Goal: Communication & Community: Answer question/provide support

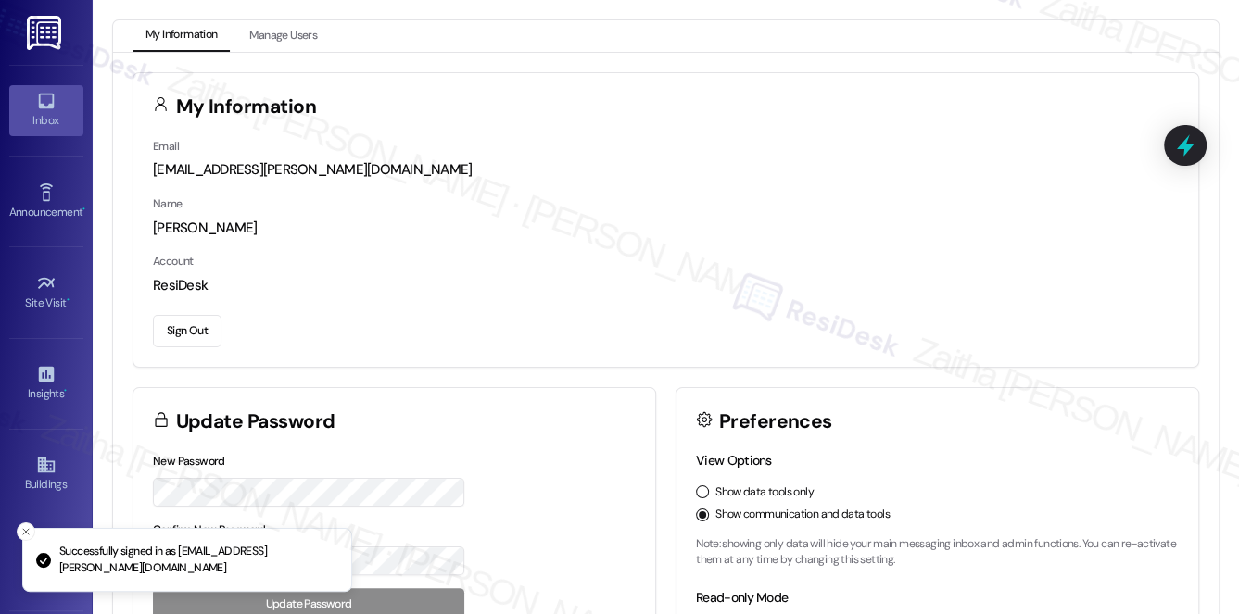
click at [57, 130] on link "Inbox" at bounding box center [46, 110] width 74 height 50
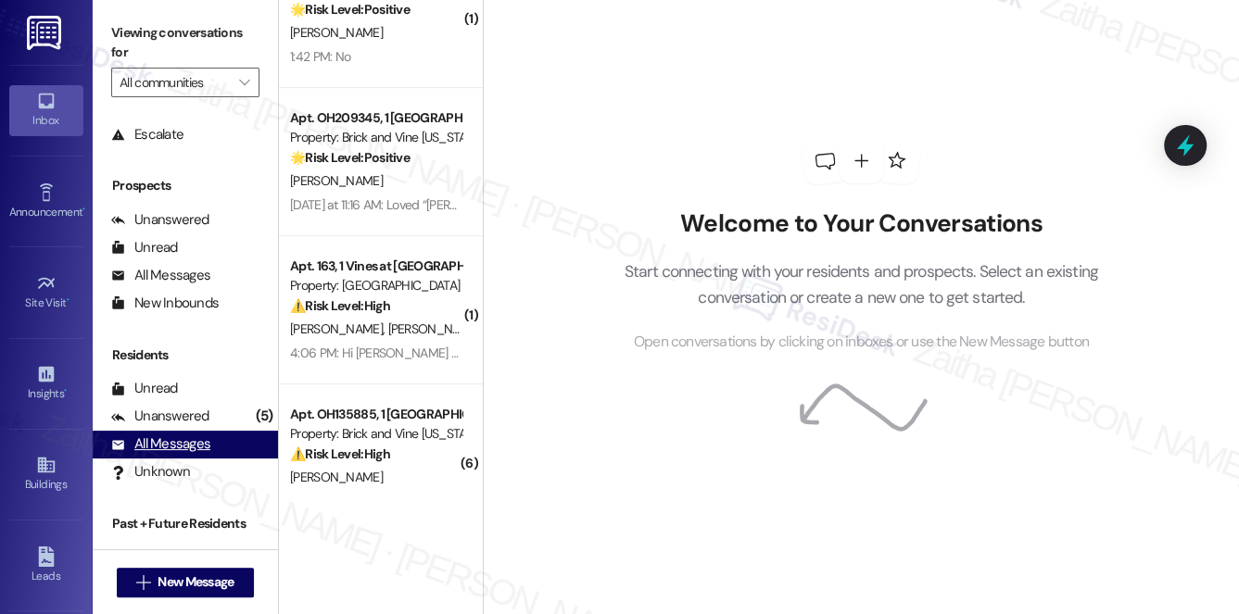
scroll to position [221, 0]
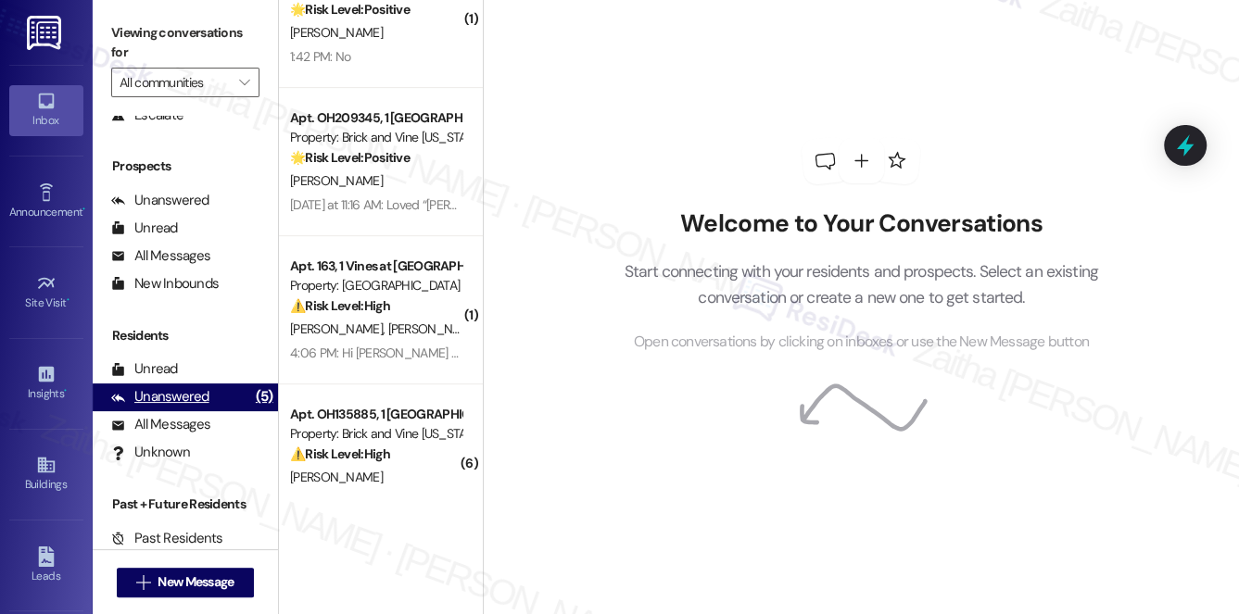
click at [161, 405] on div "Unanswered" at bounding box center [160, 396] width 98 height 19
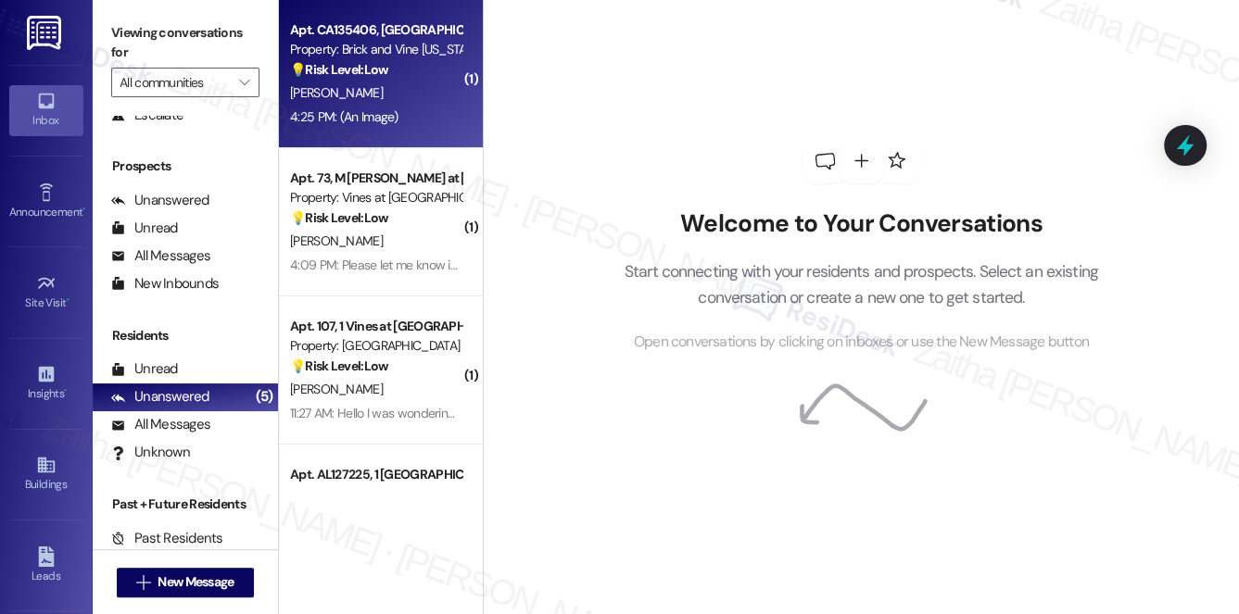
click at [420, 133] on div "Apt. CA135406, 1 [US_STATE] Market Property: Brick and Vine [US_STATE] 💡 Risk L…" at bounding box center [381, 74] width 204 height 148
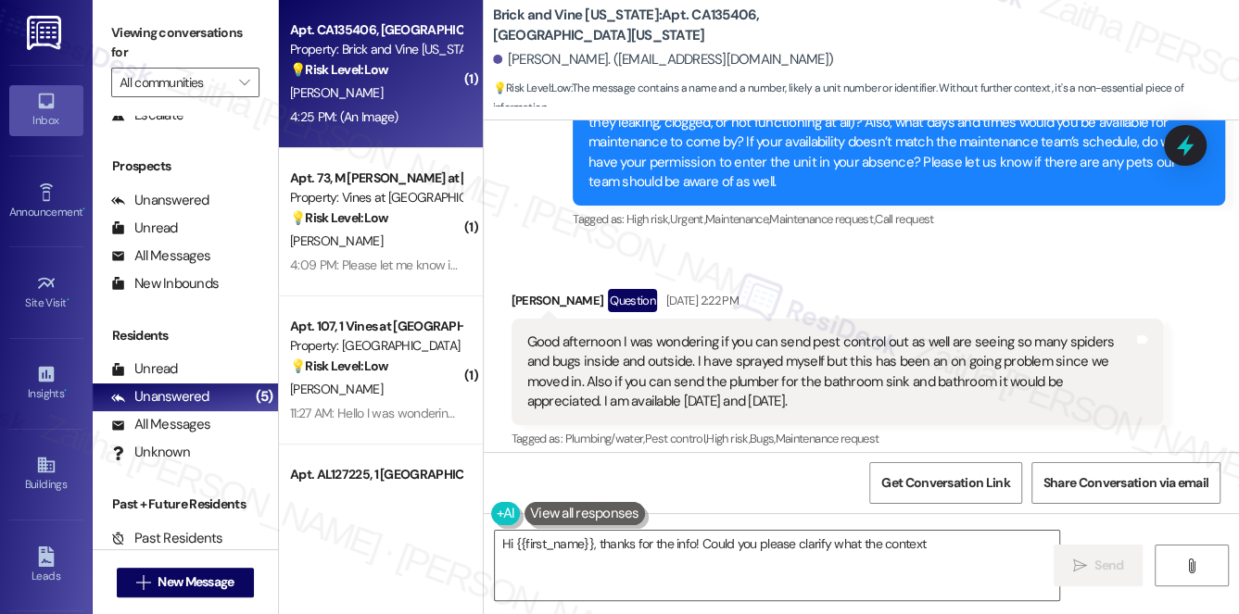
scroll to position [5752, 0]
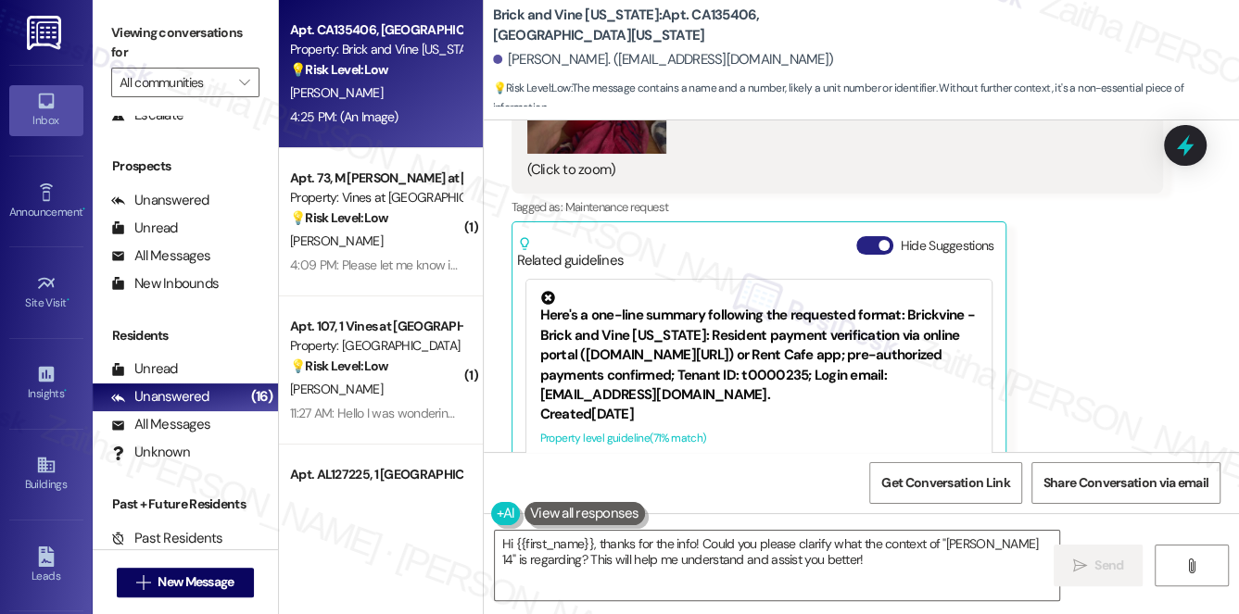
click at [867, 236] on button "Hide Suggestions" at bounding box center [874, 245] width 37 height 19
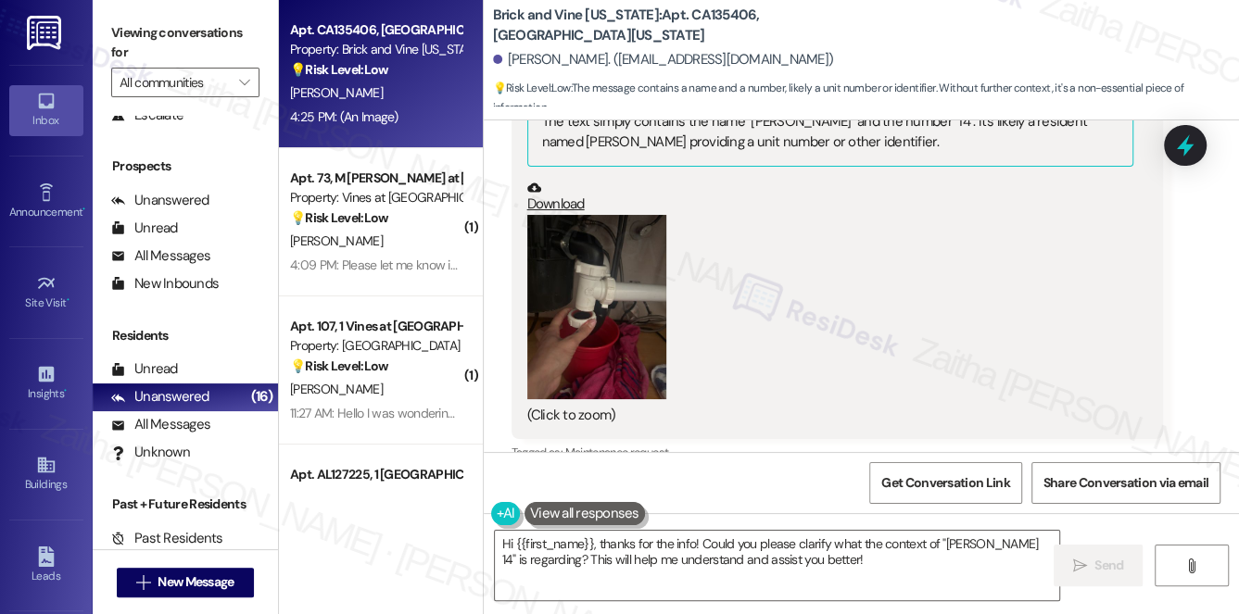
click at [589, 256] on button "Zoom image" at bounding box center [596, 307] width 139 height 185
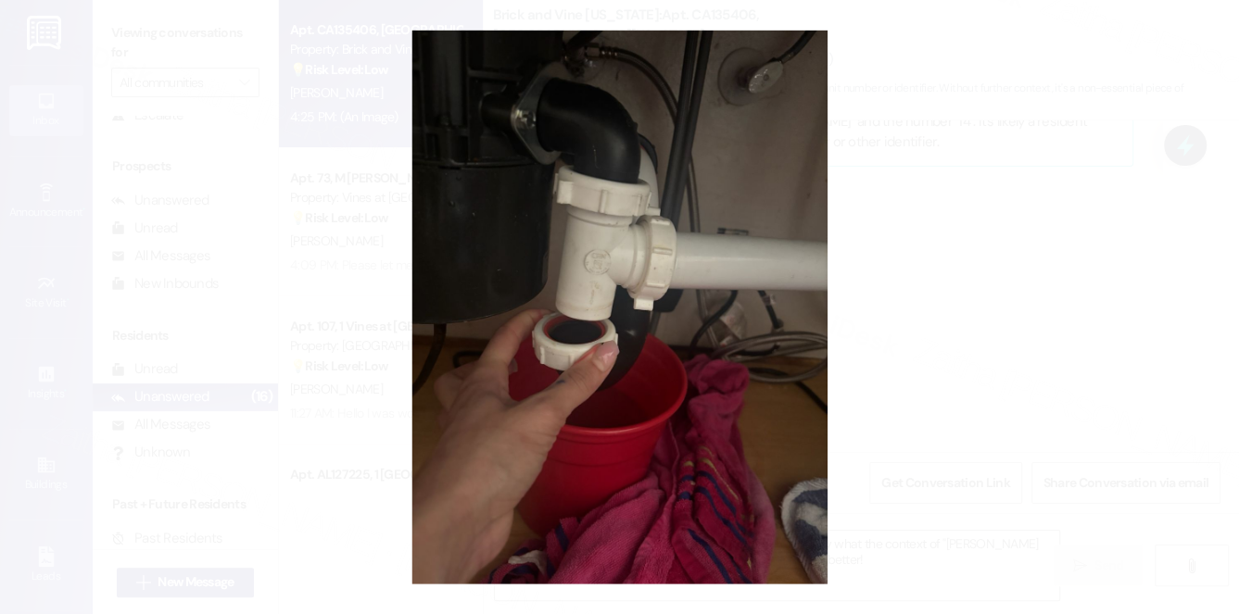
click at [931, 235] on button "Unzoom image" at bounding box center [619, 307] width 1239 height 614
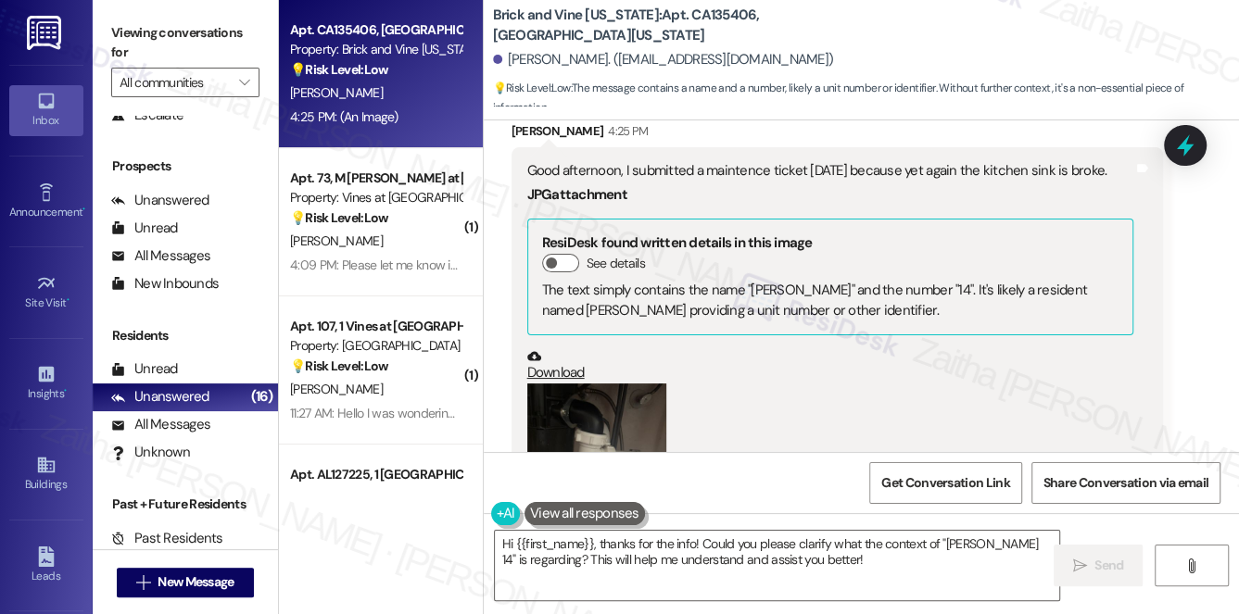
scroll to position [5085, 0]
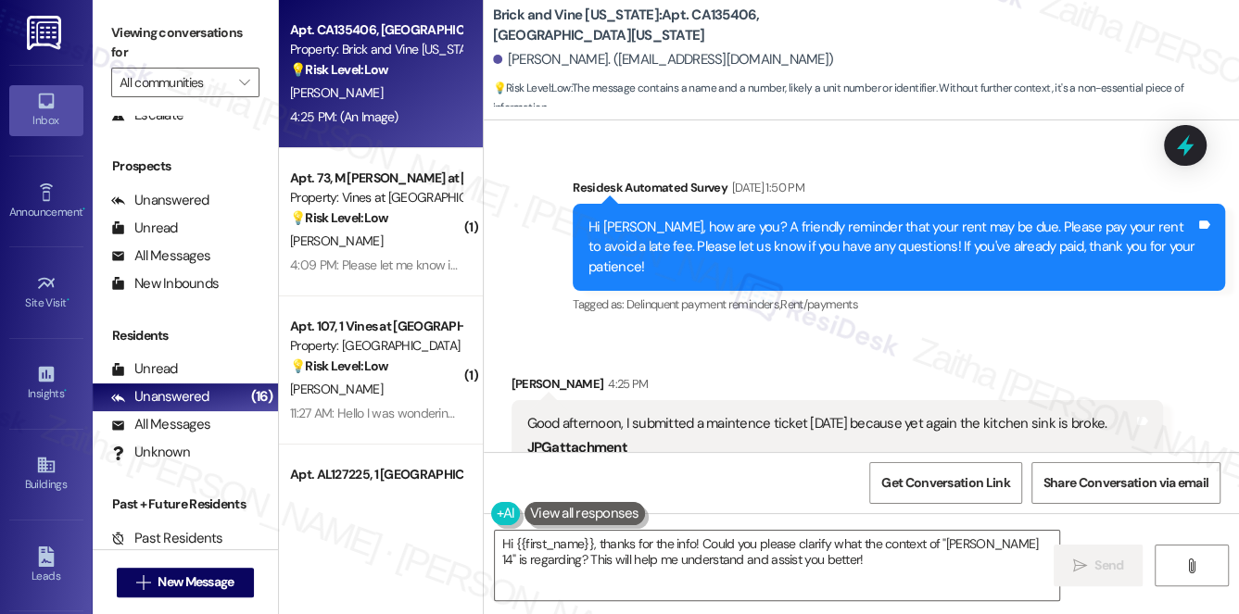
drag, startPoint x: 505, startPoint y: 336, endPoint x: 1109, endPoint y: 329, distance: 604.2
copy div "Good afternoon, I submitted a maintence ticket [DATE] because yet again the kit…"
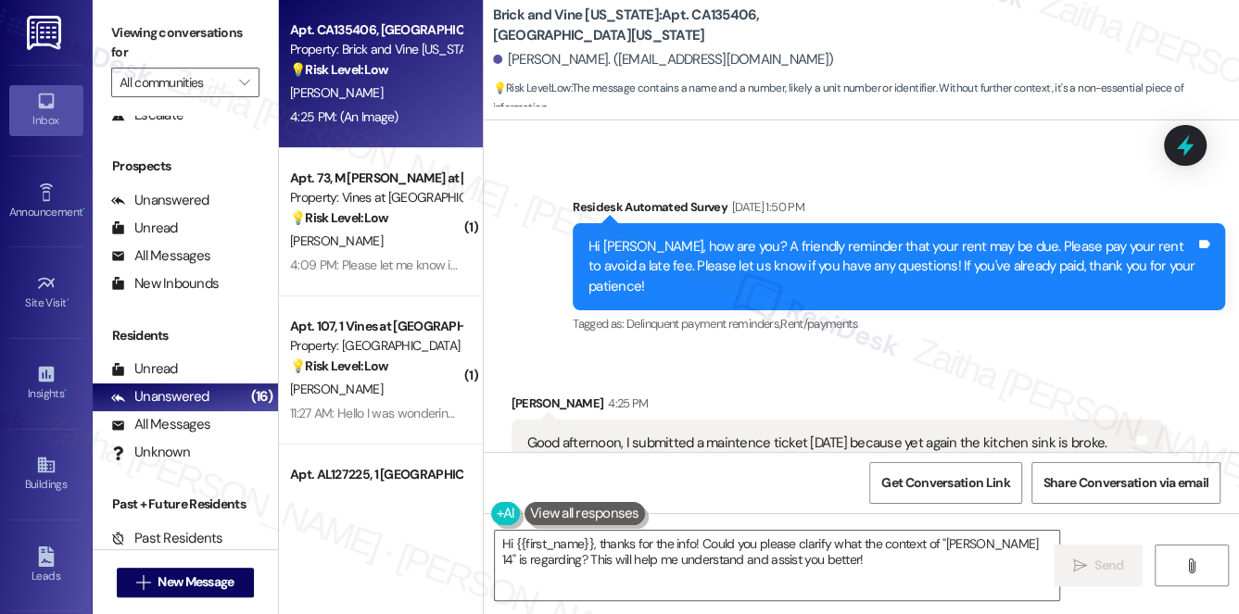
scroll to position [5169, 0]
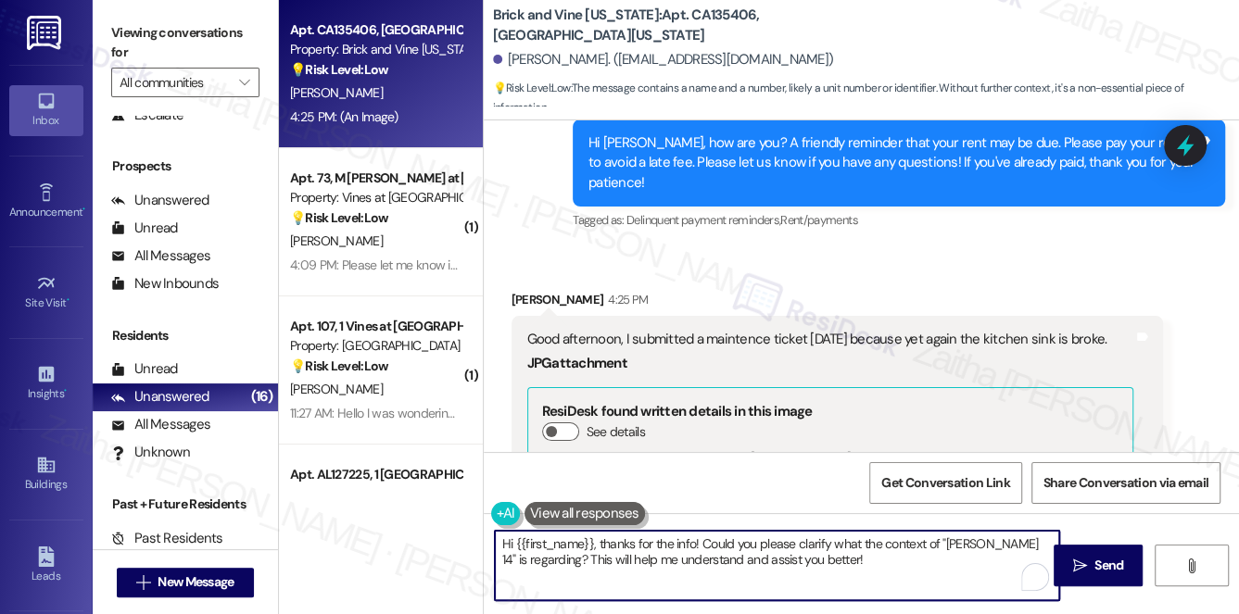
drag, startPoint x: 672, startPoint y: 548, endPoint x: 852, endPoint y: 548, distance: 180.7
click at [843, 561] on textarea "Hi {{first_name}}, thanks for the info! Could you please clarify what the conte…" at bounding box center [777, 565] width 565 height 69
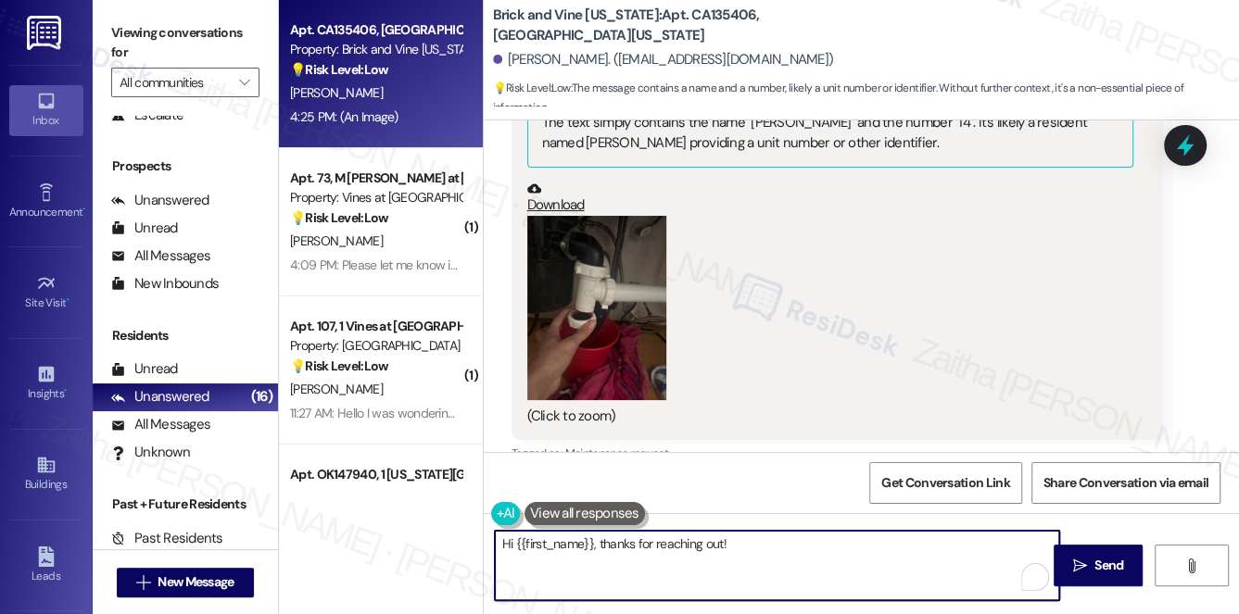
scroll to position [5506, 0]
paste textarea "I see that you submitted a maintenance ticket regarding the kitchen sink."
click at [739, 537] on textarea "Hi {{first_name}}, thanks for reaching out! I see that you submitted a maintena…" at bounding box center [777, 565] width 565 height 69
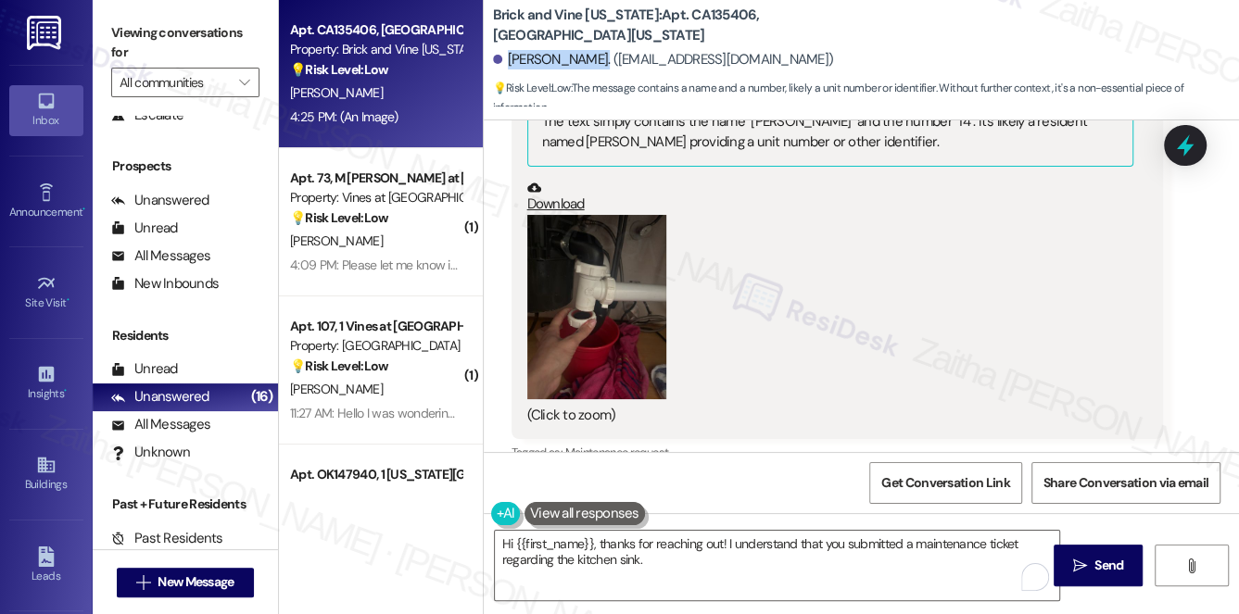
drag, startPoint x: 506, startPoint y: 55, endPoint x: 598, endPoint y: 56, distance: 91.7
click at [598, 56] on div "[PERSON_NAME]. ([EMAIL_ADDRESS][DOMAIN_NAME])" at bounding box center [663, 59] width 341 height 19
copy div "[PERSON_NAME]"
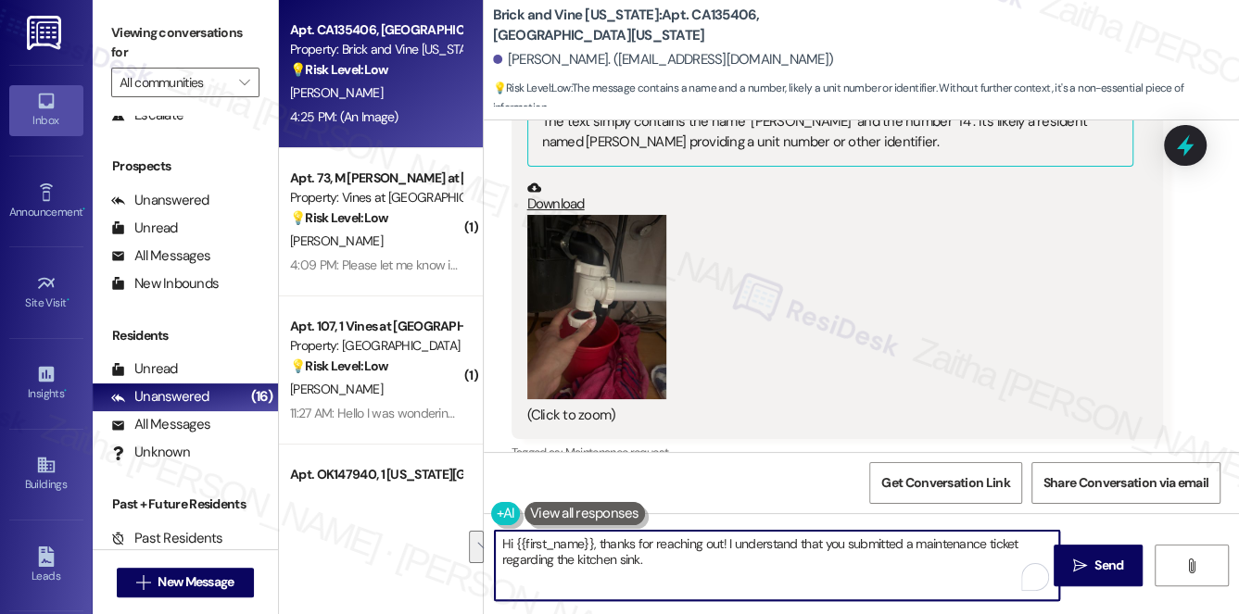
drag, startPoint x: 732, startPoint y: 544, endPoint x: 751, endPoint y: 559, distance: 23.7
click at [751, 559] on textarea "Hi {{first_name}}, thanks for reaching out! I understand that you submitted a m…" at bounding box center [777, 565] width 565 height 69
paste textarea "I understand the kitchen sink issue has come up again. I’ll make sure the team …"
drag, startPoint x: 505, startPoint y: 563, endPoint x: 945, endPoint y: 565, distance: 440.1
click at [945, 565] on textarea "Hi {{first_name}}, thanks for reaching out! I understand the kitchen sink issue…" at bounding box center [777, 565] width 565 height 69
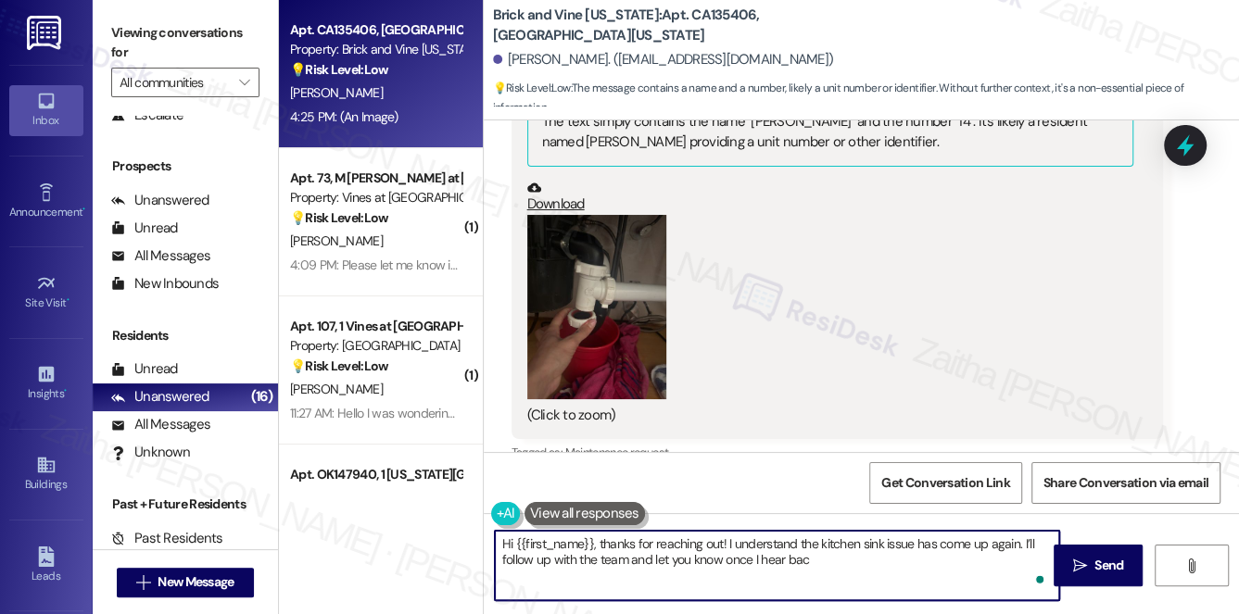
type textarea "Hi {{first_name}}, thanks for reaching out! I understand the kitchen sink issue…"
drag, startPoint x: 823, startPoint y: 559, endPoint x: 496, endPoint y: 540, distance: 327.6
click at [496, 540] on textarea "Hi {{first_name}}, thanks for reaching out! I understand the kitchen sink issue…" at bounding box center [777, 565] width 565 height 69
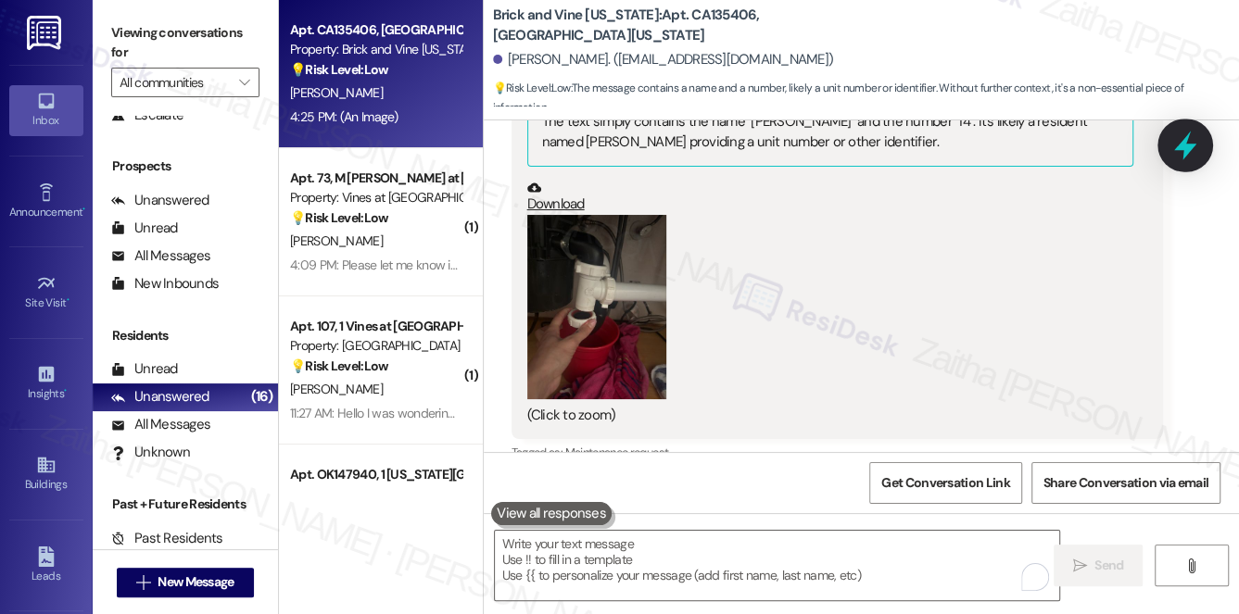
click at [1183, 156] on icon at bounding box center [1185, 146] width 22 height 29
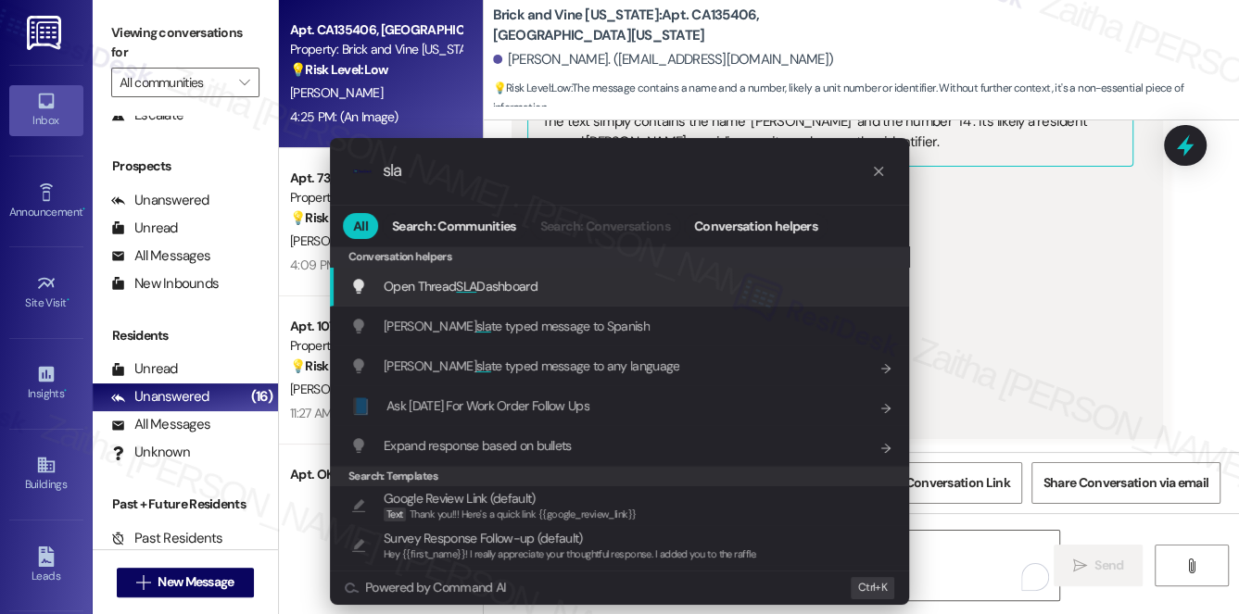
type input "sla"
click at [476, 289] on span "Open Thread SLA Dashboard" at bounding box center [461, 286] width 154 height 17
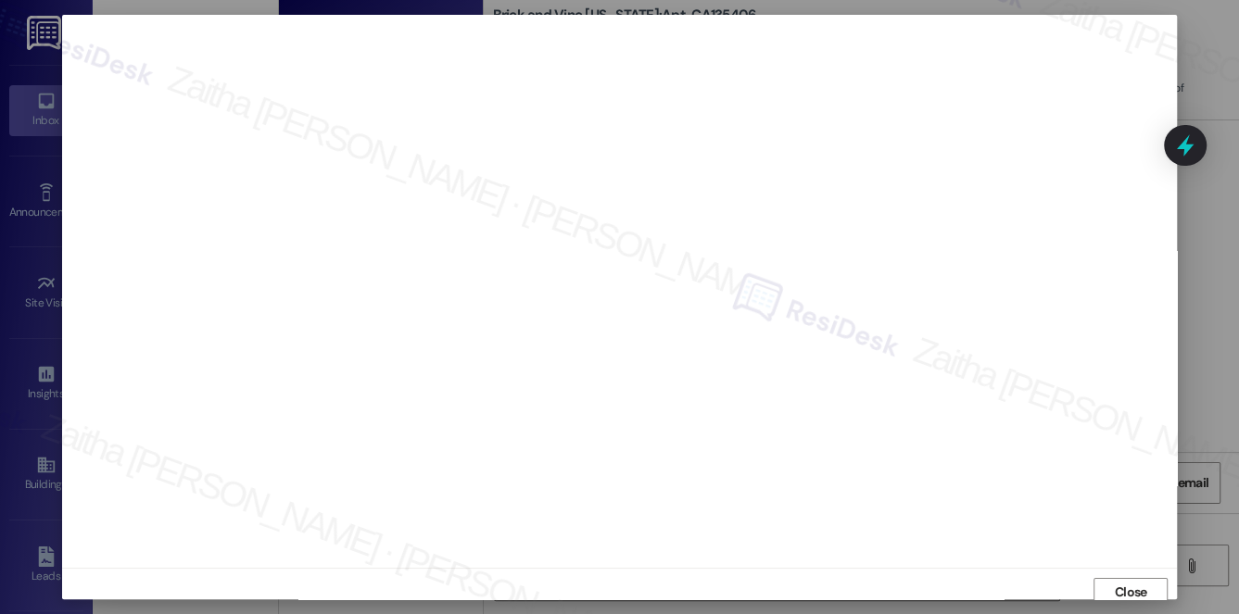
scroll to position [7, 0]
click at [1116, 586] on span "Close" at bounding box center [1131, 584] width 32 height 19
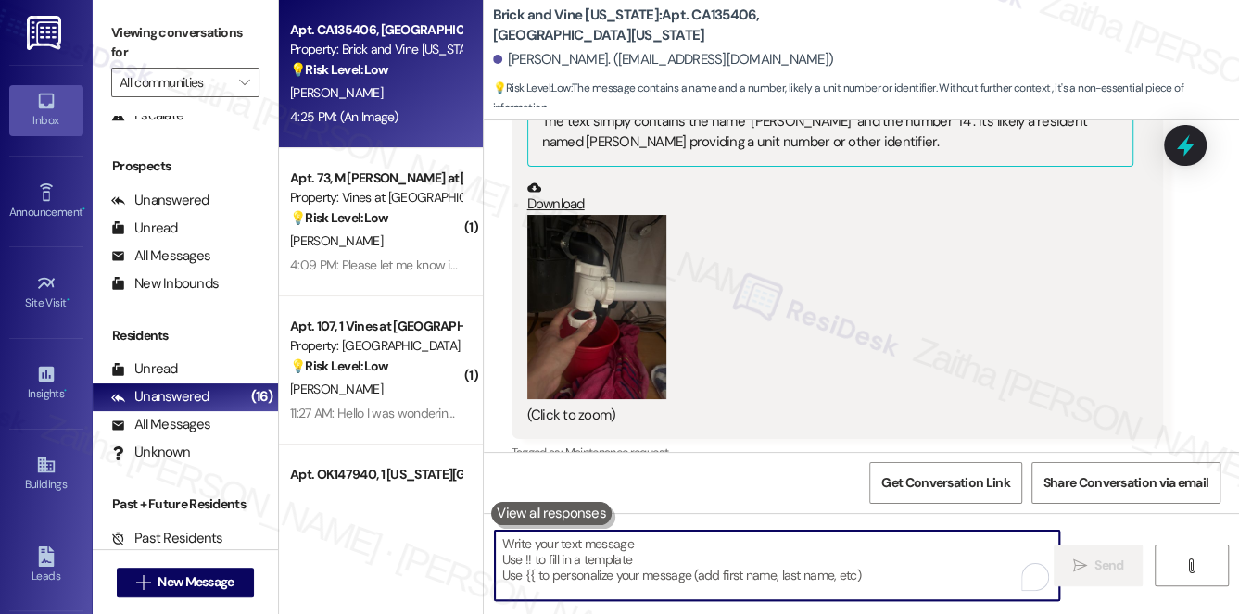
paste textarea "Hi {{first_name}}, thank you for reaching out. I understand the kitchen sink is…"
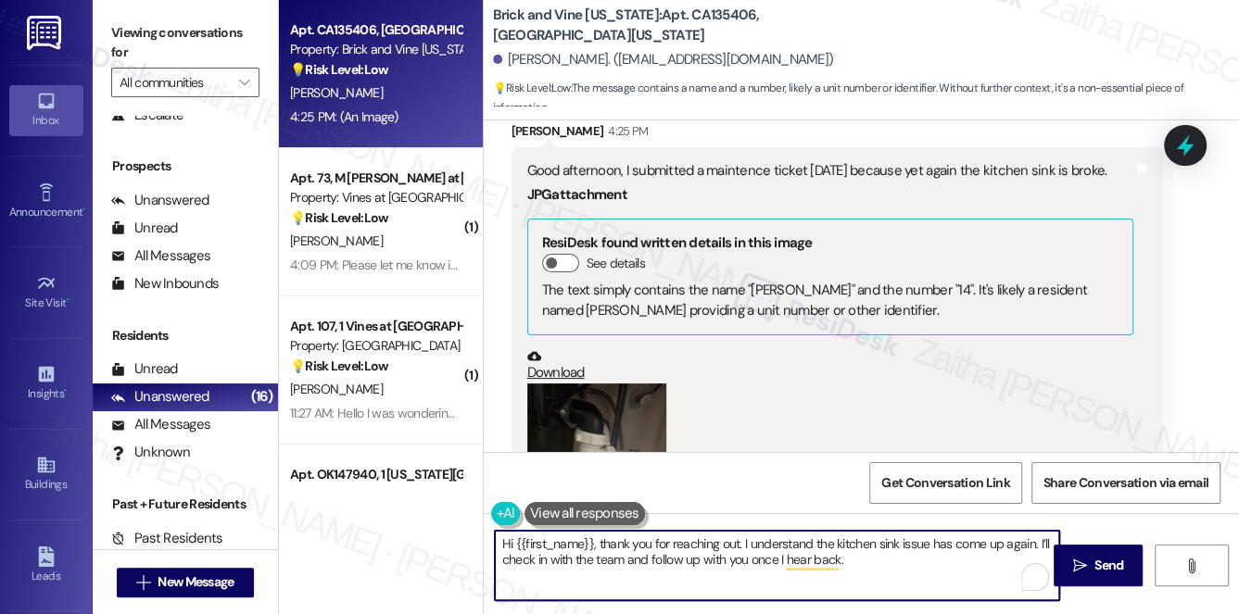
scroll to position [5506, 0]
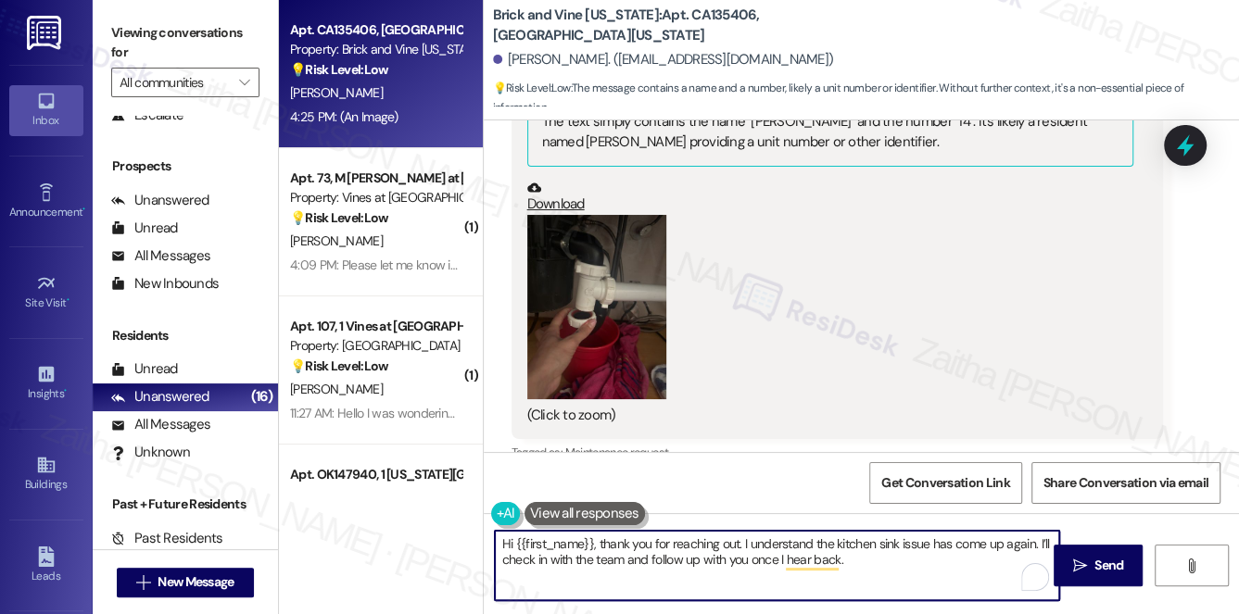
drag, startPoint x: 1037, startPoint y: 544, endPoint x: 1044, endPoint y: 550, distance: 9.8
click at [1044, 550] on textarea "Hi {{first_name}}, thank you for reaching out. I understand the kitchen sink is…" at bounding box center [777, 565] width 565 height 69
click at [1034, 541] on textarea "Hi {{first_name}}, thank you for reaching out. I understand the kitchen sink is…" at bounding box center [777, 565] width 565 height 69
drag, startPoint x: 1037, startPoint y: 541, endPoint x: 1041, endPoint y: 553, distance: 12.6
click at [1041, 553] on textarea "Hi {{first_name}}, thank you for reaching out. I understand the kitchen sink is…" at bounding box center [777, 565] width 565 height 69
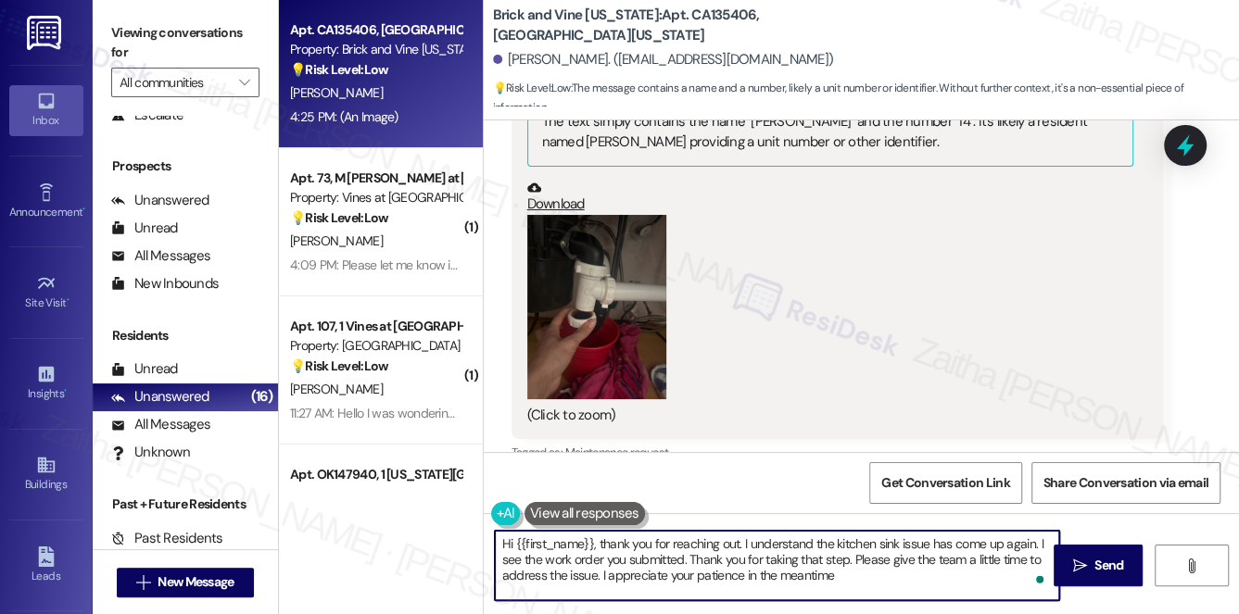
type textarea "Hi {{first_name}}, thank you for reaching out. I understand the kitchen sink is…"
drag, startPoint x: 498, startPoint y: 544, endPoint x: 853, endPoint y: 589, distance: 358.7
click at [853, 589] on textarea "Hi {{first_name}}, thank you for reaching out. I understand the kitchen sink is…" at bounding box center [777, 565] width 565 height 69
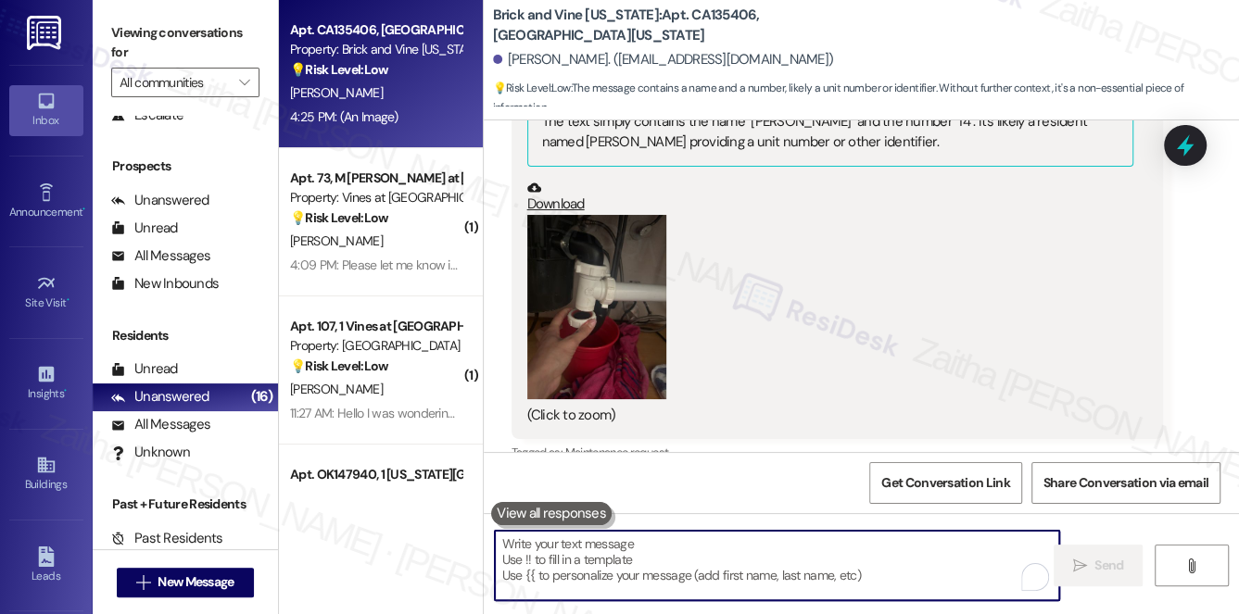
click at [674, 565] on textarea "To enrich screen reader interactions, please activate Accessibility in Grammarl…" at bounding box center [777, 565] width 565 height 69
paste textarea "Hi {{first_name}}, thank you for reaching out. I understand the kitchen sink is…"
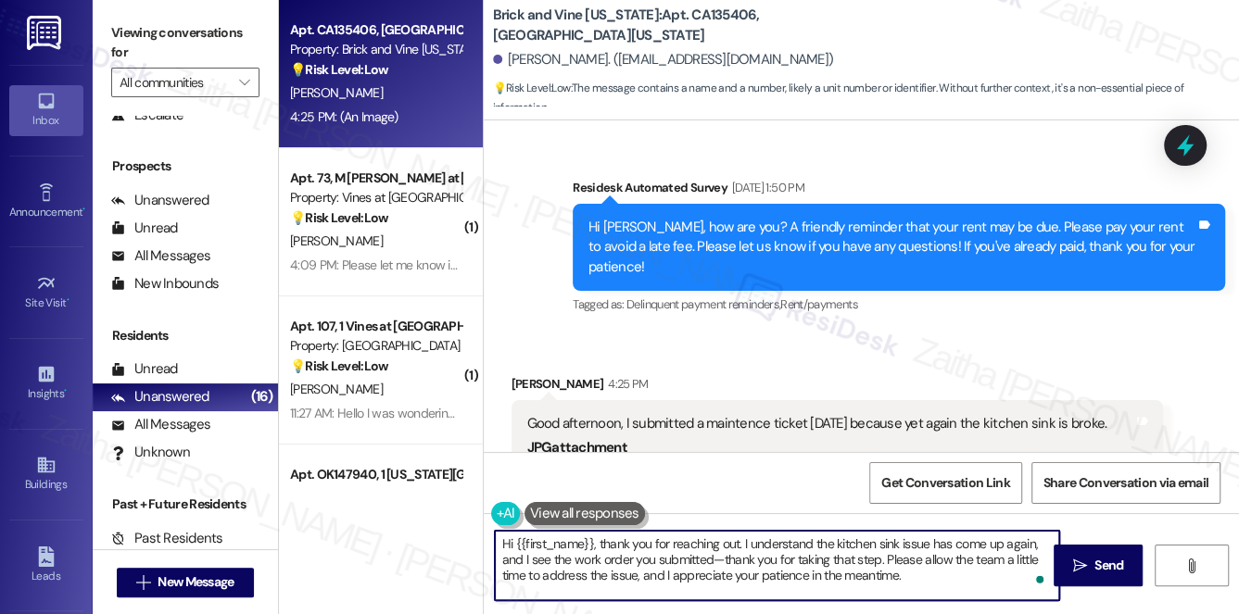
scroll to position [4916, 0]
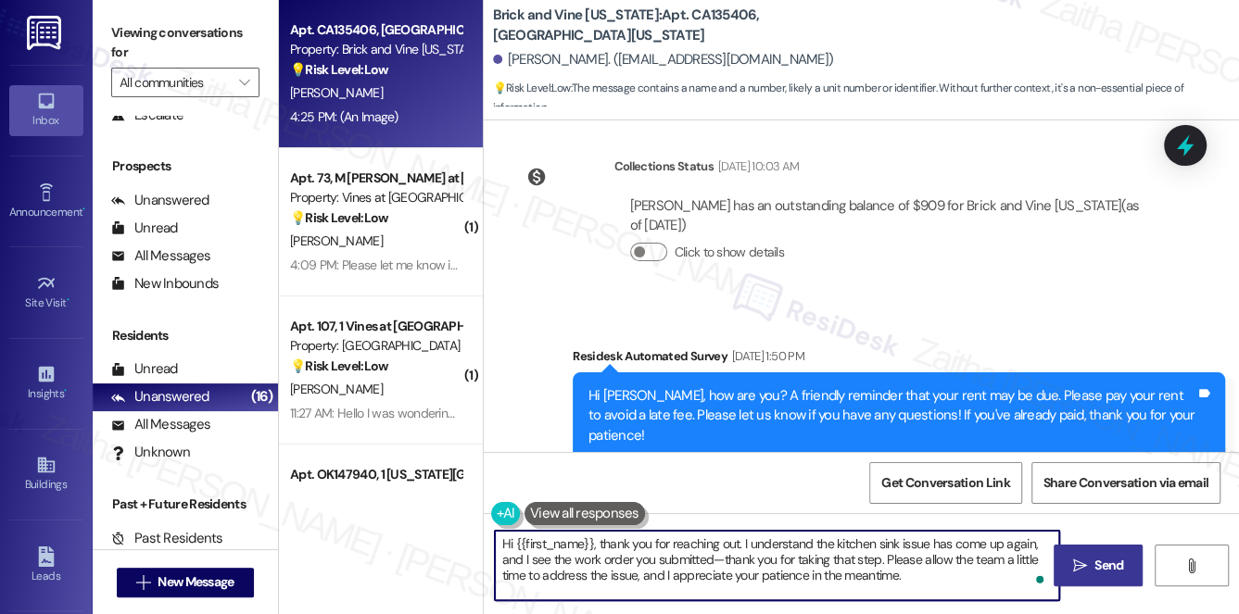
type textarea "Hi {{first_name}}, thank you for reaching out. I understand the kitchen sink is…"
click at [1108, 557] on span "Send" at bounding box center [1108, 565] width 29 height 19
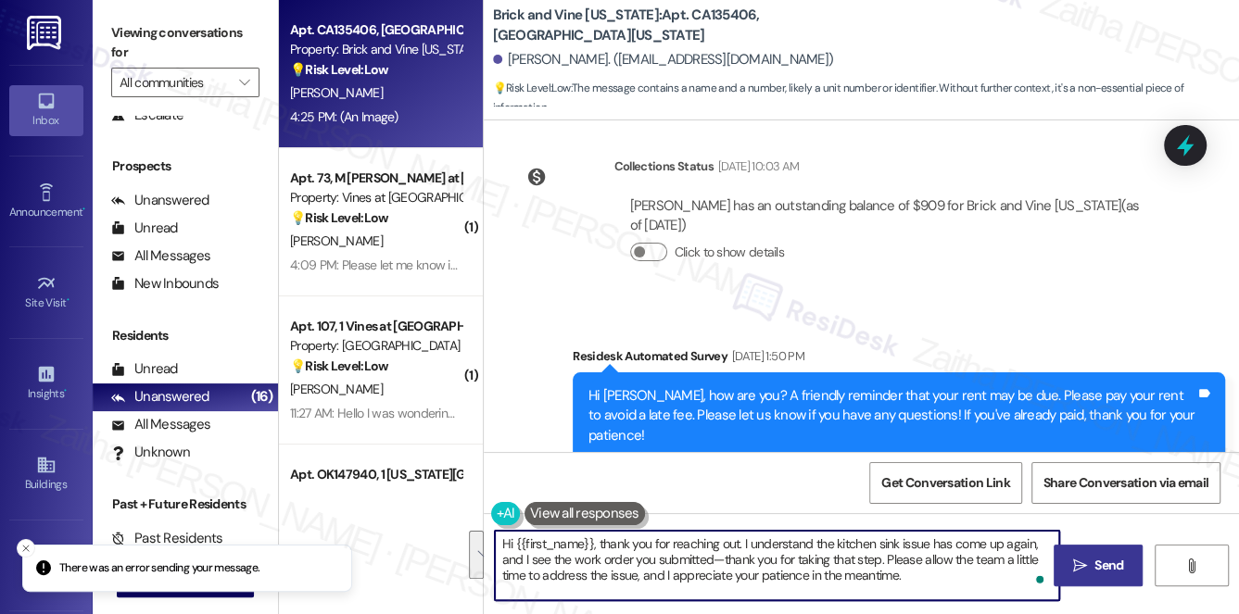
drag, startPoint x: 912, startPoint y: 581, endPoint x: 504, endPoint y: 538, distance: 409.9
click at [504, 538] on textarea "Hi {{first_name}}, thank you for reaching out. I understand the kitchen sink is…" at bounding box center [777, 565] width 565 height 69
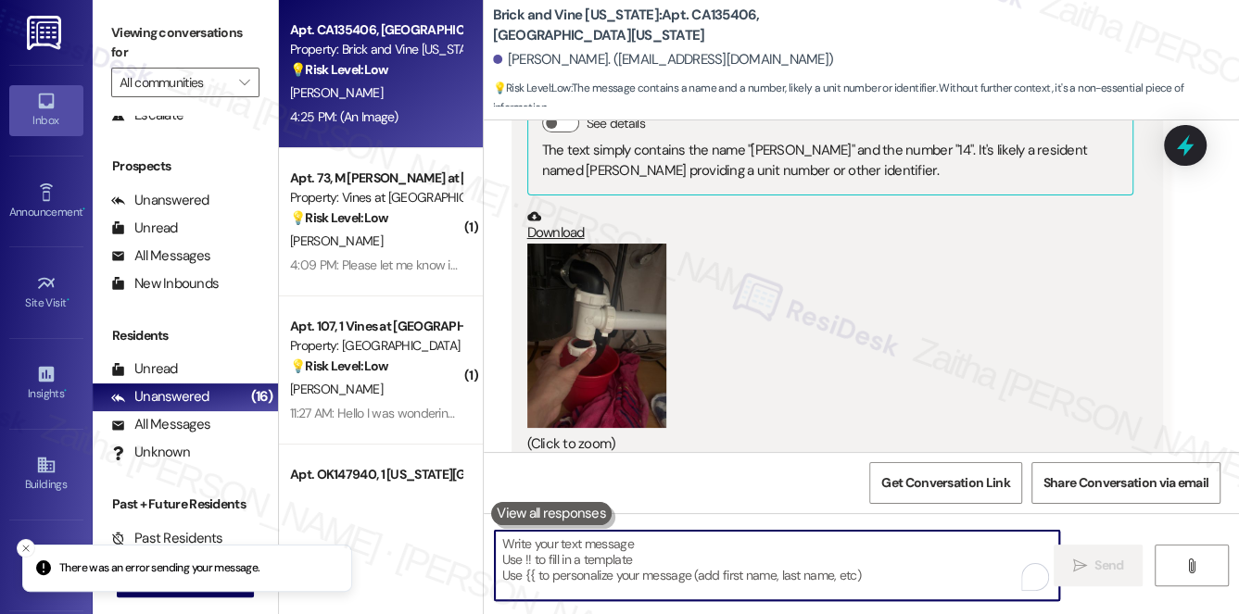
scroll to position [5506, 0]
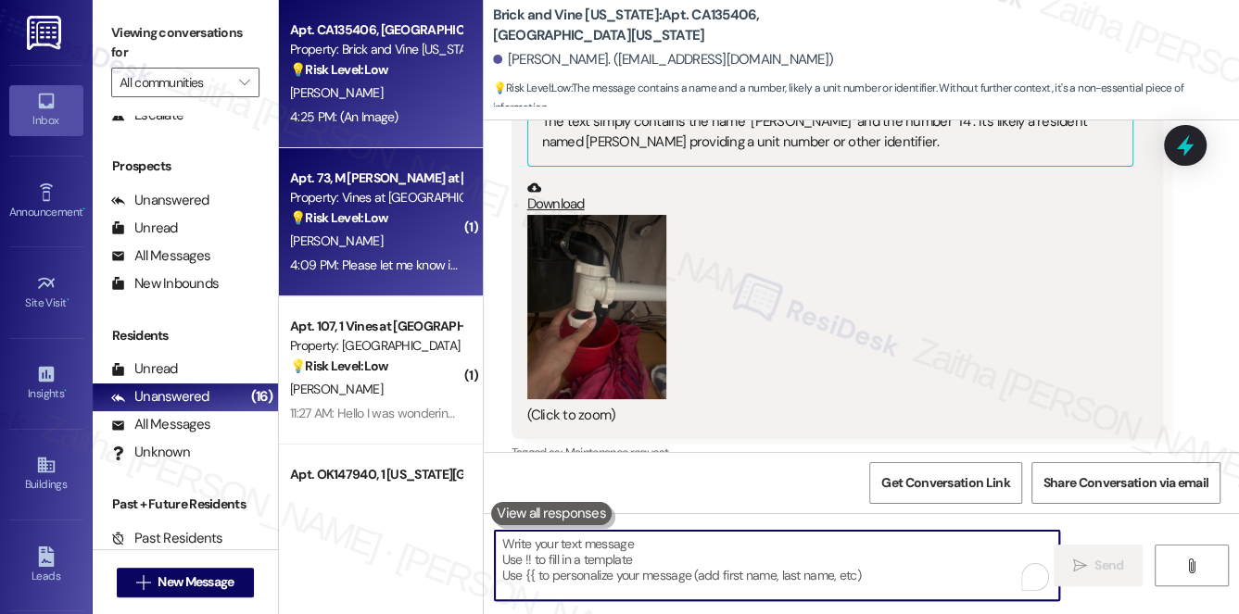
click at [410, 242] on div "[PERSON_NAME]" at bounding box center [375, 241] width 175 height 23
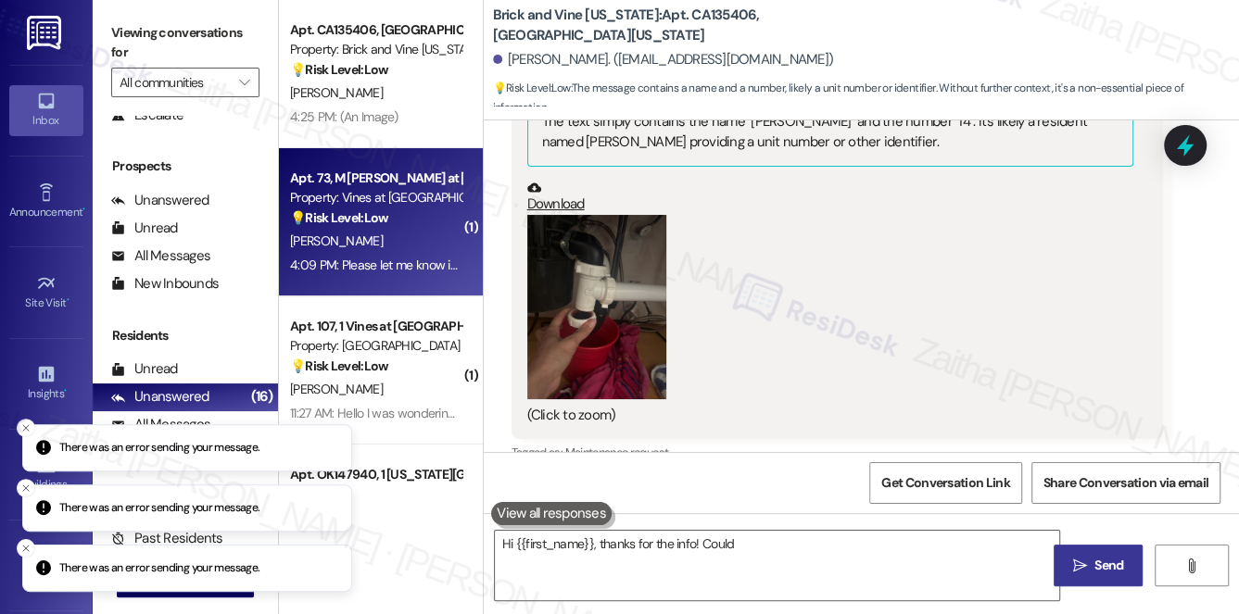
type textarea "Hi {{first_name}}, thanks for the info! Could you"
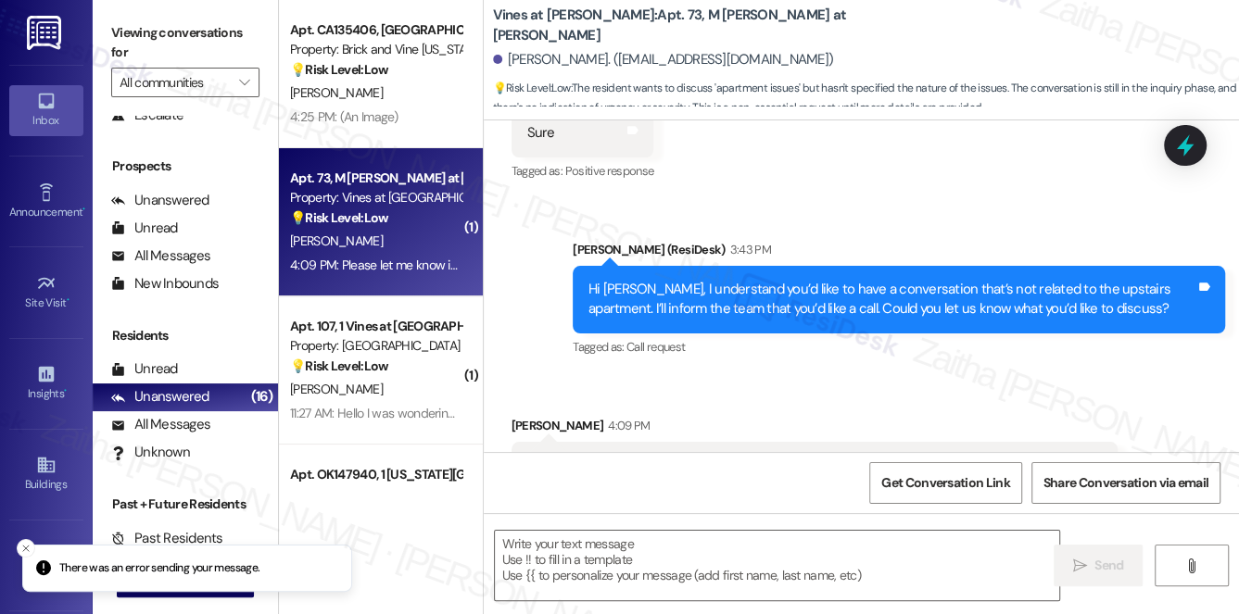
type textarea "Fetching suggested responses. Please feel free to read through the conversation…"
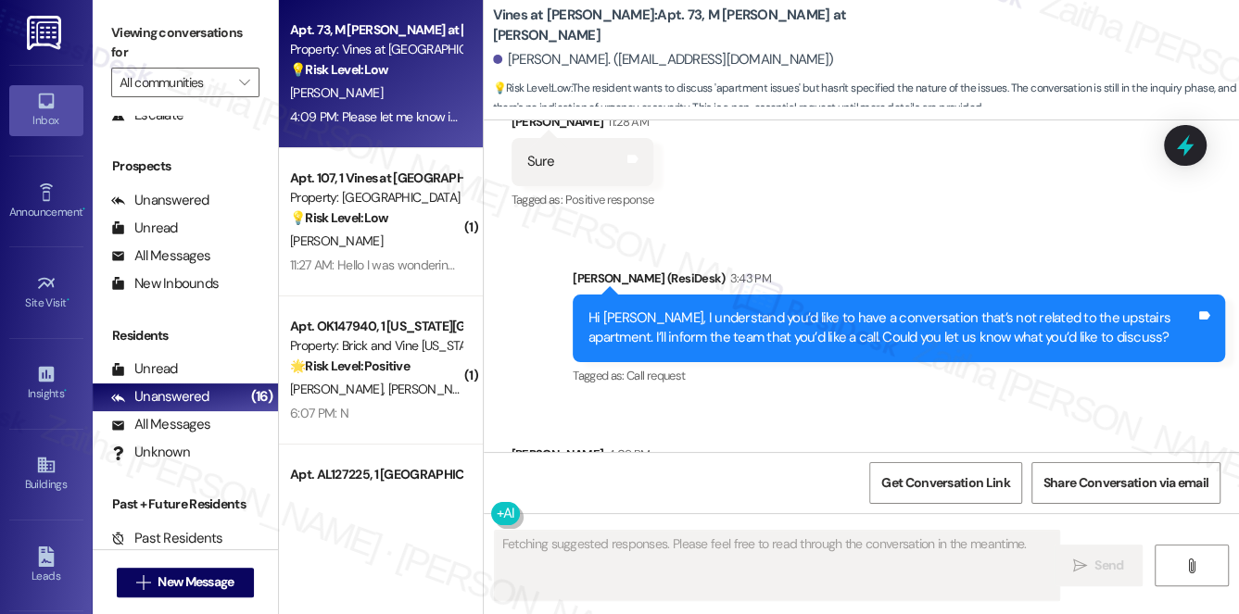
scroll to position [14676, 0]
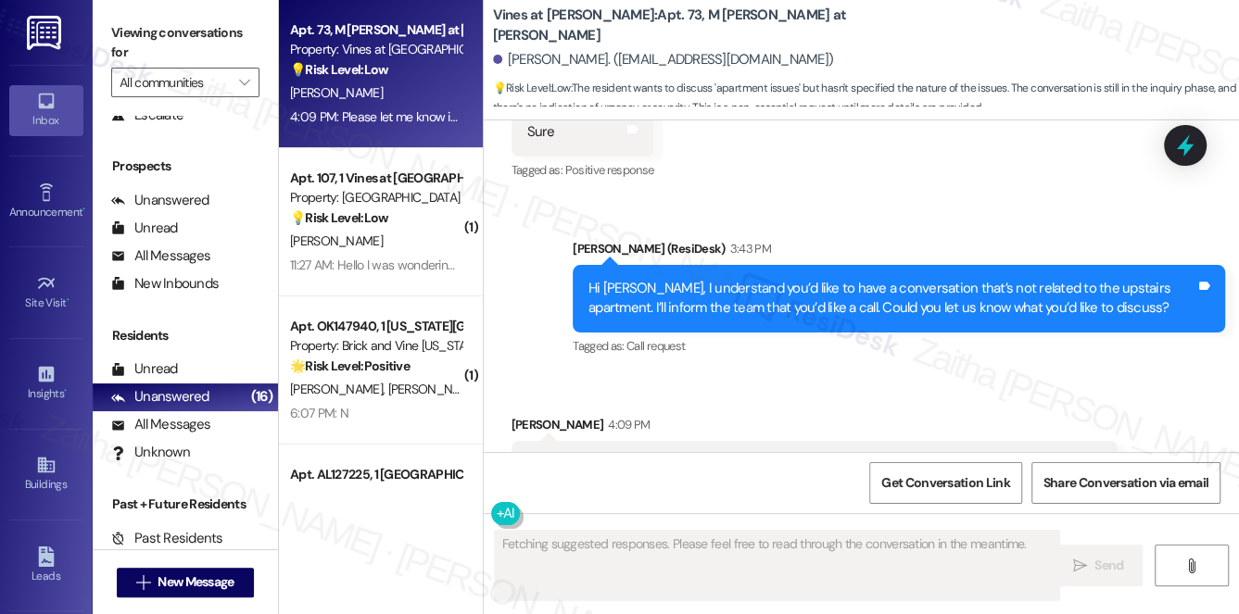
drag, startPoint x: 540, startPoint y: 383, endPoint x: 1088, endPoint y: 398, distance: 547.8
click at [1088, 401] on div "Received via SMS [PERSON_NAME] 4:09 PM Please let me know if any of your team i…" at bounding box center [815, 465] width 634 height 129
copy div "Please let me know if any of your team is available. I would like to talk regar…"
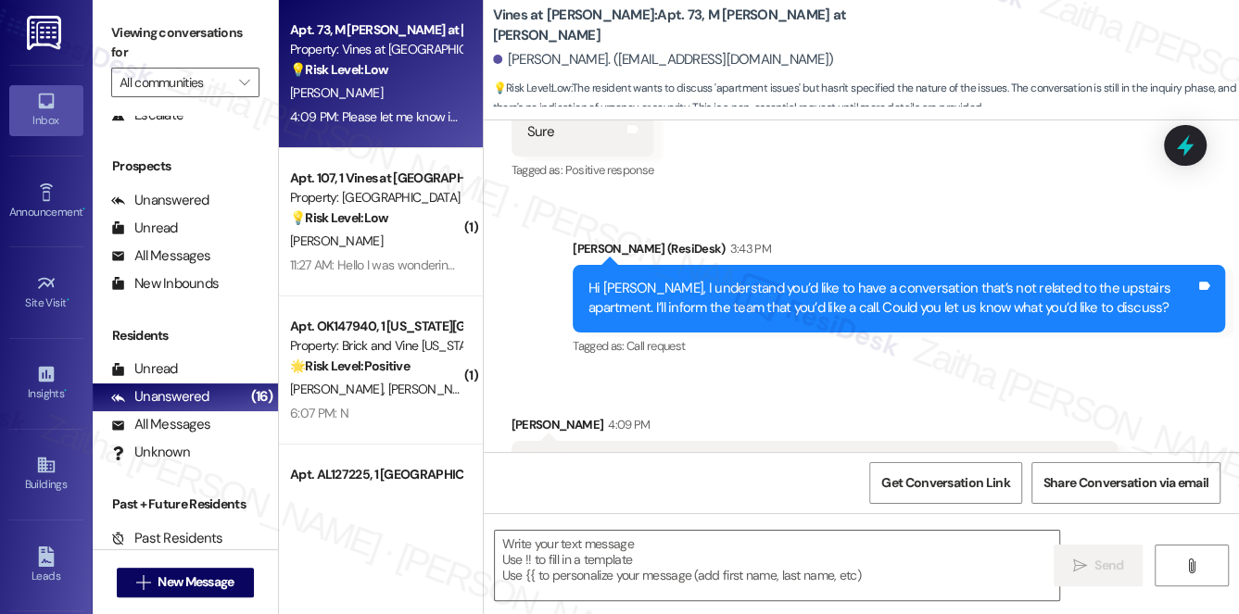
click at [836, 373] on div "Received via SMS [PERSON_NAME] 4:09 PM Please let me know if any of your team i…" at bounding box center [861, 451] width 755 height 157
click at [826, 373] on div "Received via SMS [PERSON_NAME] 4:09 PM Please let me know if any of your team i…" at bounding box center [861, 451] width 755 height 157
click at [667, 547] on textarea at bounding box center [777, 565] width 565 height 69
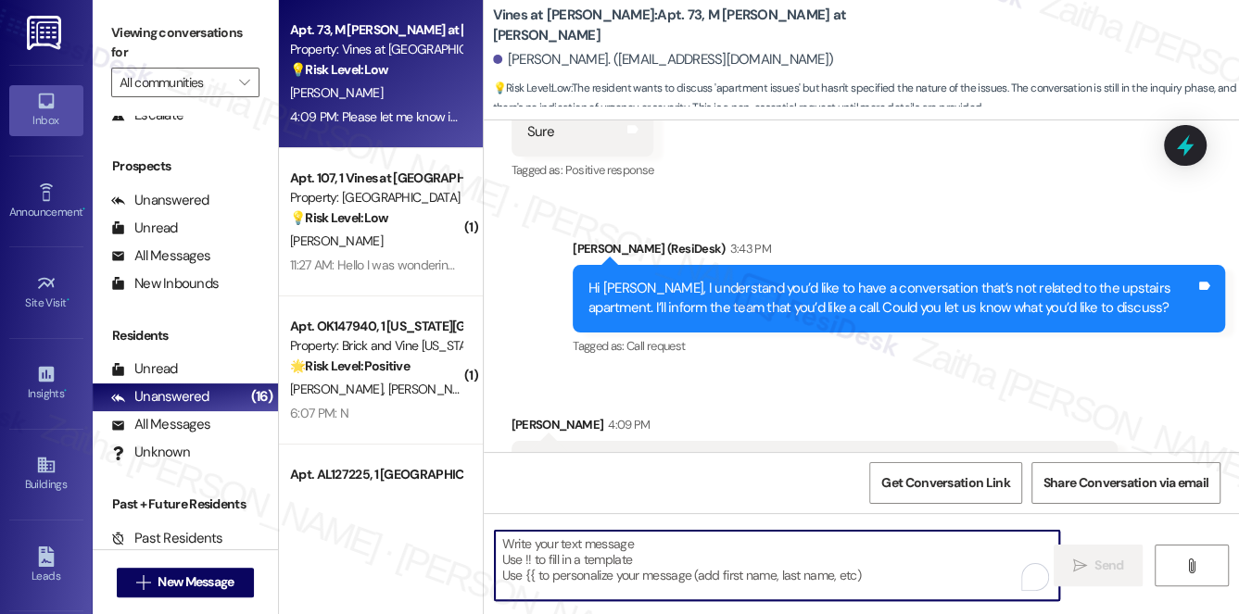
paste textarea "thank you for letting me know. I’ll pass your request along to the team and fol…"
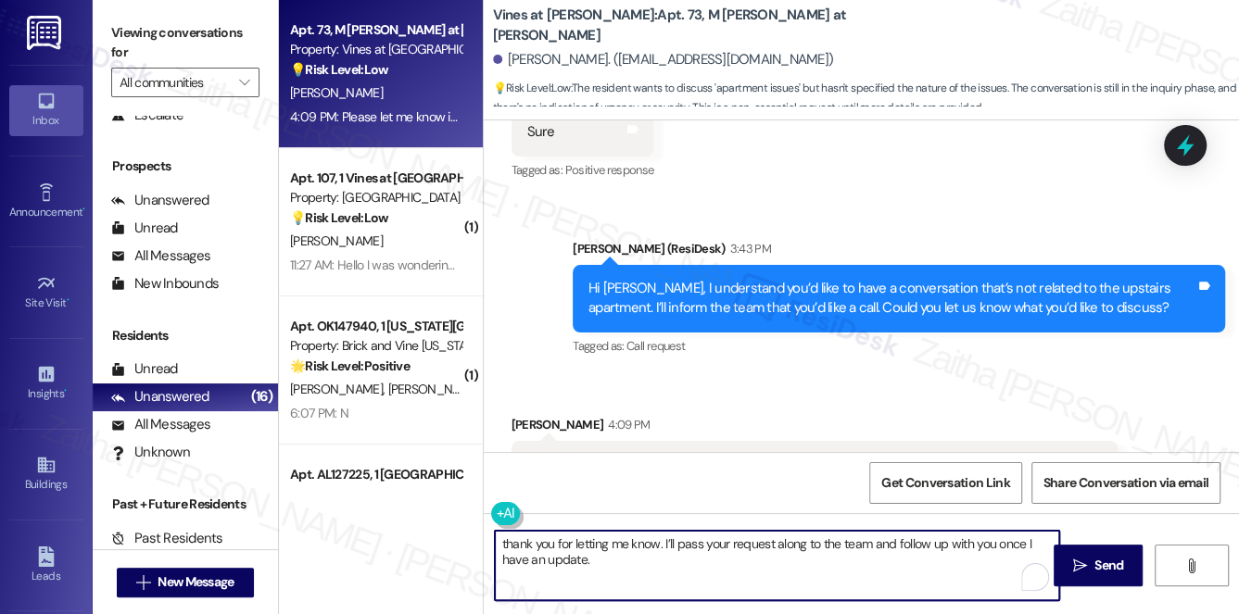
click at [534, 415] on div "[PERSON_NAME] 4:09 PM" at bounding box center [814, 428] width 606 height 26
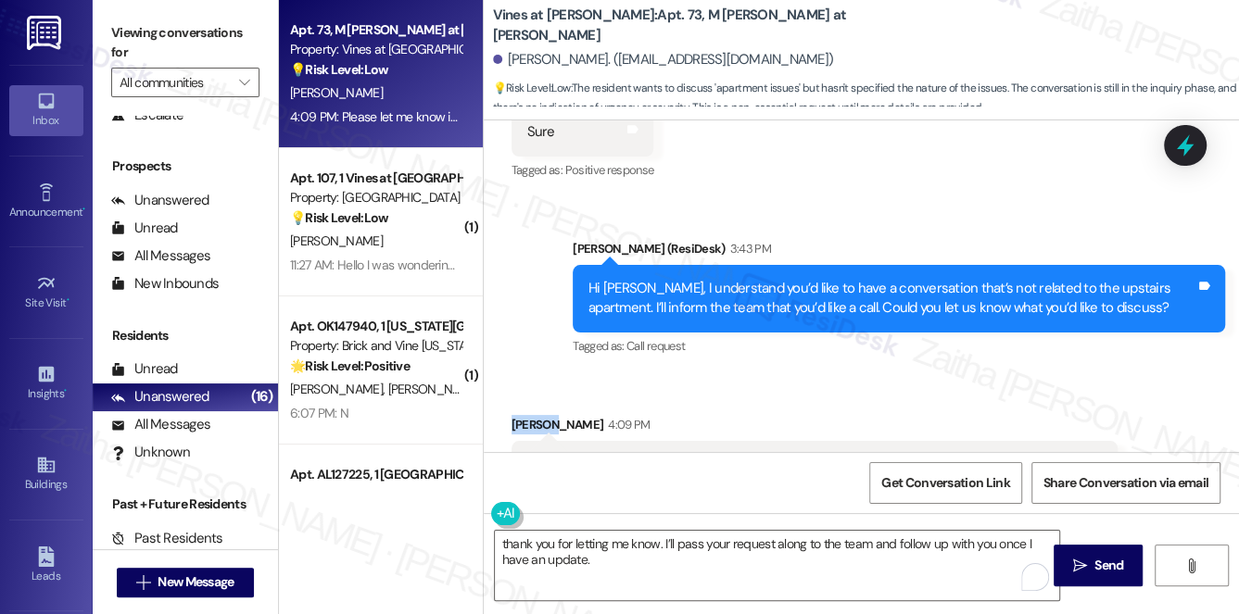
click at [534, 415] on div "[PERSON_NAME] 4:09 PM" at bounding box center [814, 428] width 606 height 26
copy div "[PERSON_NAME]"
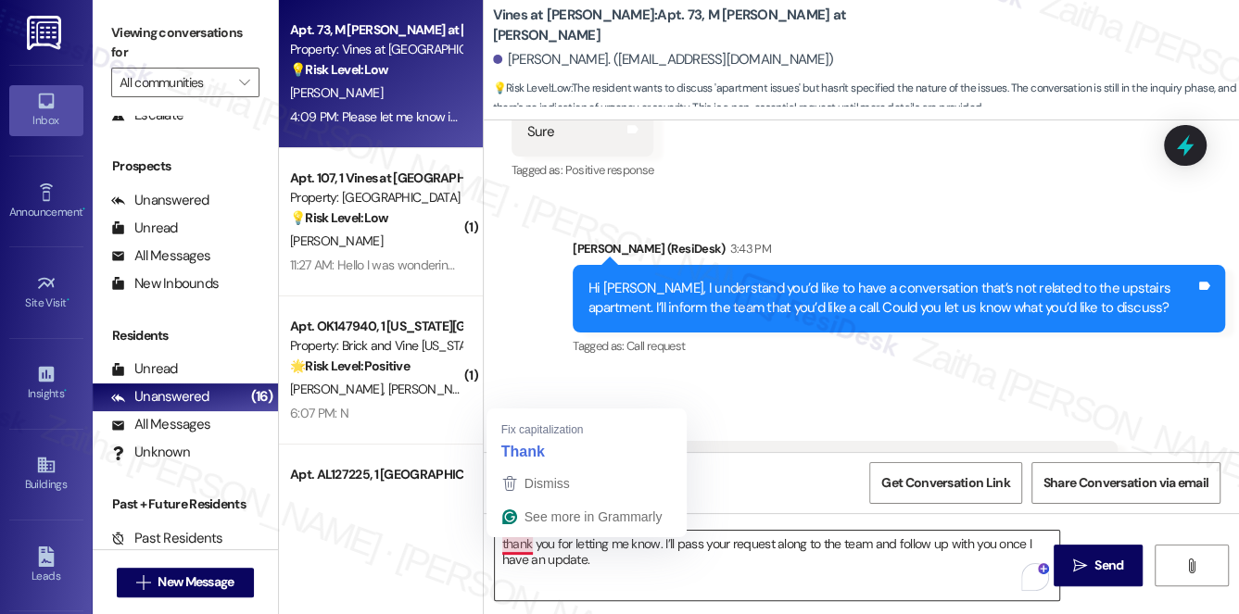
click at [520, 542] on textarea "thank you for letting me know. I’ll pass your request along to the team and fol…" at bounding box center [777, 565] width 565 height 69
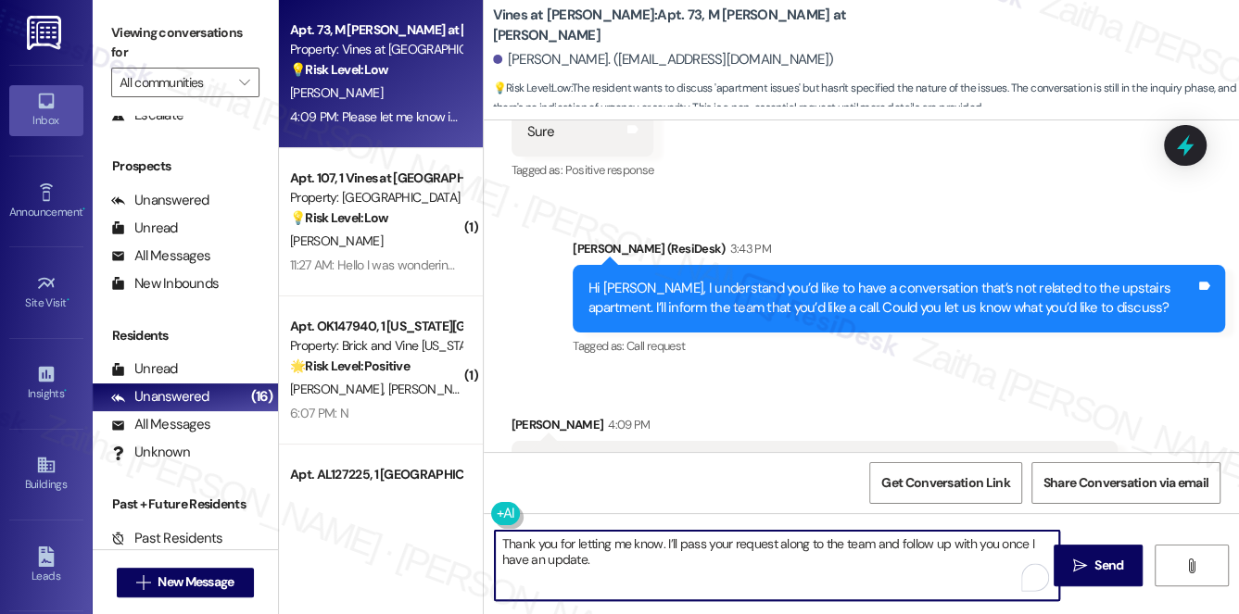
click at [662, 539] on textarea "Thank you for letting me know. I’ll pass your request along to the team and fol…" at bounding box center [777, 565] width 565 height 69
paste textarea "[PERSON_NAME]"
click at [666, 547] on textarea "Thank you for letting me know., [PERSON_NAME] I’ll pass your request along to t…" at bounding box center [777, 565] width 565 height 69
click at [650, 556] on textarea "Thank you for letting me know, [PERSON_NAME]. I’ll pass your request along to t…" at bounding box center [777, 565] width 565 height 69
type textarea "Thank you for letting me know, [PERSON_NAME]. I’ll pass your request along to t…"
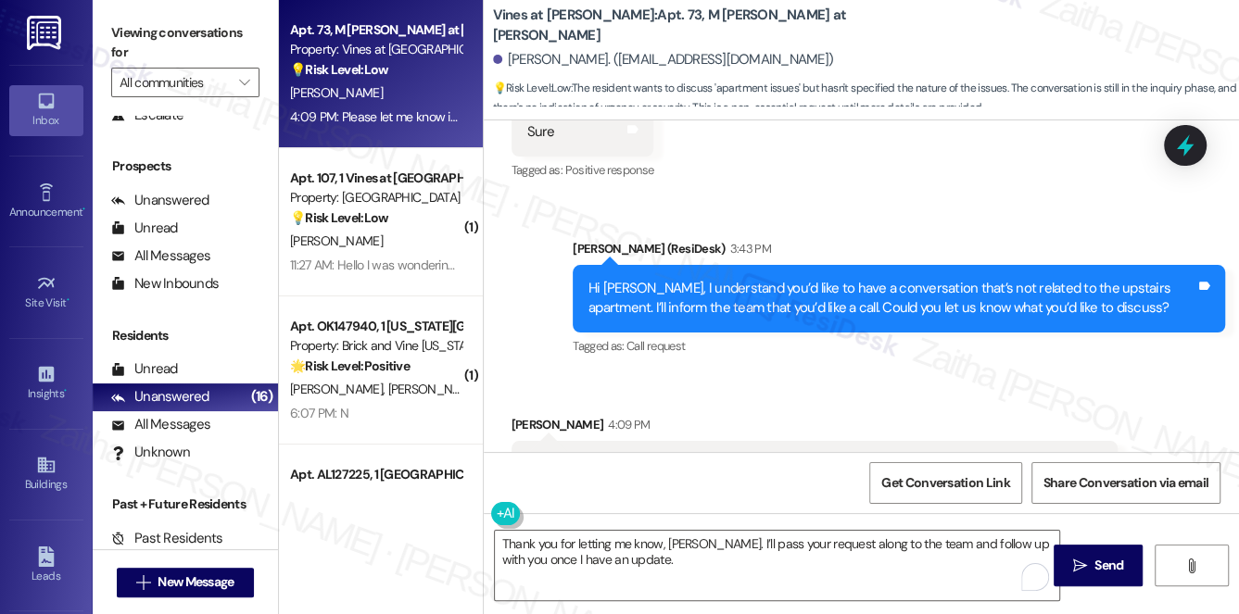
drag, startPoint x: 1113, startPoint y: 564, endPoint x: 914, endPoint y: 314, distance: 319.8
click at [1113, 564] on span "Send" at bounding box center [1108, 565] width 29 height 19
click at [943, 239] on div "[PERSON_NAME] (ResiDesk) 3:43 PM" at bounding box center [899, 252] width 652 height 26
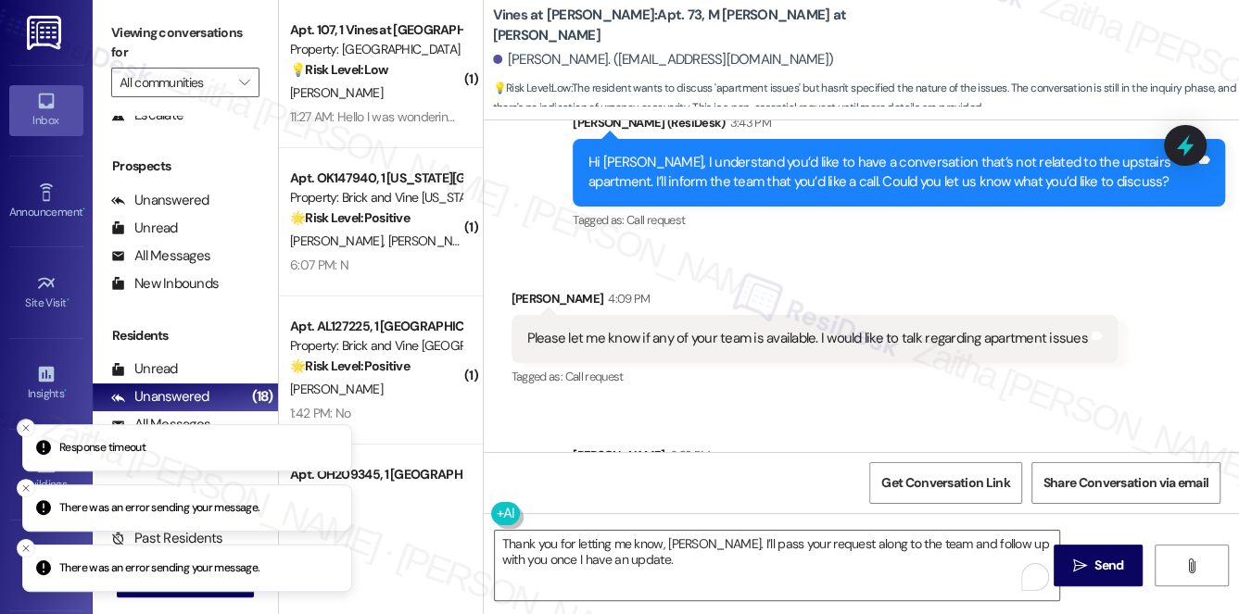
scroll to position [14825, 0]
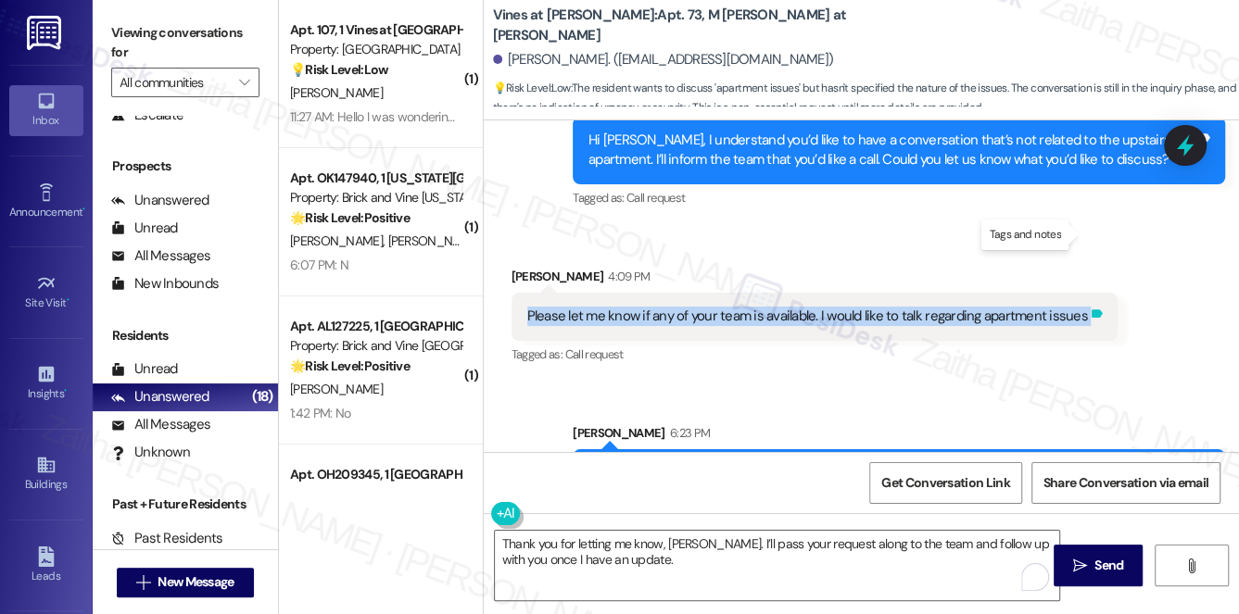
drag, startPoint x: 558, startPoint y: 232, endPoint x: 1087, endPoint y: 227, distance: 529.1
click at [1087, 293] on div "Please let me know if any of your team is available. I would like to talk regar…" at bounding box center [814, 316] width 606 height 47
copy div "Please let me know if any of your team is available. I would like to talk regar…"
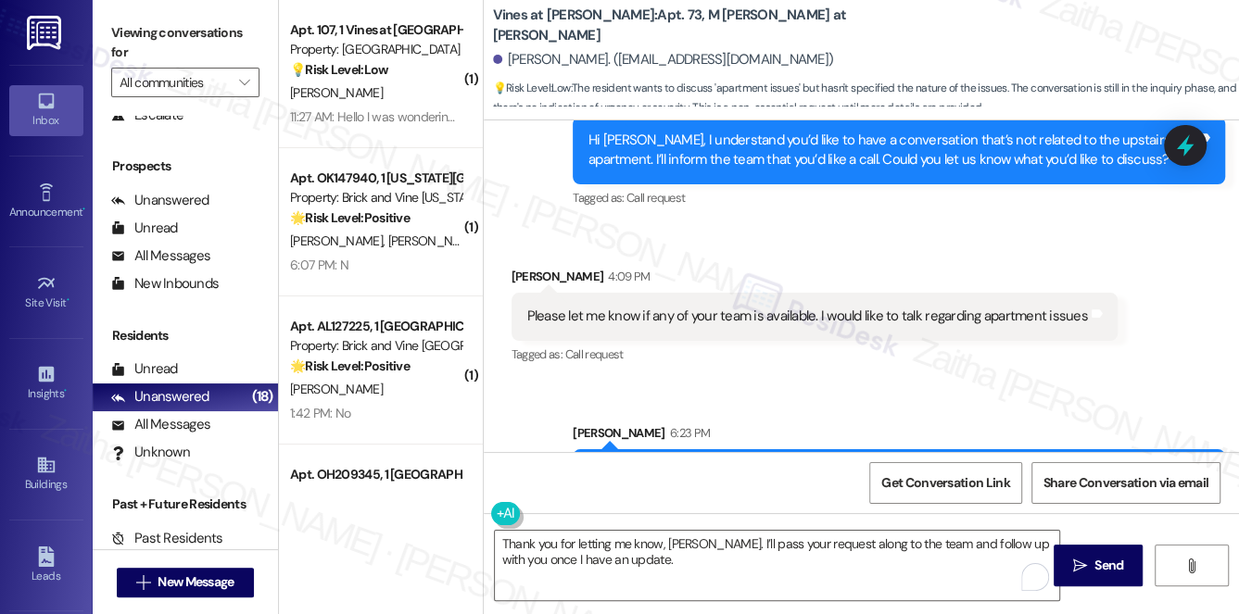
click at [877, 253] on div "Received via SMS [PERSON_NAME] 4:09 PM Please let me know if any of your team i…" at bounding box center [815, 317] width 634 height 129
click at [1173, 153] on icon at bounding box center [1185, 146] width 32 height 32
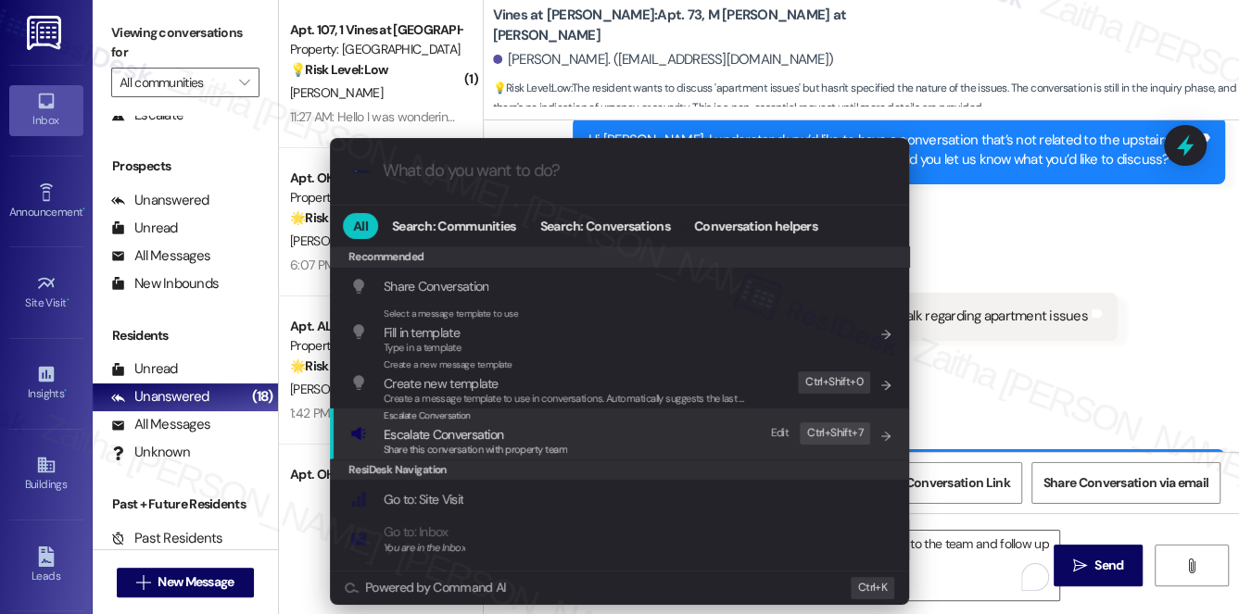
click at [454, 436] on span "Escalate Conversation" at bounding box center [444, 434] width 120 height 17
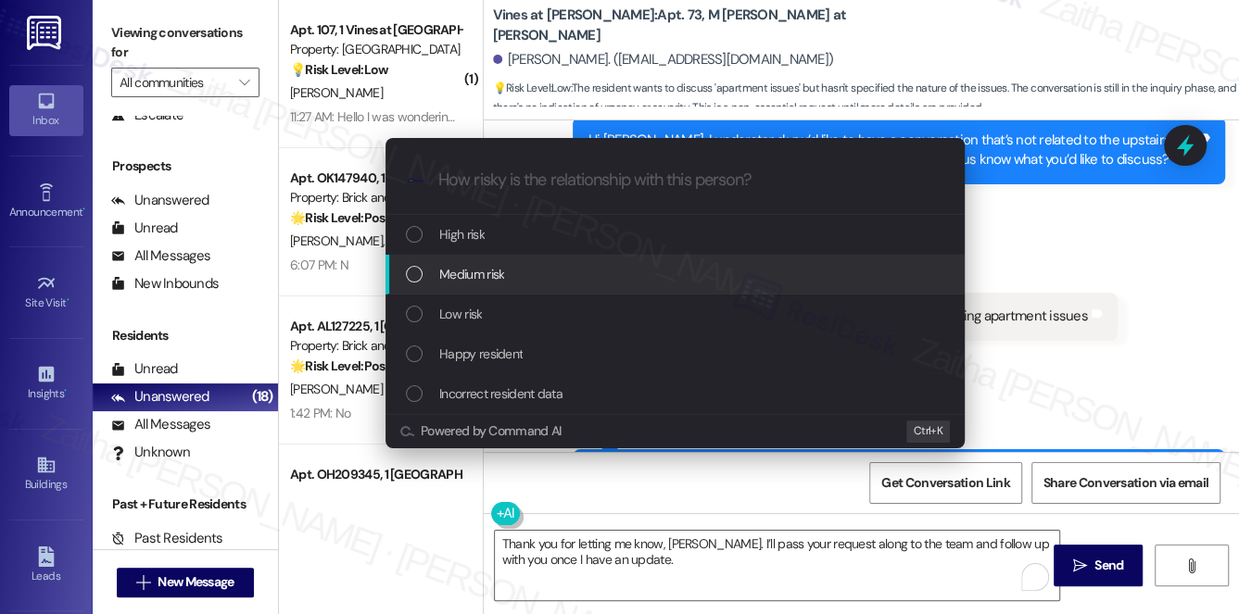
click at [484, 272] on span "Medium risk" at bounding box center [471, 274] width 65 height 20
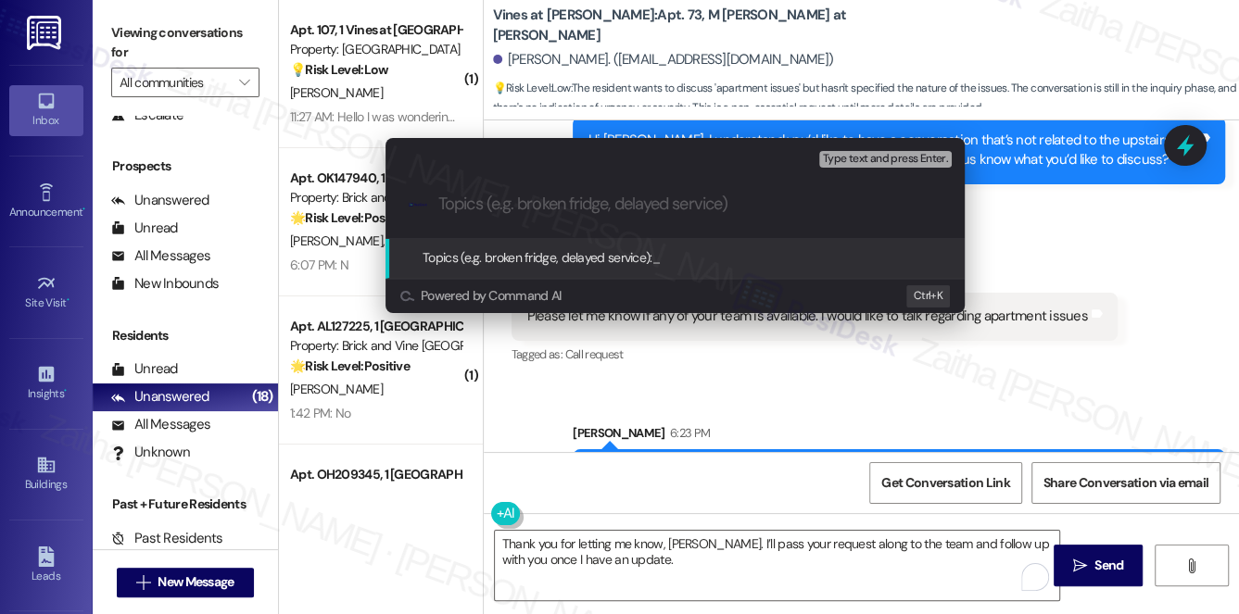
paste input "Resident Request: Discussion Regarding Apartment Issues"
type input "Resident Request: Discussion Regarding Apartment Issues"
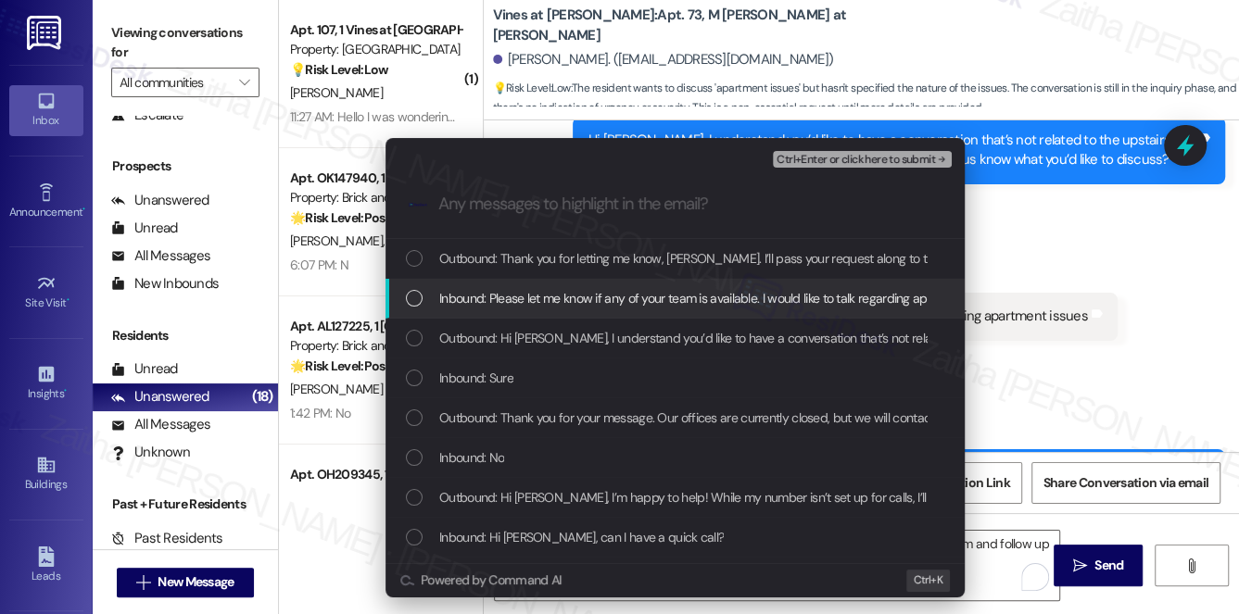
click at [637, 289] on span "Inbound: Please let me know if any of your team is available. I would like to t…" at bounding box center [722, 298] width 567 height 20
click at [1013, 269] on div "Escalate Conversation Medium risk Resident Request: Discussion Regarding Apartm…" at bounding box center [619, 307] width 1239 height 614
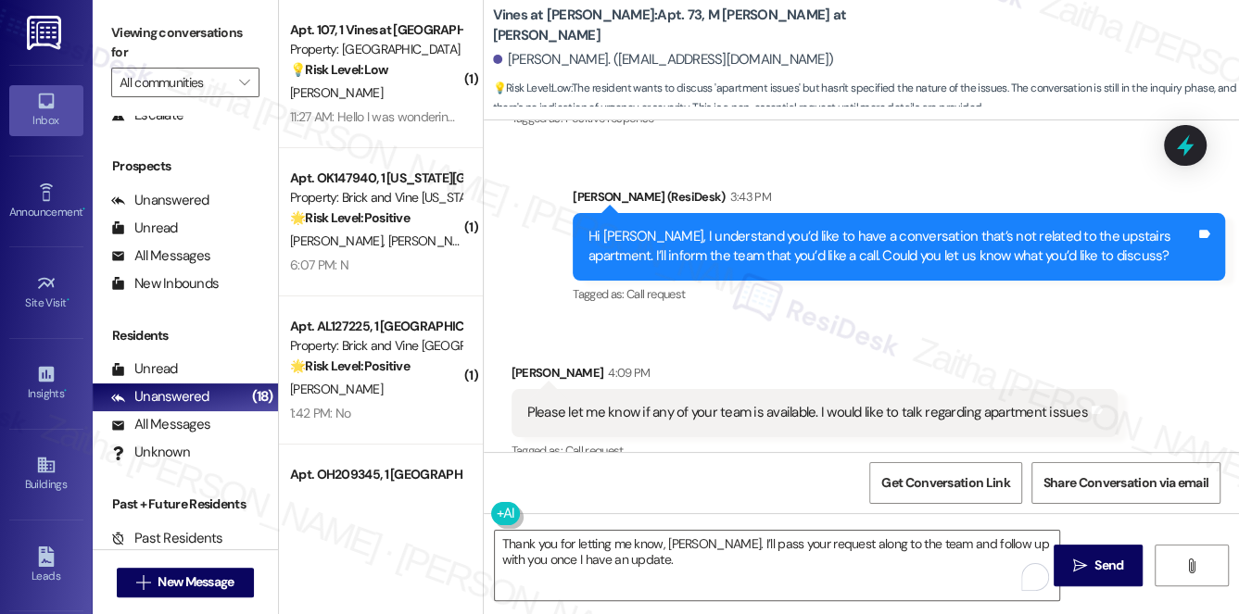
scroll to position [14656, 0]
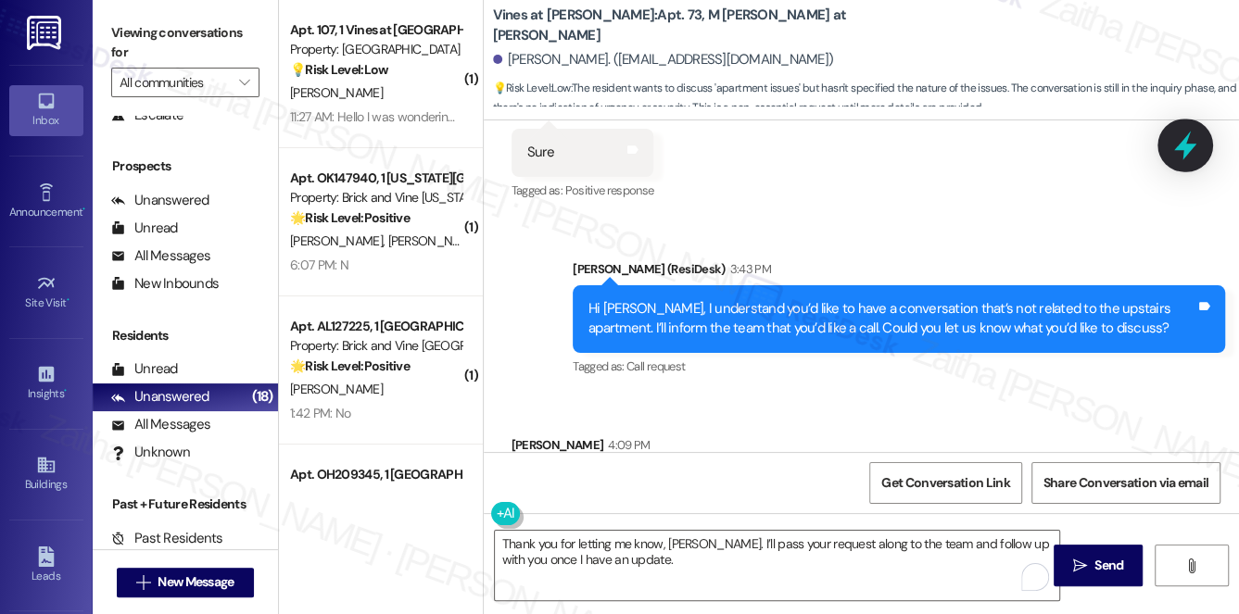
click at [1176, 144] on icon at bounding box center [1185, 146] width 32 height 32
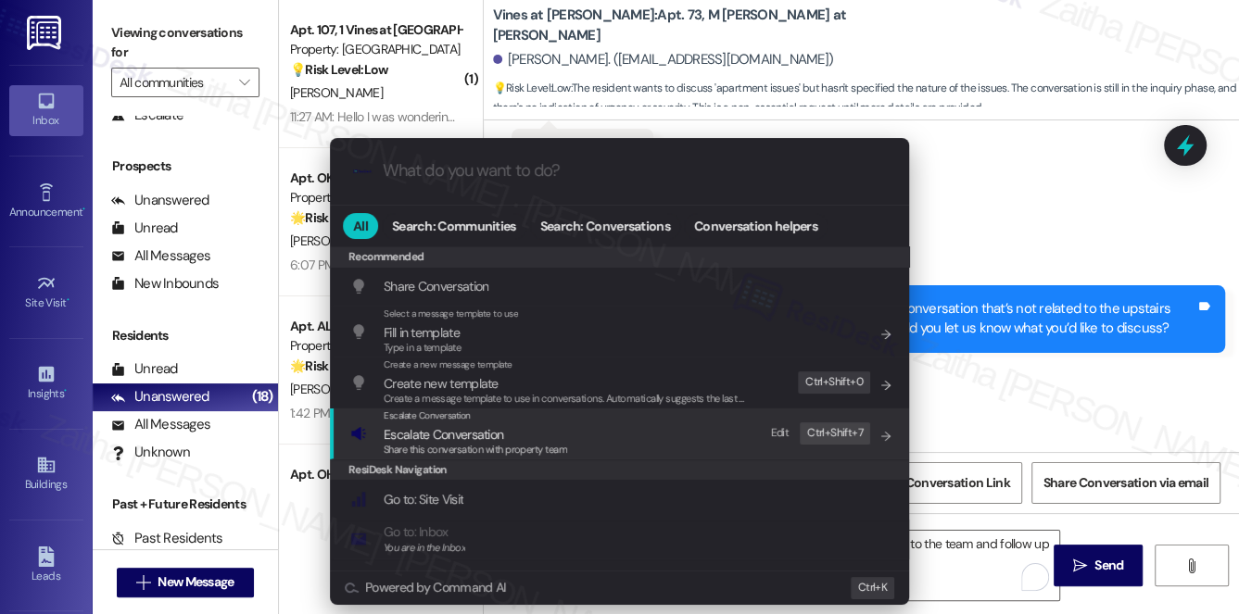
click at [415, 435] on span "Escalate Conversation" at bounding box center [444, 434] width 120 height 17
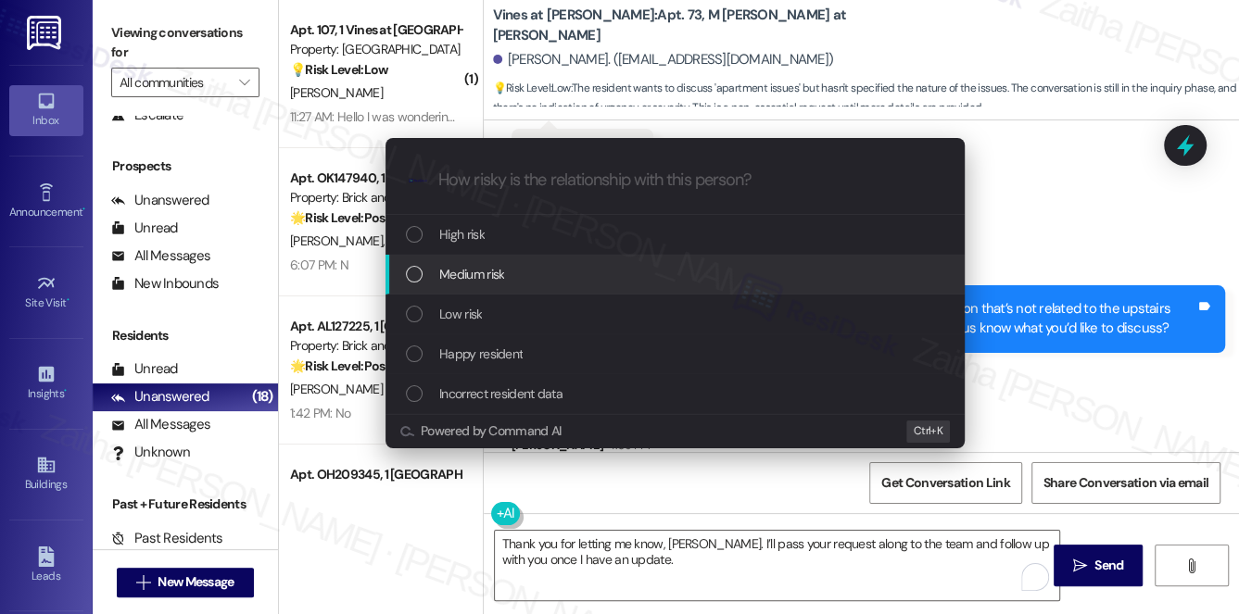
click at [466, 273] on span "Medium risk" at bounding box center [471, 274] width 65 height 20
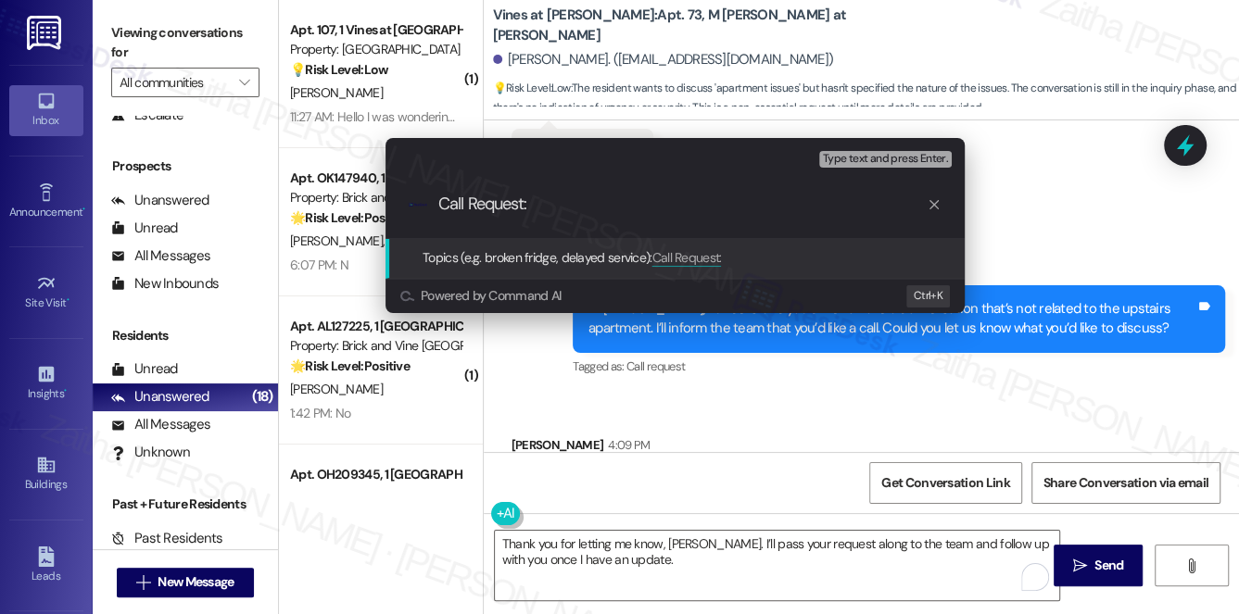
paste input "Discussion Regarding Apartment Issues"
type input "Call Request: Discussion Regarding Apartment Issues"
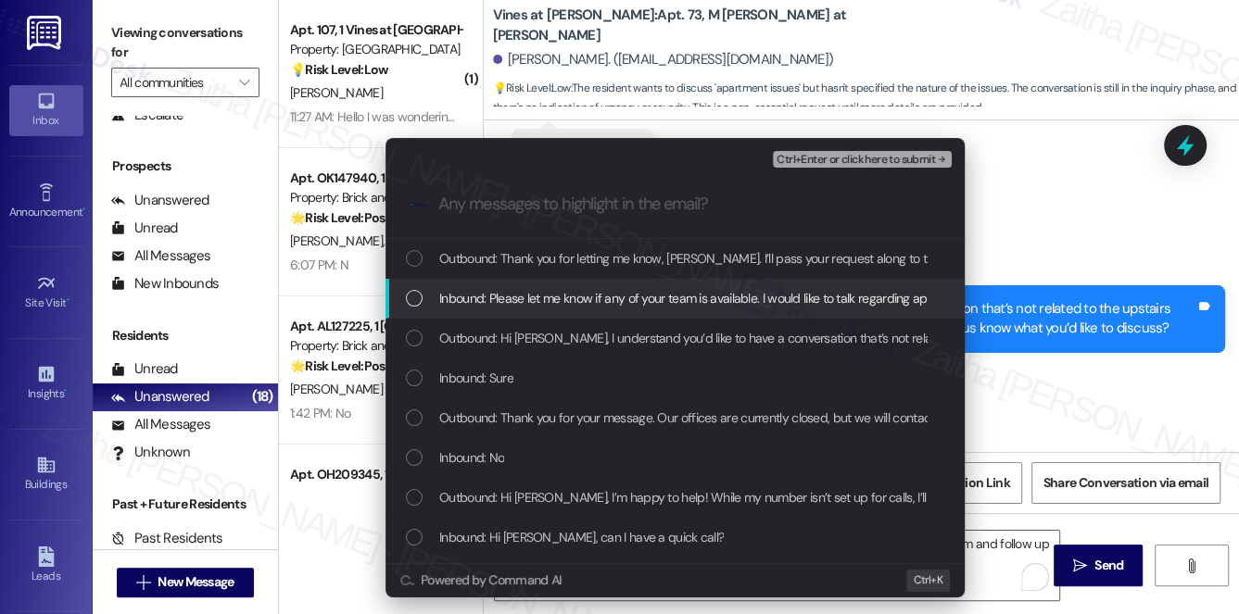
click at [563, 296] on span "Inbound: Please let me know if any of your team is available. I would like to t…" at bounding box center [722, 298] width 567 height 20
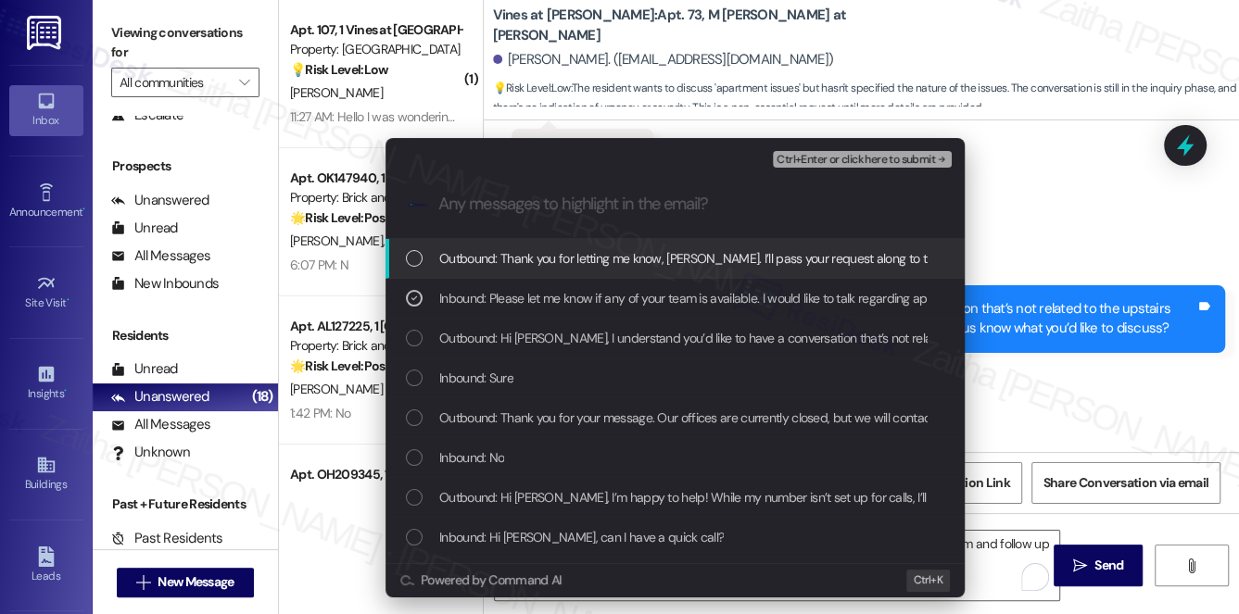
click at [852, 169] on div "Ctrl+Enter or click here to submit" at bounding box center [864, 159] width 183 height 24
click at [859, 158] on span "Ctrl+Enter or click here to submit" at bounding box center [855, 160] width 158 height 13
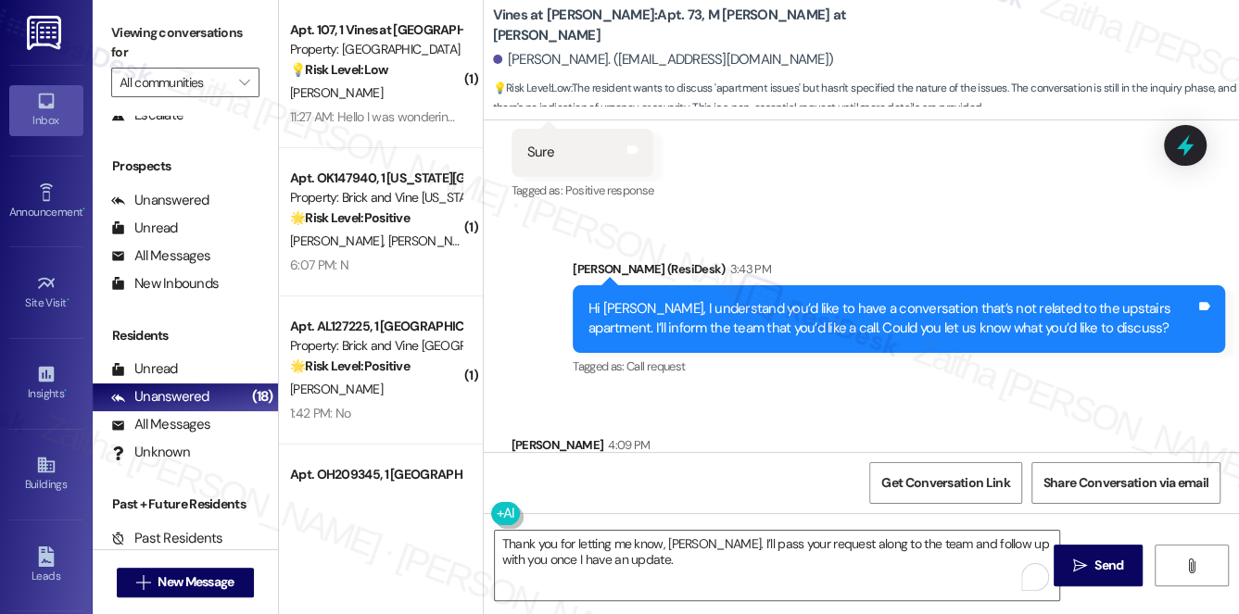
scroll to position [14676, 0]
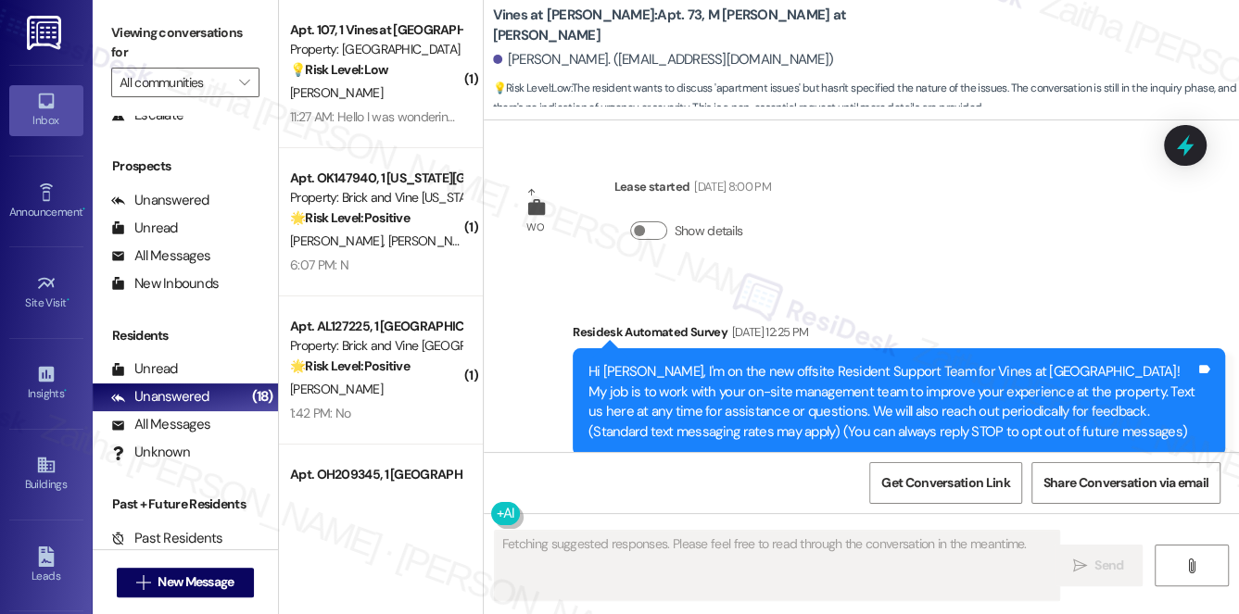
type textarea "Fetching suggested responses. Please feel free to read through the conversation…"
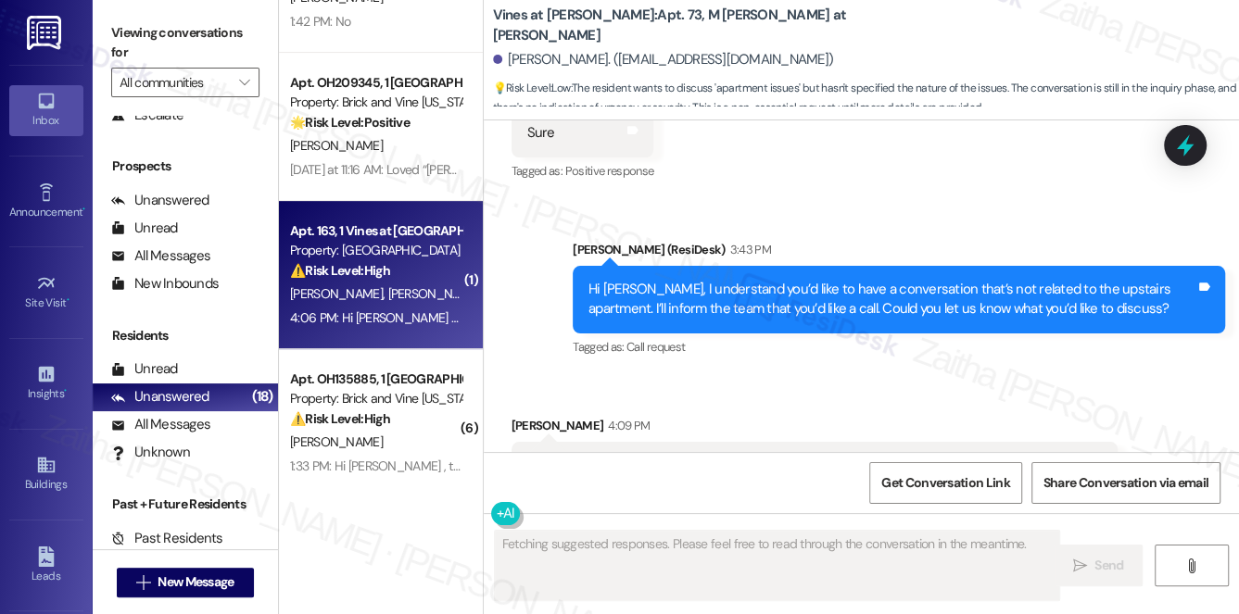
scroll to position [421, 0]
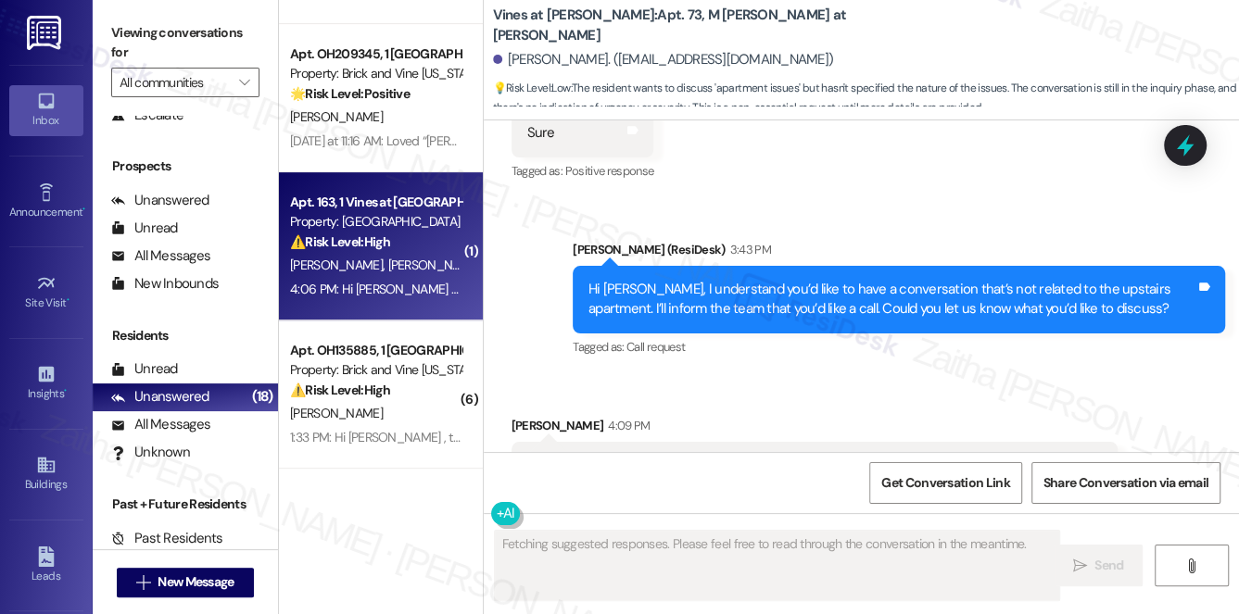
click at [437, 269] on div "[PERSON_NAME] [PERSON_NAME]" at bounding box center [375, 265] width 175 height 23
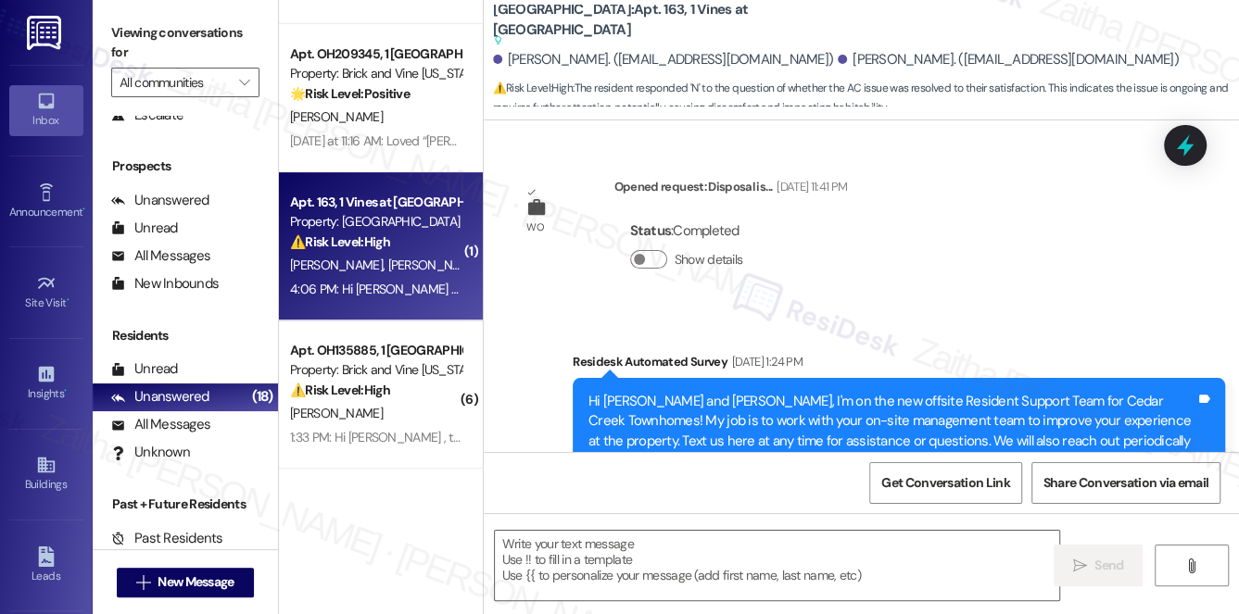
type textarea "Fetching suggested responses. Please feel free to read through the conversation…"
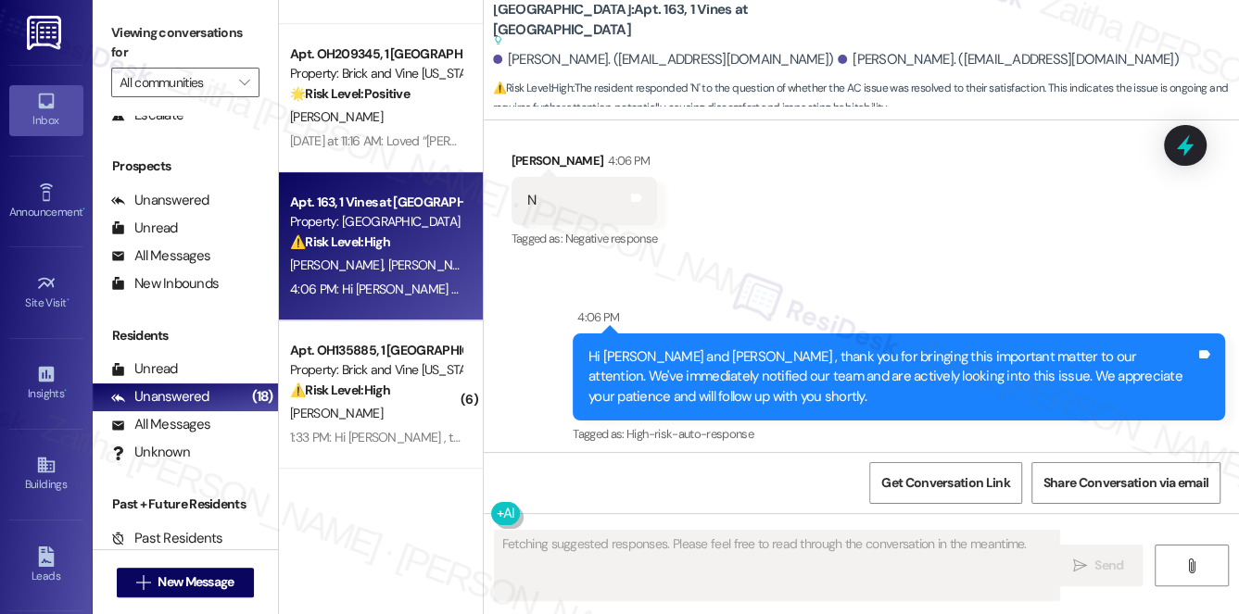
scroll to position [18958, 0]
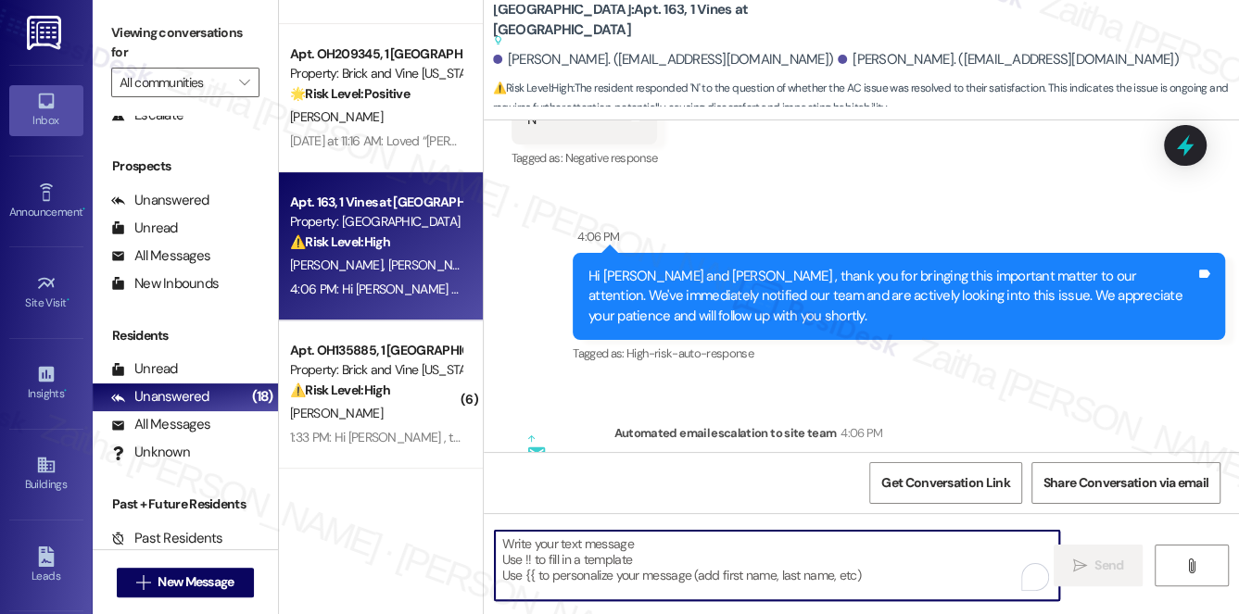
click at [531, 563] on textarea "To enrich screen reader interactions, please activate Accessibility in Grammarl…" at bounding box center [777, 565] width 565 height 69
paste textarea "I understand the work order wasn't completed to your satisfaction. Can you plea…"
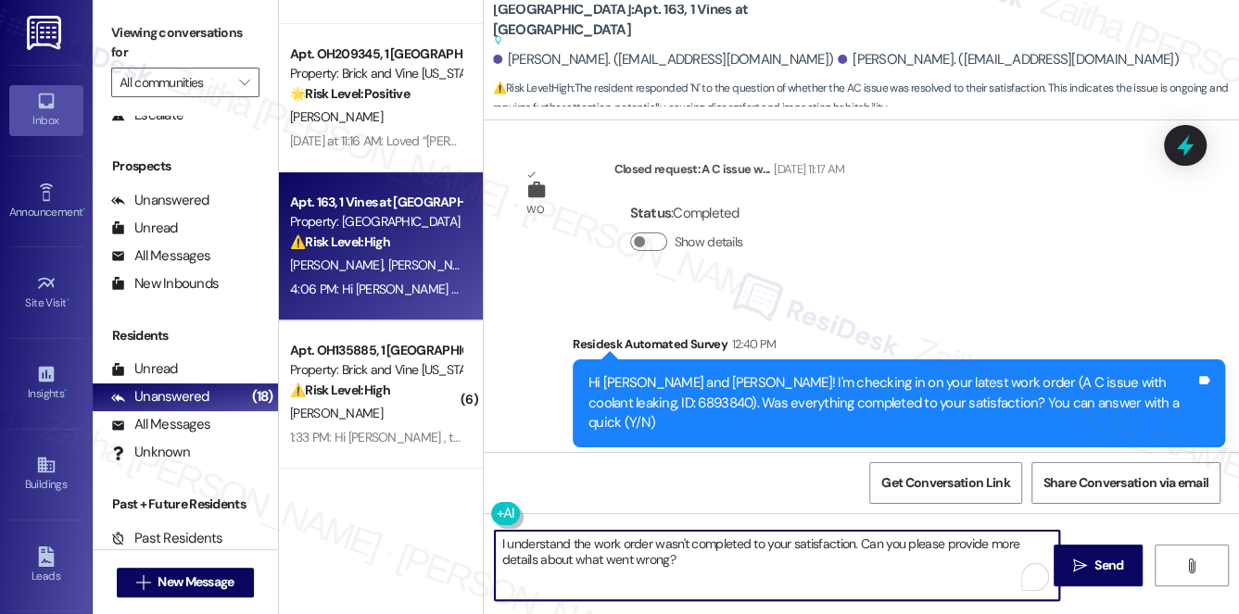
scroll to position [18453, 0]
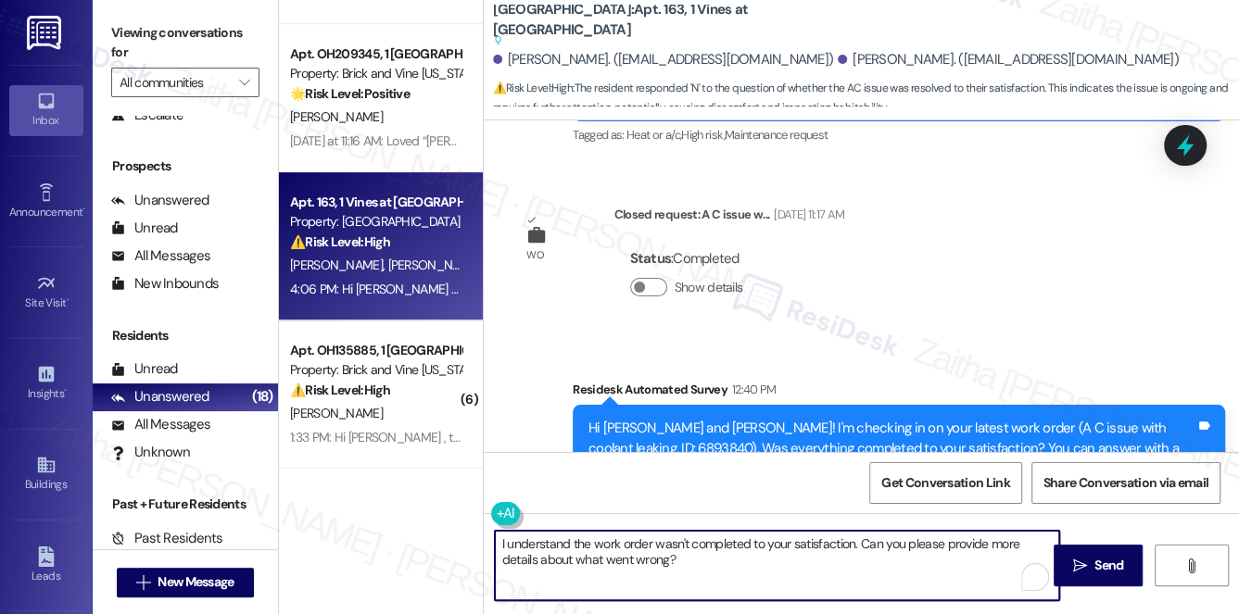
click at [521, 575] on div "[PERSON_NAME] 4:06 PM" at bounding box center [584, 588] width 146 height 26
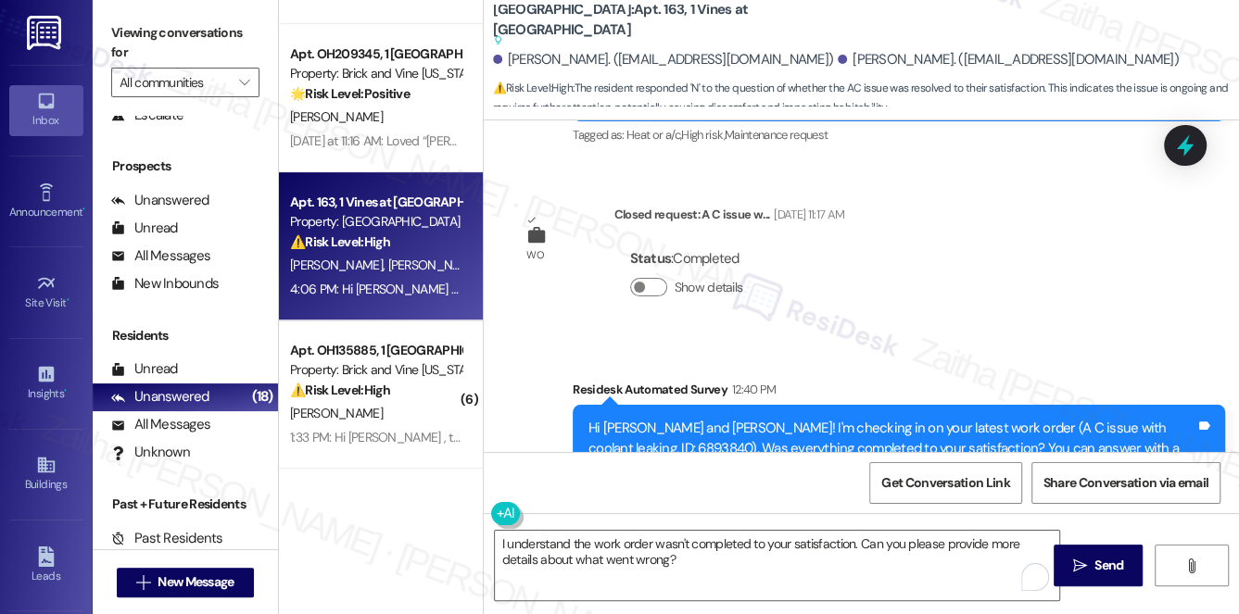
click at [521, 575] on div "[PERSON_NAME] 4:06 PM" at bounding box center [584, 588] width 146 height 26
copy div "[PERSON_NAME]"
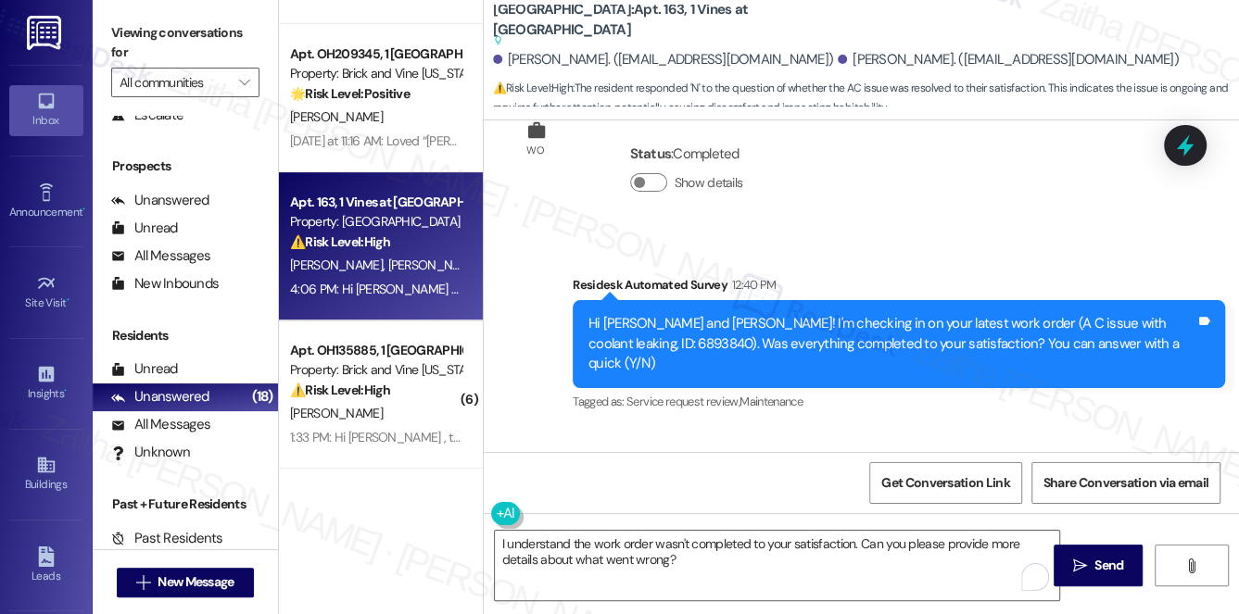
scroll to position [18706, 0]
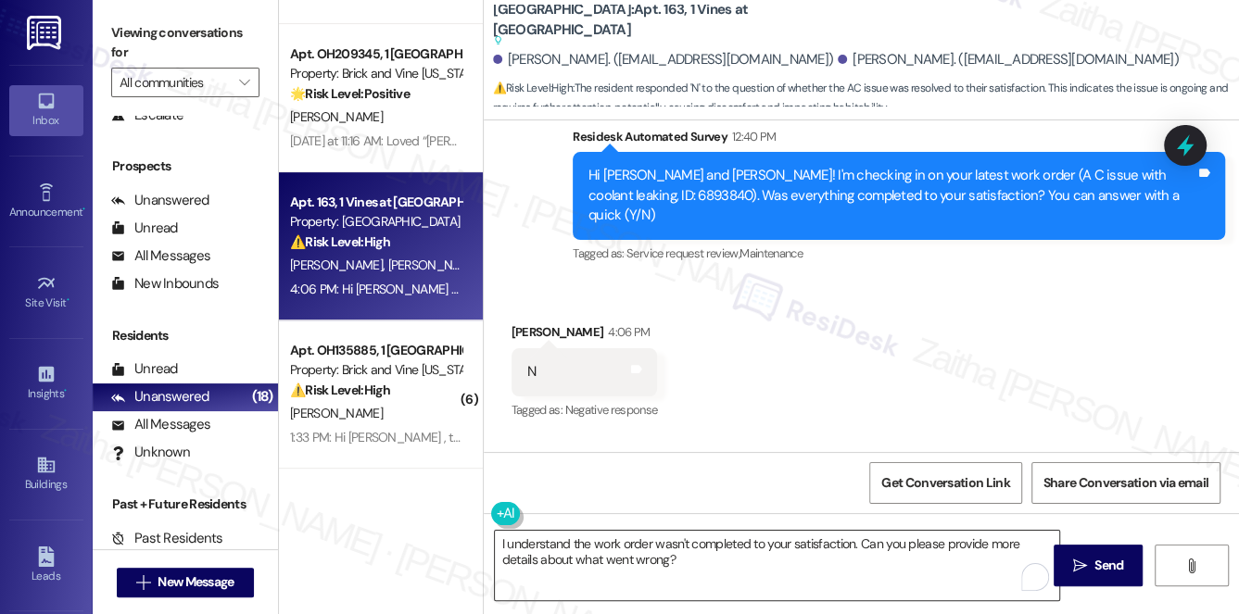
drag, startPoint x: 852, startPoint y: 544, endPoint x: 862, endPoint y: 554, distance: 13.8
click at [853, 544] on textarea "I understand the work order wasn't completed to your satisfaction. Can you plea…" at bounding box center [777, 565] width 565 height 69
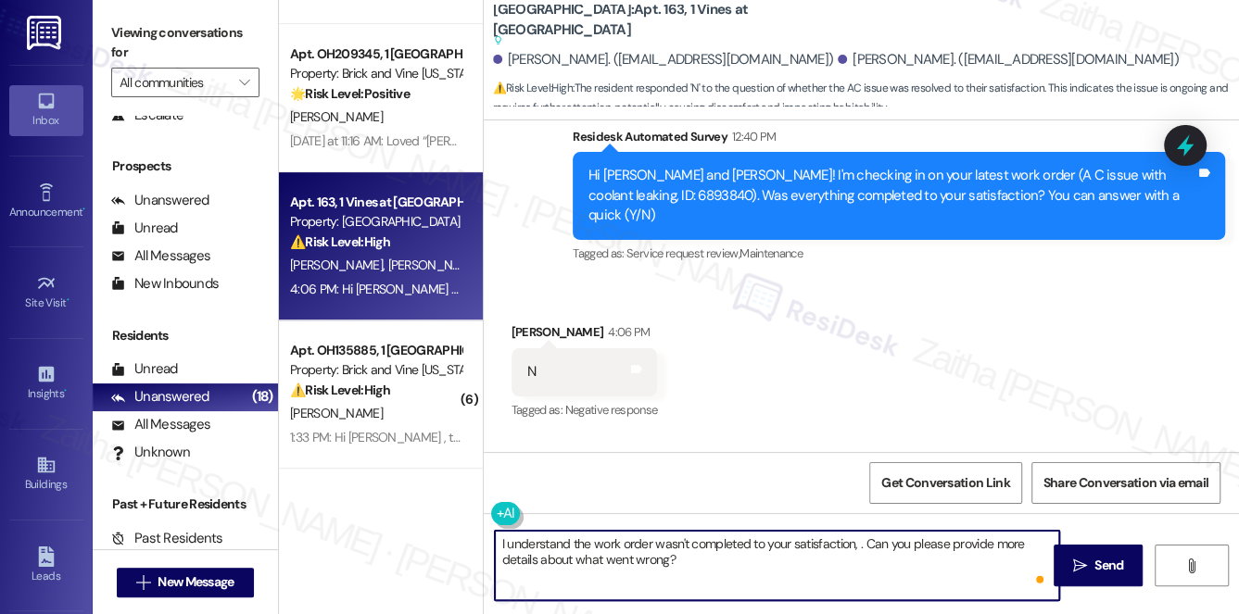
paste textarea "[PERSON_NAME]"
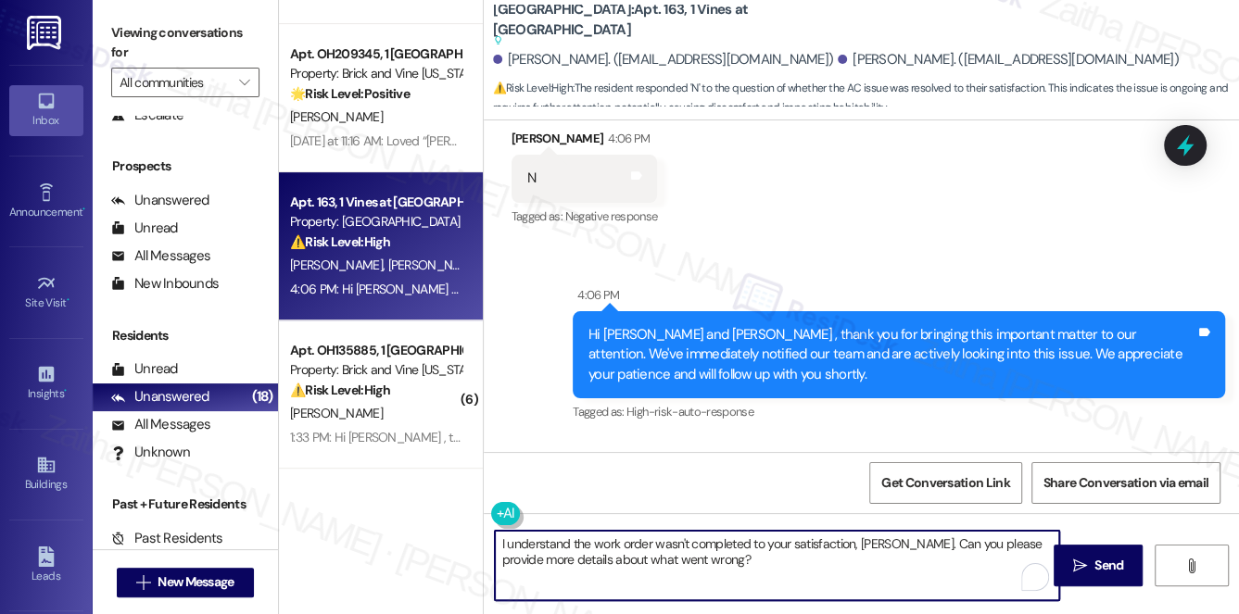
scroll to position [18958, 0]
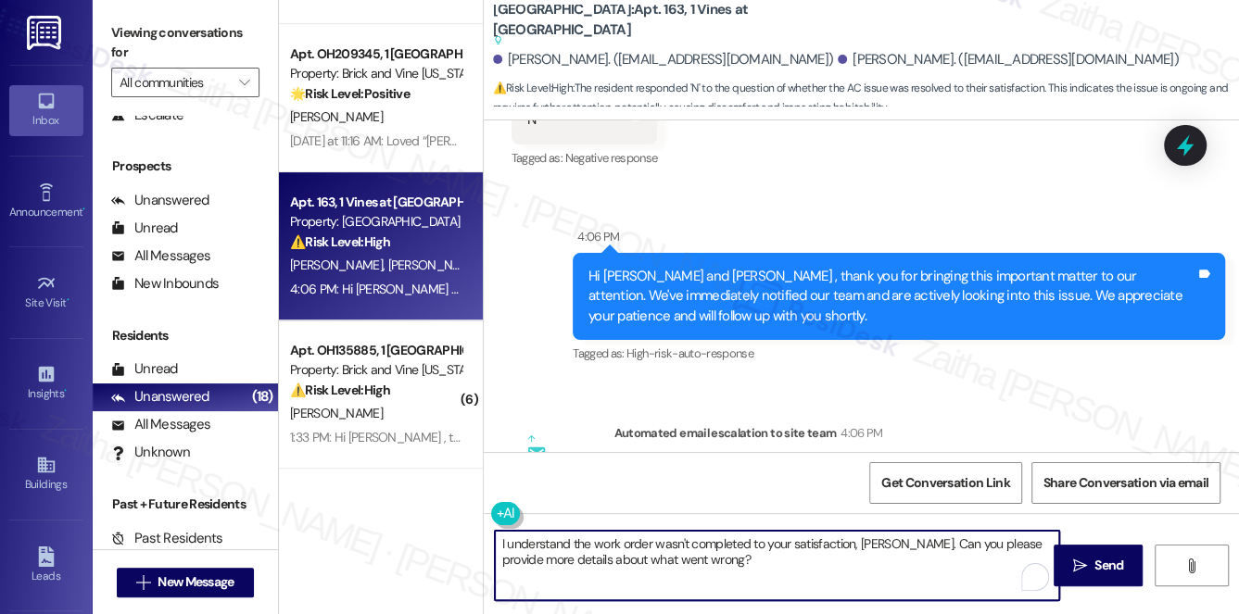
click at [782, 561] on textarea "I understand the work order wasn't completed to your satisfaction, [PERSON_NAME…" at bounding box center [777, 565] width 565 height 69
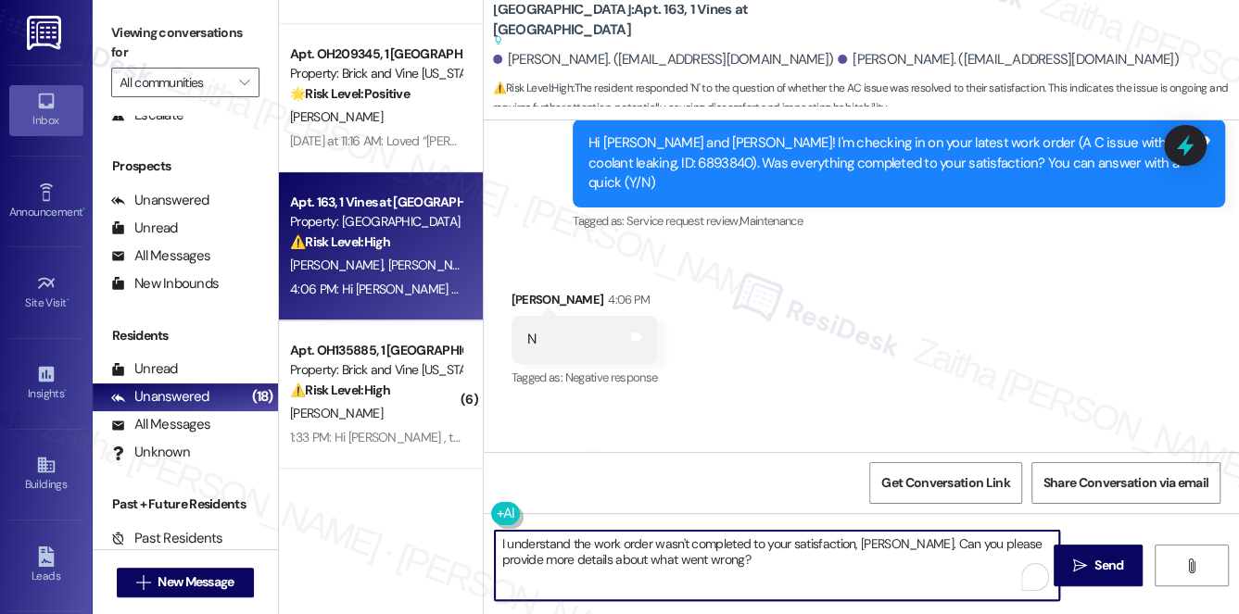
scroll to position [18622, 0]
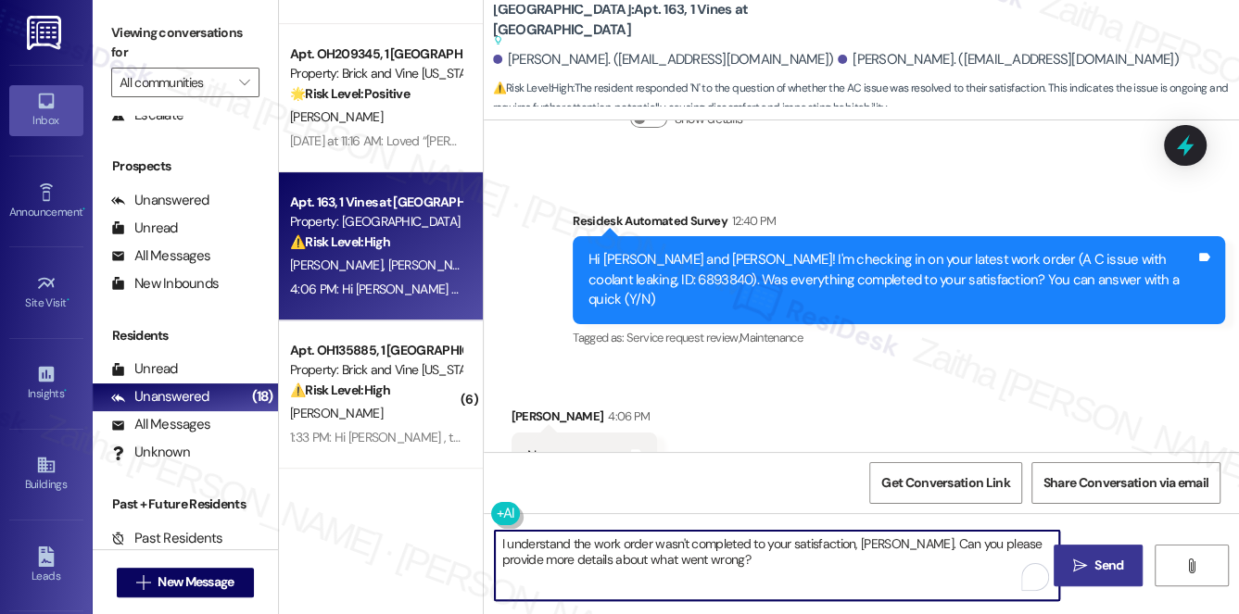
type textarea "I understand the work order wasn't completed to your satisfaction, [PERSON_NAME…"
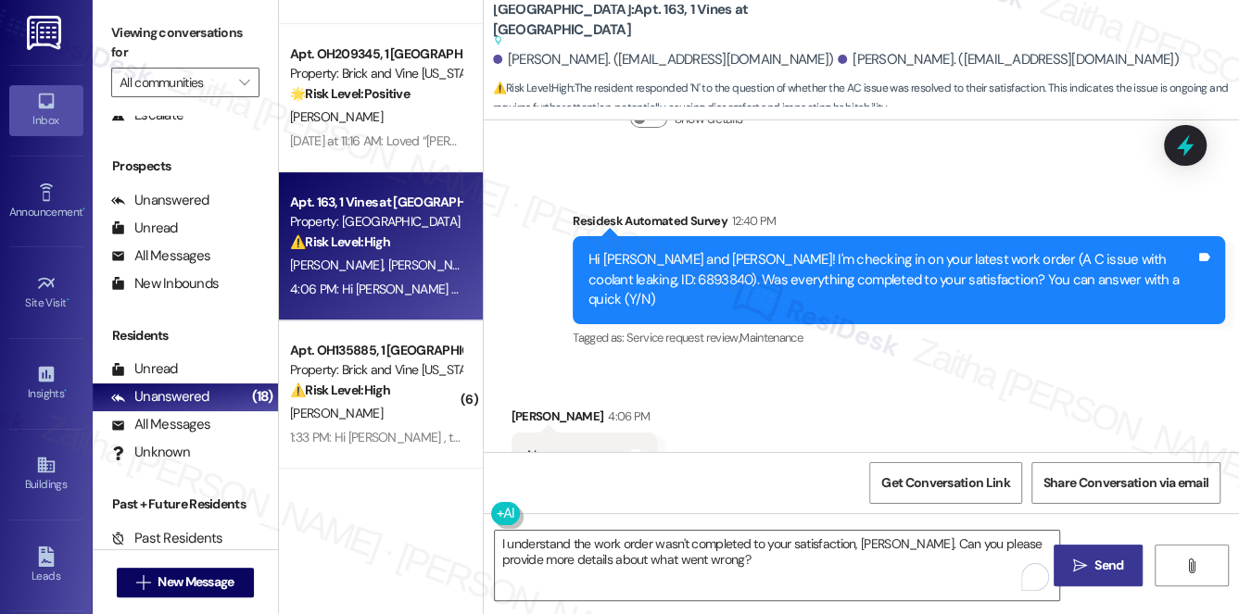
drag, startPoint x: 1098, startPoint y: 558, endPoint x: 1083, endPoint y: 554, distance: 15.3
click at [1098, 558] on span "Send" at bounding box center [1108, 565] width 29 height 19
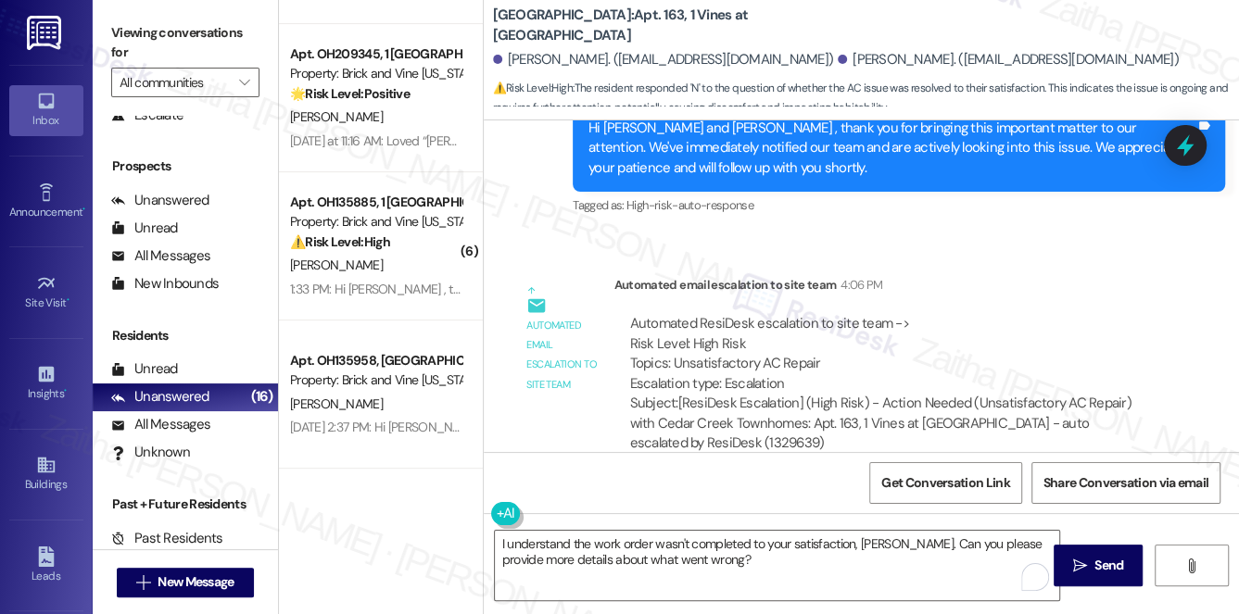
scroll to position [19108, 0]
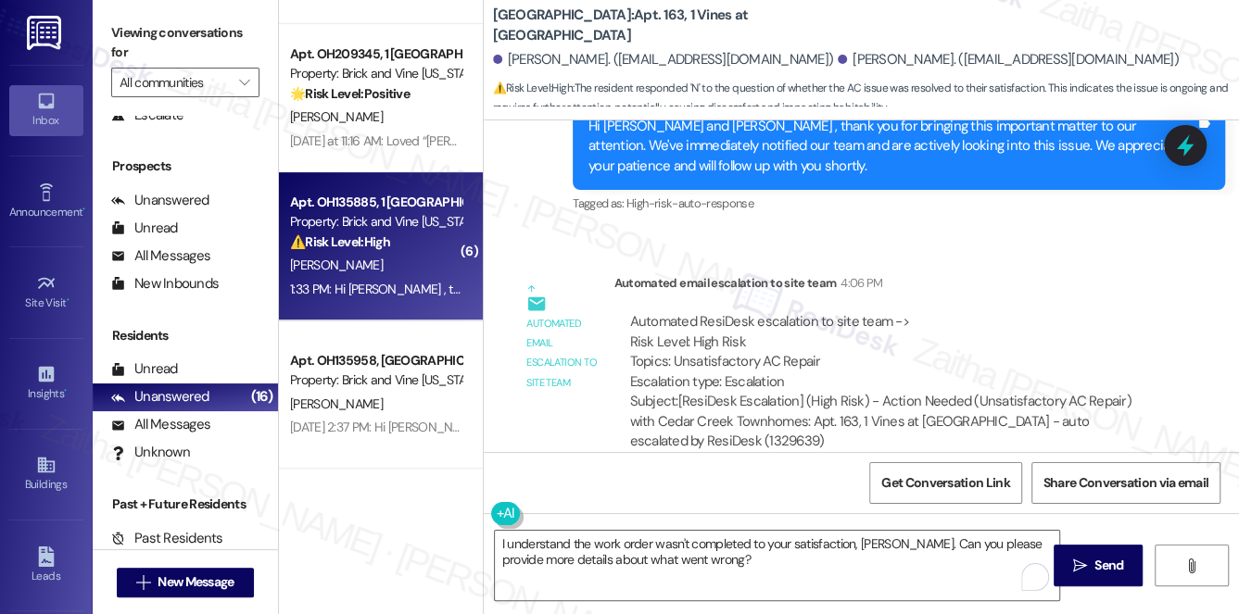
click at [396, 259] on div "[PERSON_NAME]" at bounding box center [375, 265] width 175 height 23
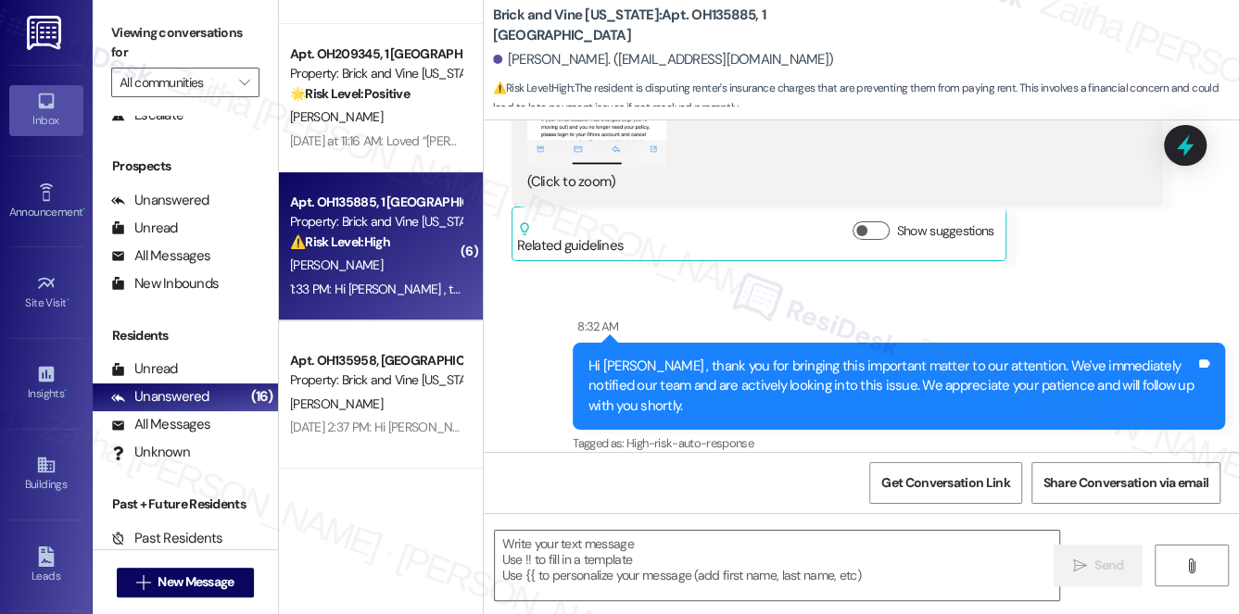
scroll to position [8558, 0]
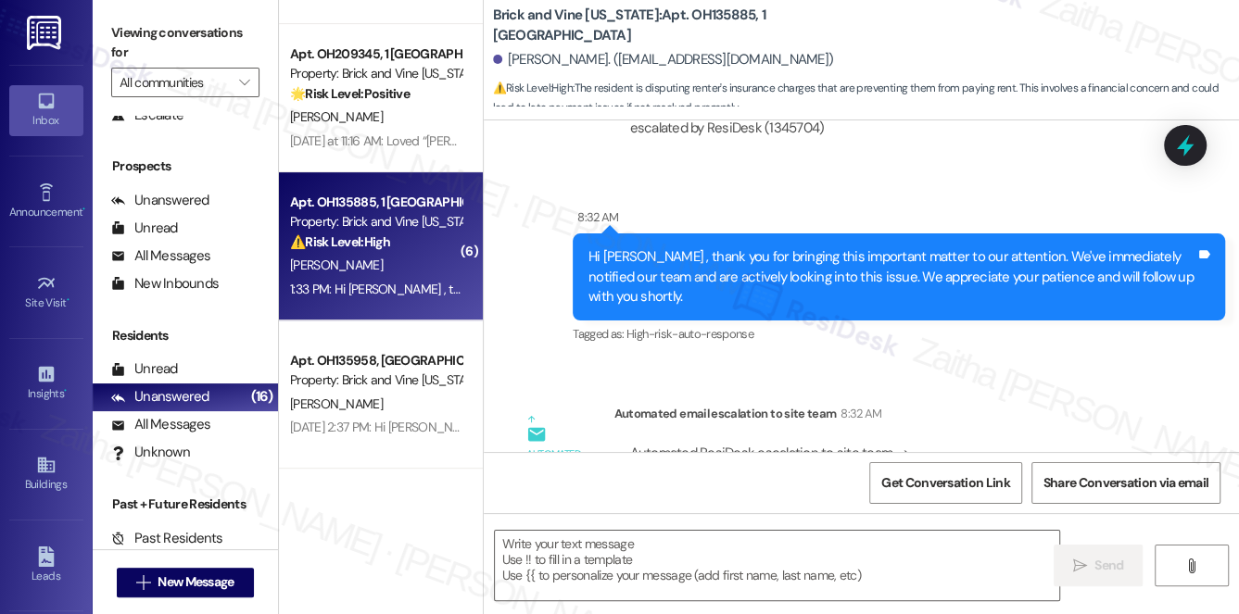
type textarea "Fetching suggested responses. Please feel free to read through the conversation…"
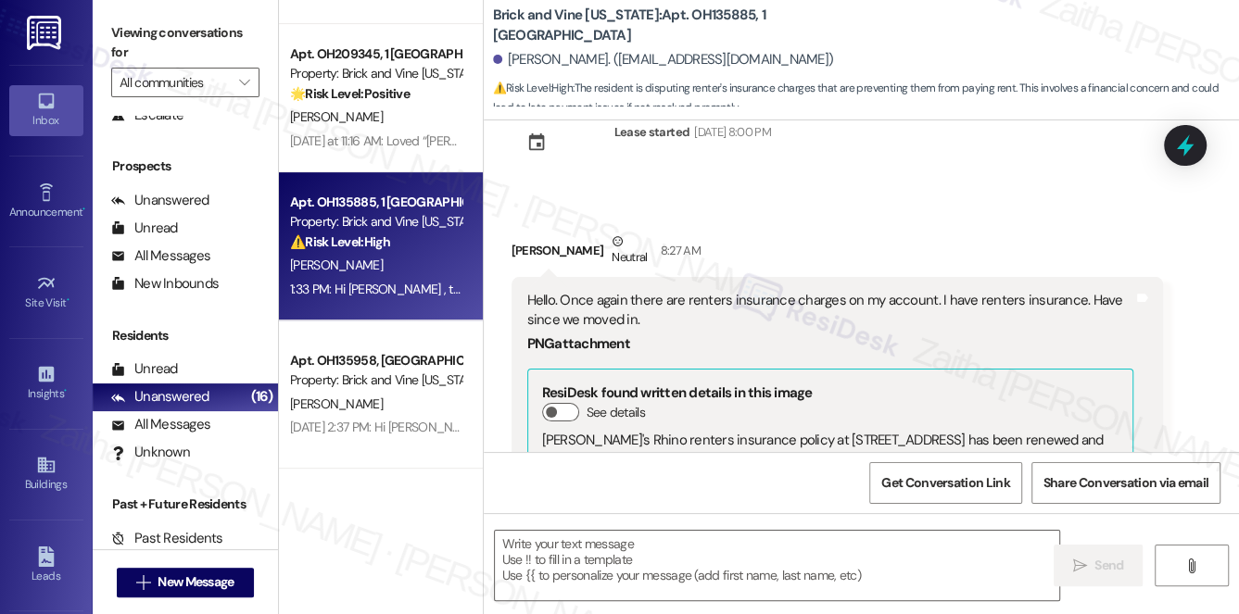
scroll to position [6125, 0]
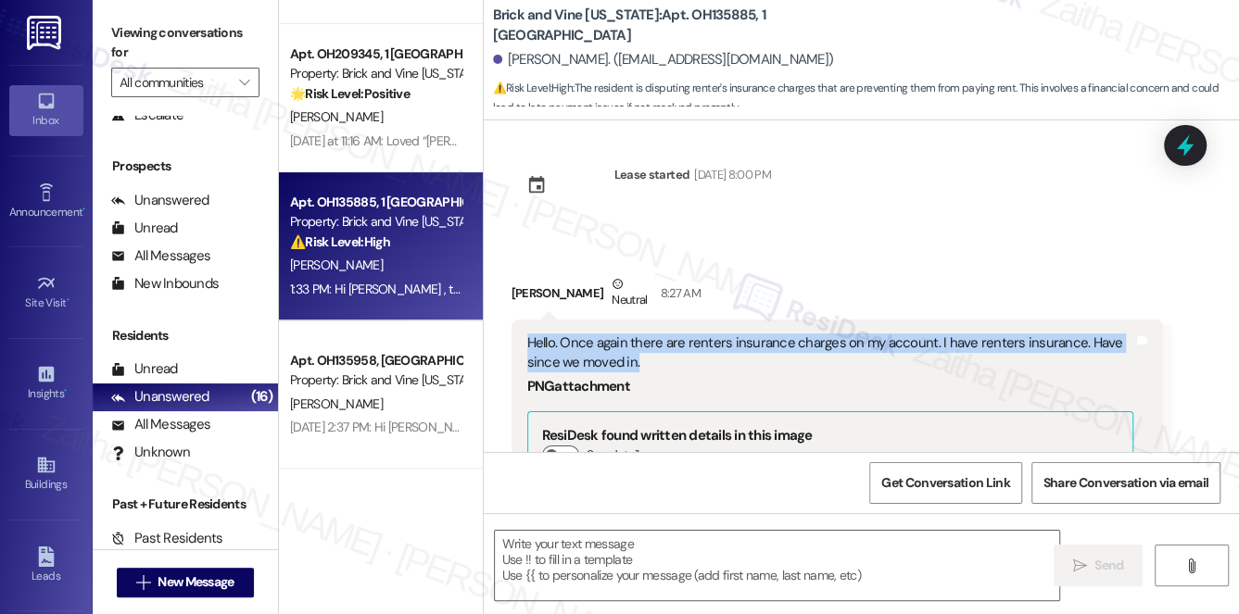
drag, startPoint x: 523, startPoint y: 317, endPoint x: 661, endPoint y: 344, distance: 140.6
click at [661, 344] on div "Hello. Once again there are renters insurance charges on my account. I have ren…" at bounding box center [837, 619] width 652 height 598
copy div "Hello. Once again there are renters insurance charges on my account. I have ren…"
click at [574, 564] on textarea at bounding box center [777, 565] width 565 height 69
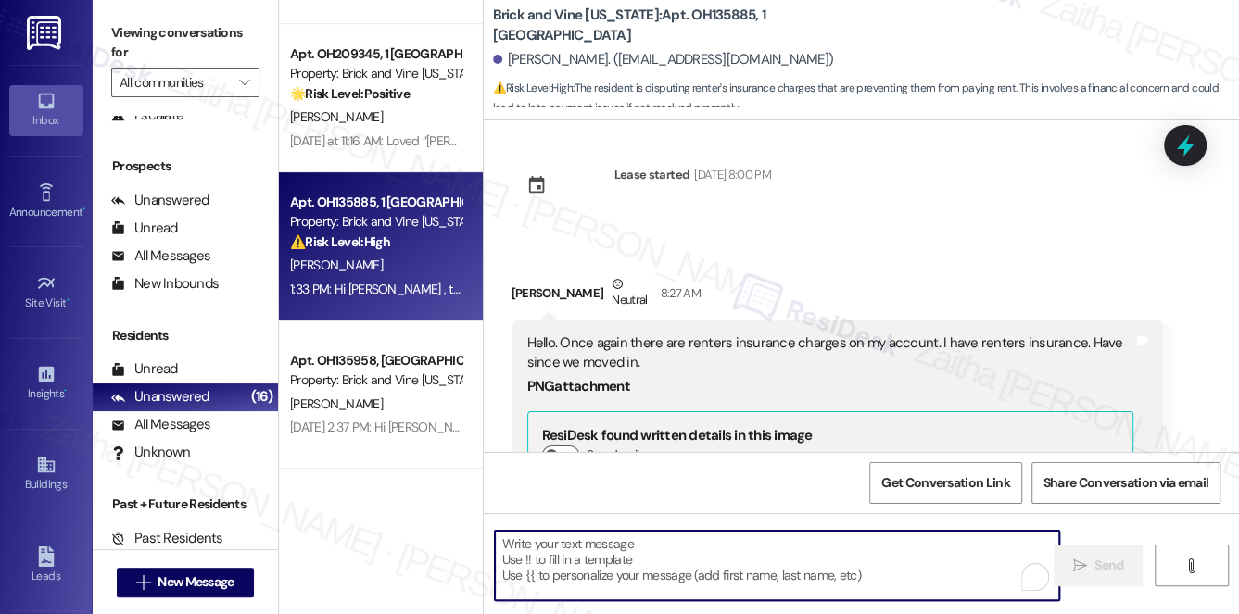
paste textarea "Hi {{first_name}},"
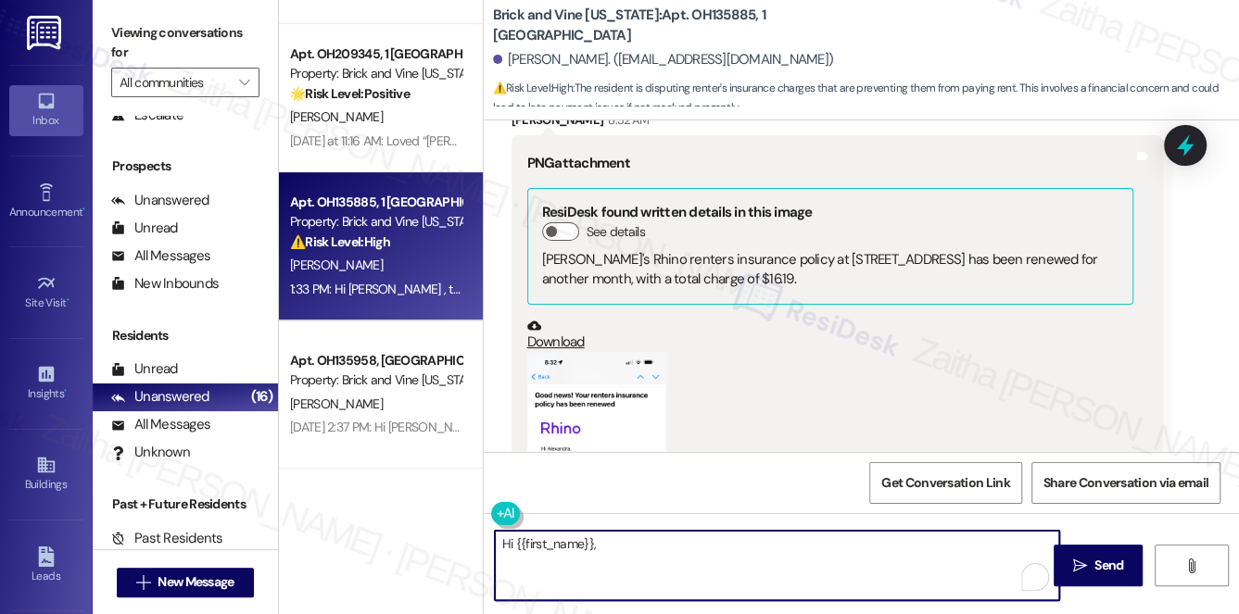
scroll to position [7473, 0]
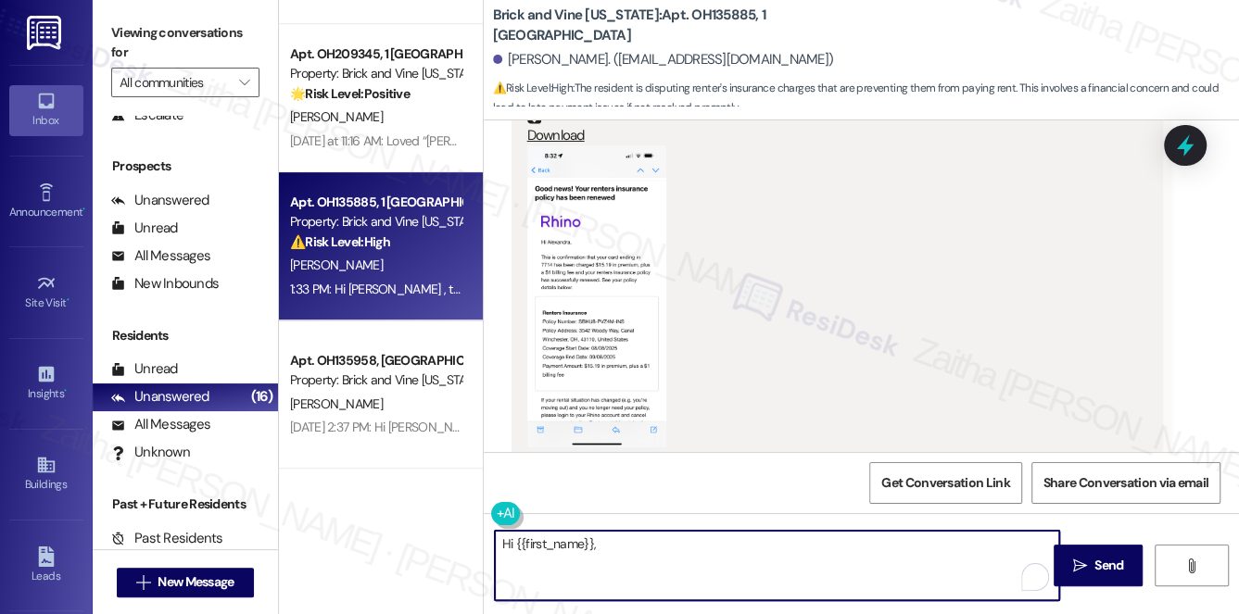
paste textarea "I understand your concern about the renters insurance charges showing on your a…"
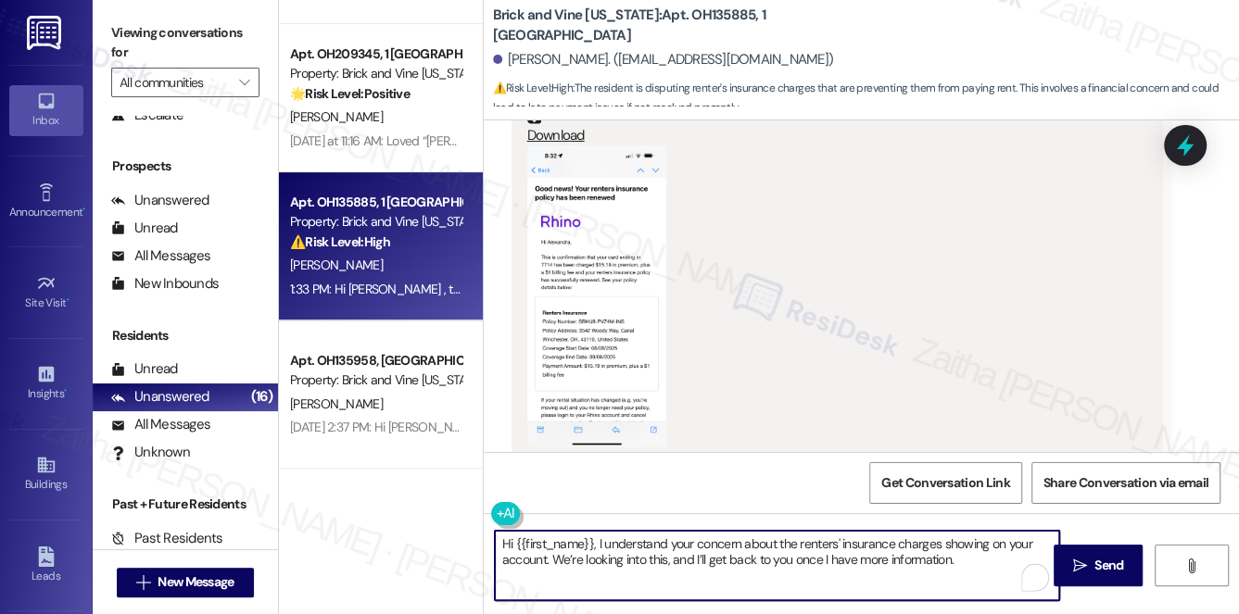
click at [964, 567] on textarea "Hi {{first_name}}, I understand your concern about the renters' insurance charg…" at bounding box center [777, 565] width 565 height 69
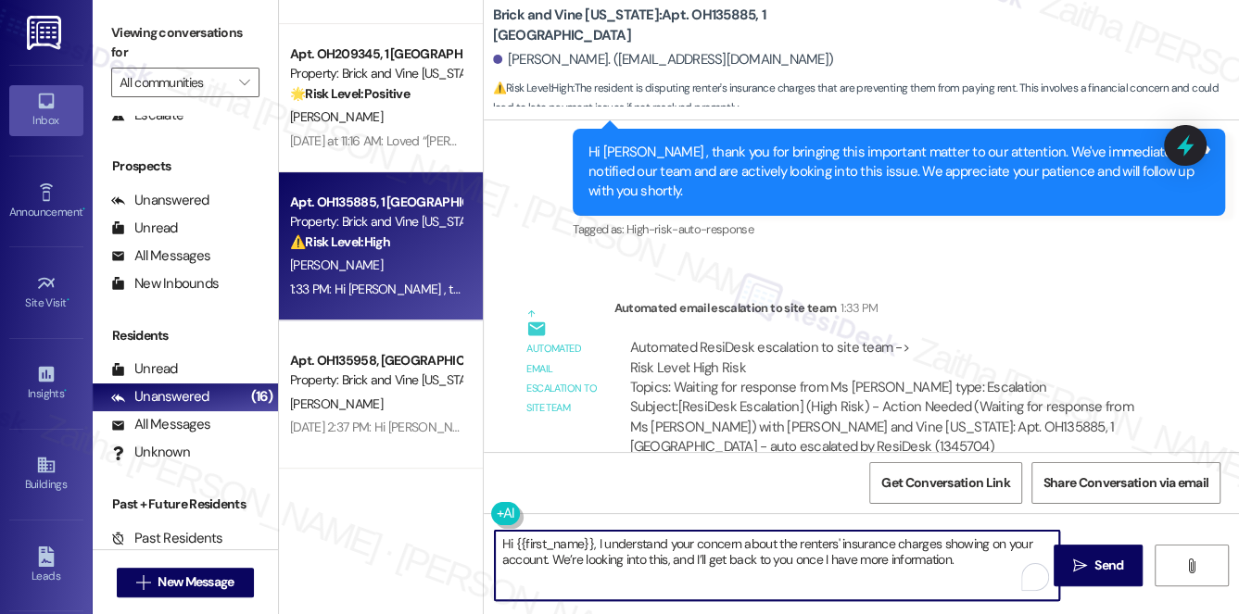
scroll to position [9579, 0]
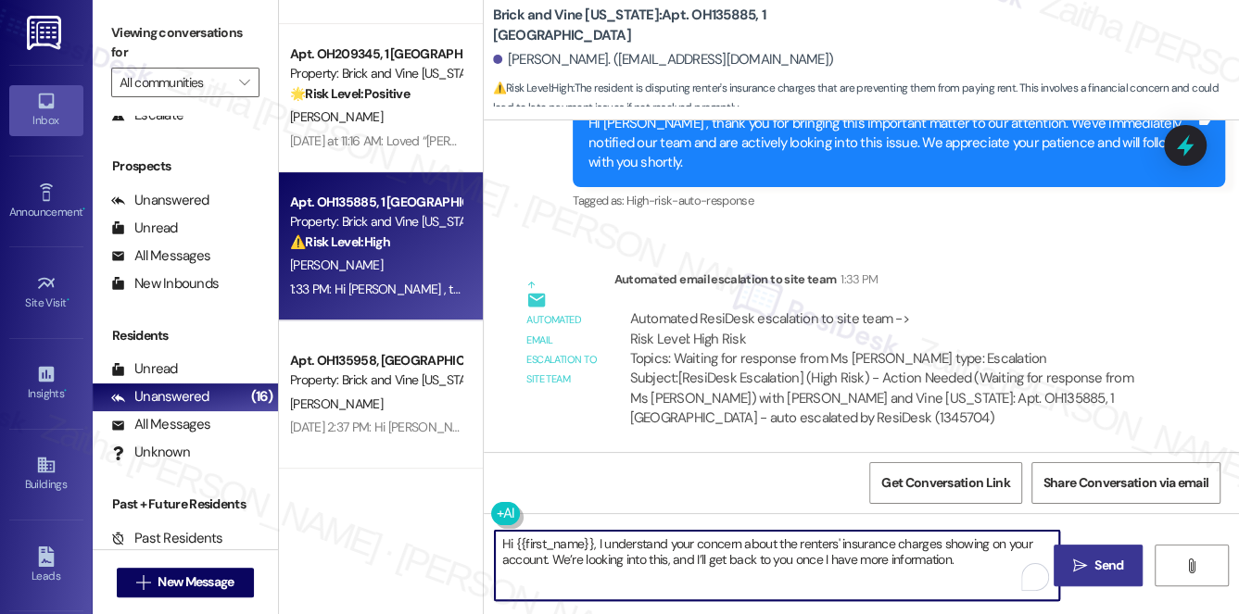
type textarea "Hi {{first_name}}, I understand your concern about the renters' insurance charg…"
click at [1099, 560] on span "Send" at bounding box center [1108, 565] width 29 height 19
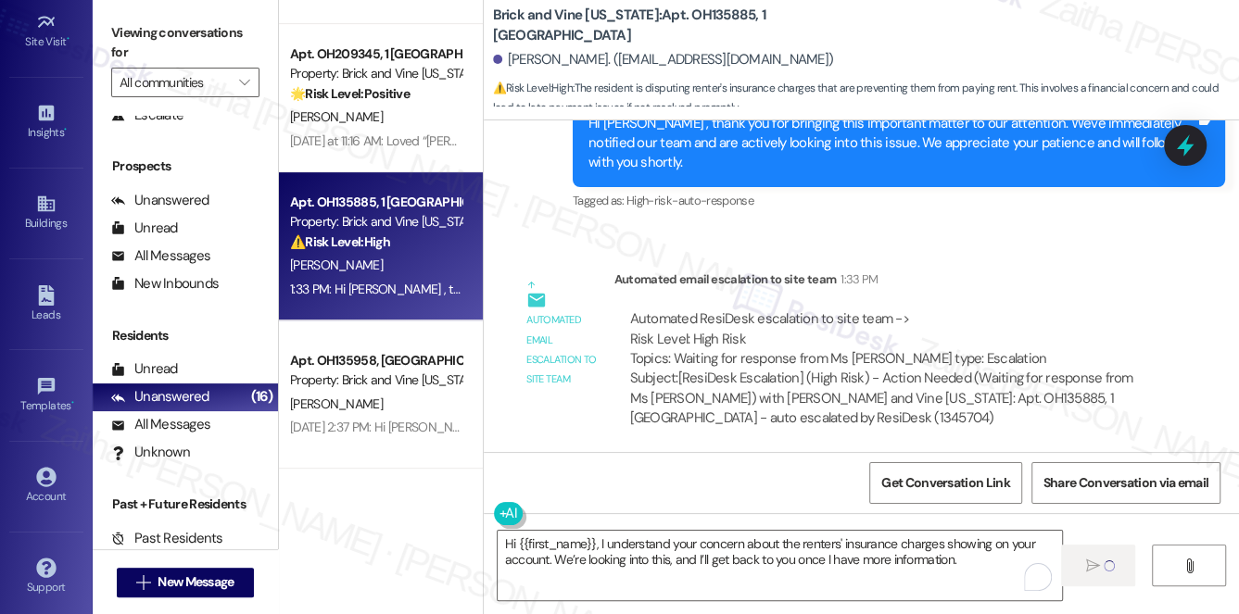
scroll to position [262, 0]
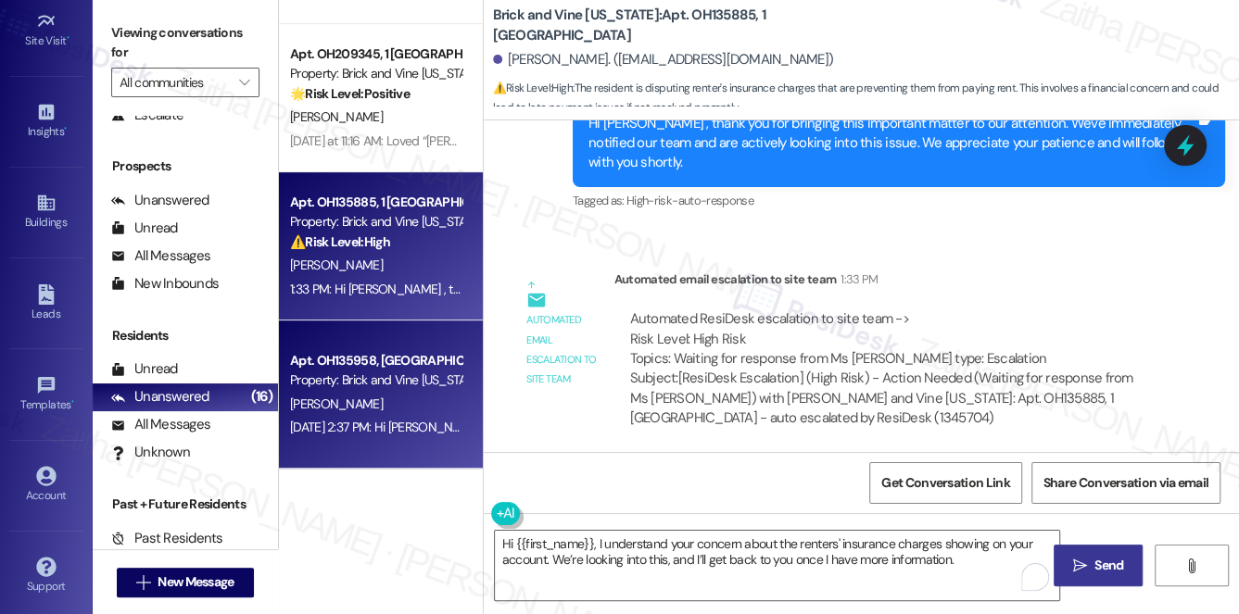
click at [394, 391] on div "Apt. OH135958, 1 [GEOGRAPHIC_DATA] Property: [GEOGRAPHIC_DATA][US_STATE]" at bounding box center [375, 371] width 175 height 44
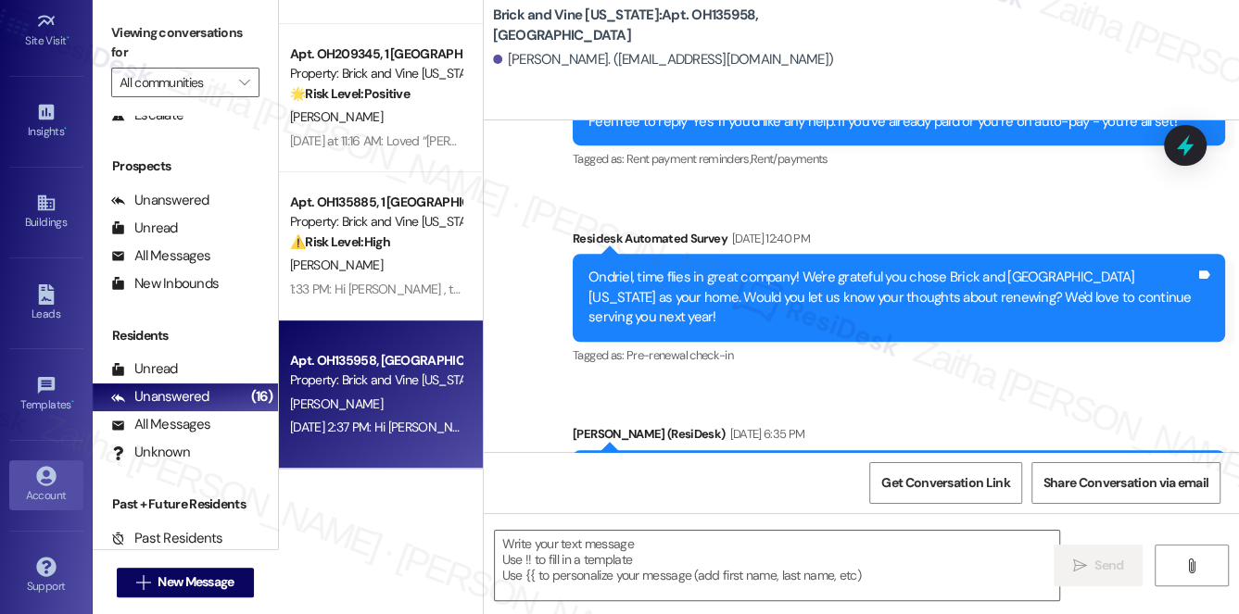
type textarea "Fetching suggested responses. Please feel free to read through the conversation…"
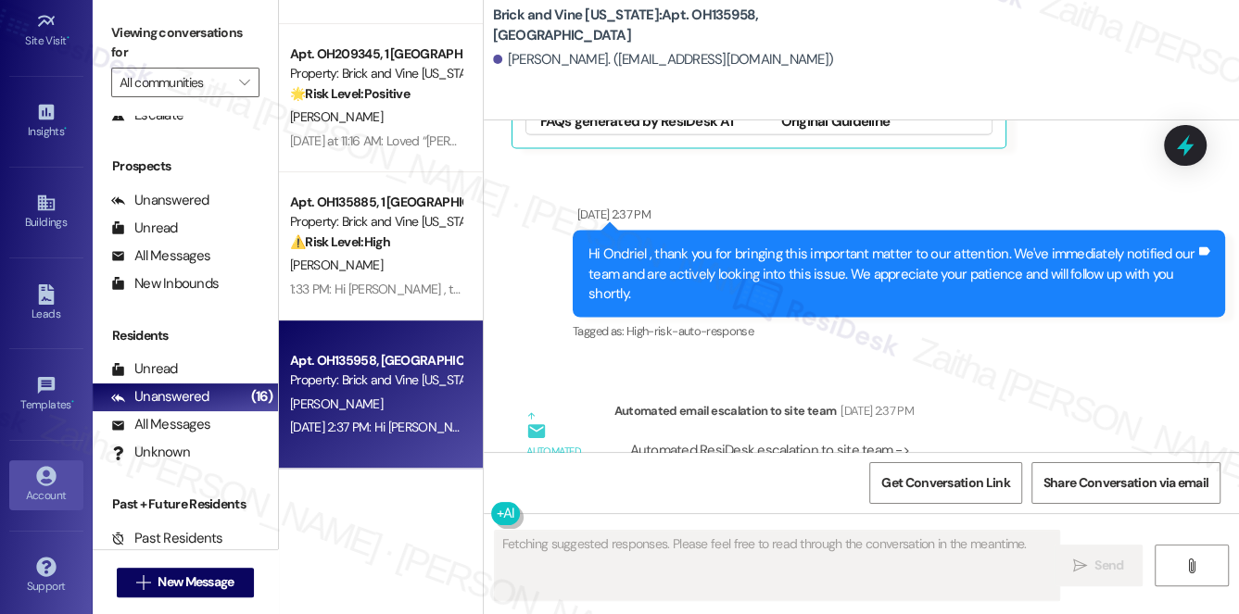
scroll to position [15974, 0]
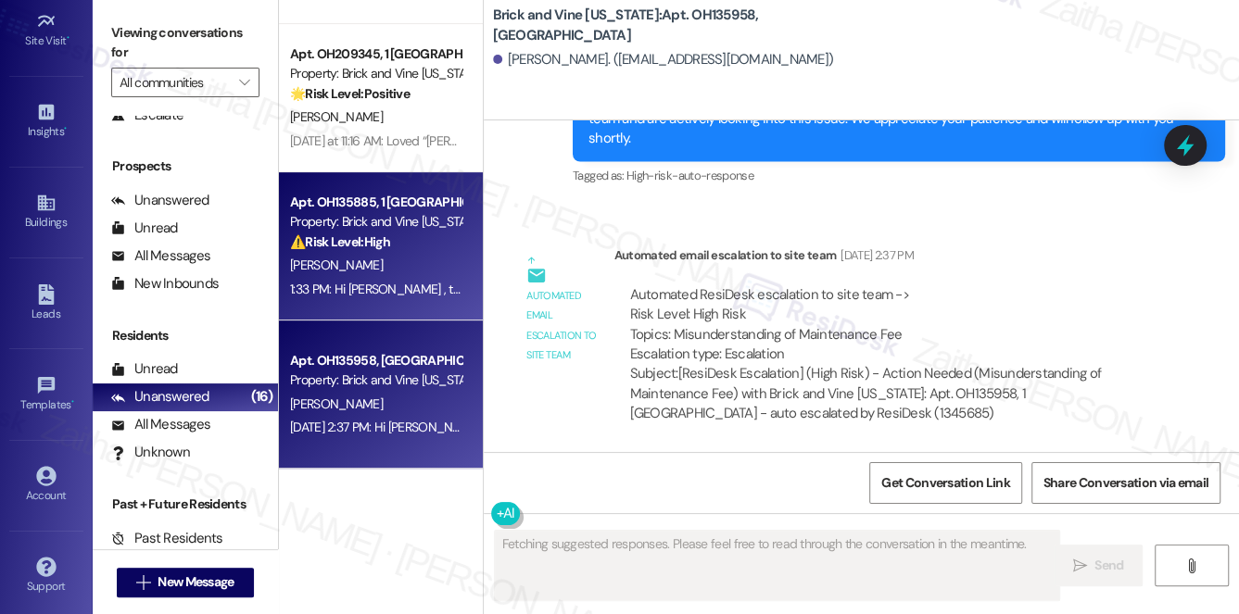
click at [374, 276] on div "[PERSON_NAME]" at bounding box center [375, 265] width 175 height 23
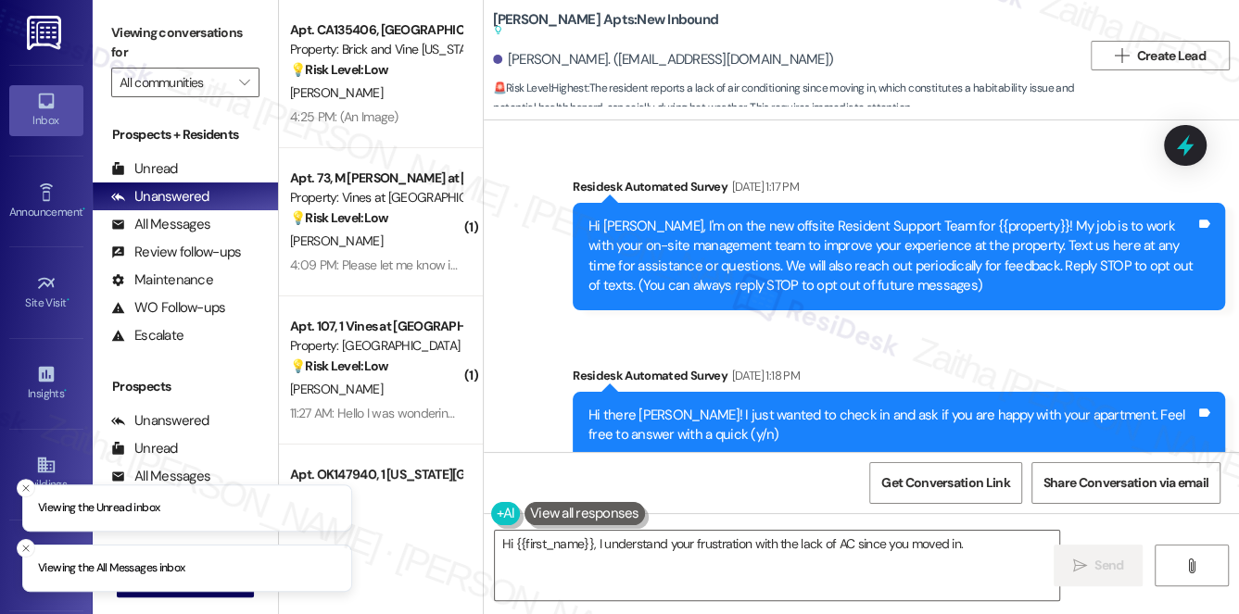
scroll to position [16757, 0]
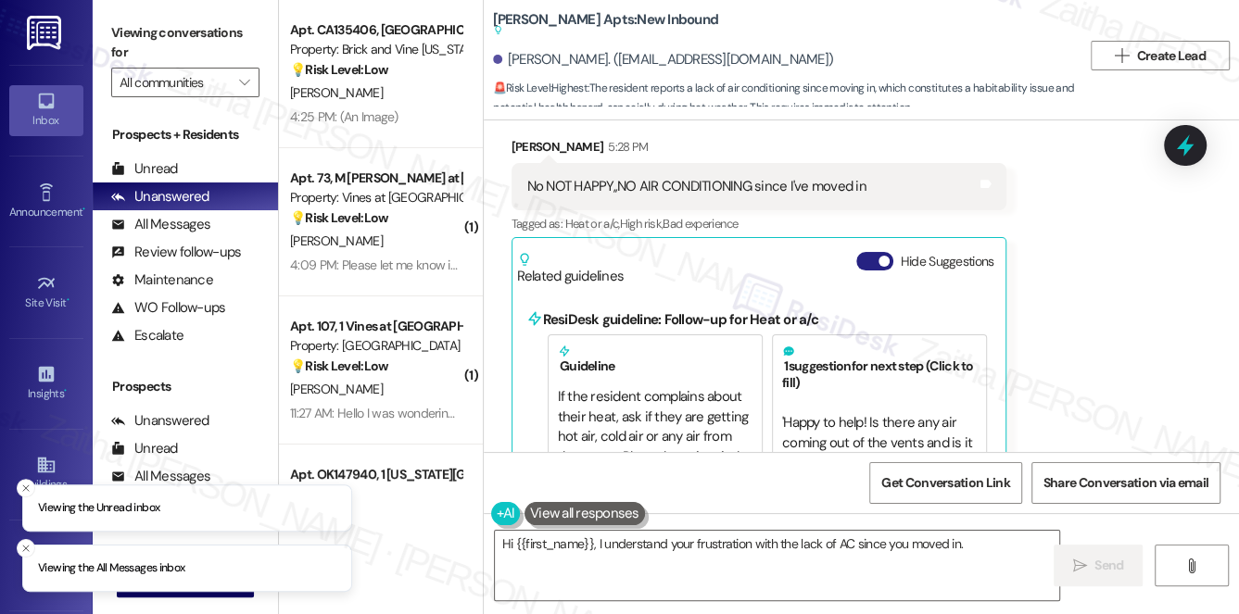
click at [872, 252] on button "Hide Suggestions" at bounding box center [874, 261] width 37 height 19
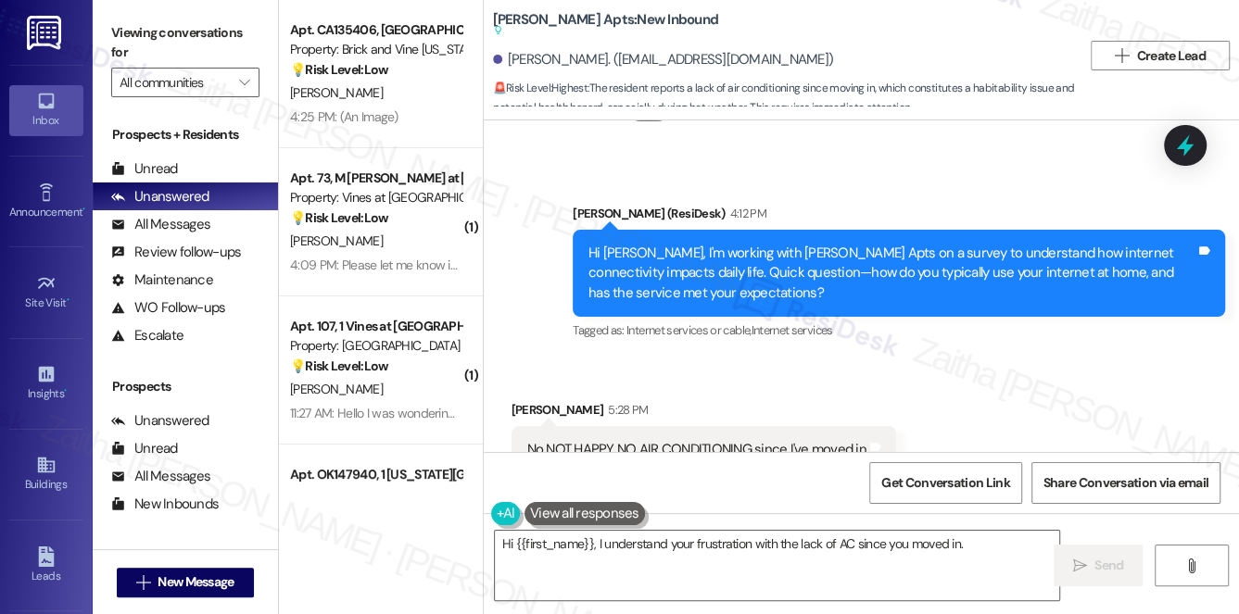
scroll to position [16511, 0]
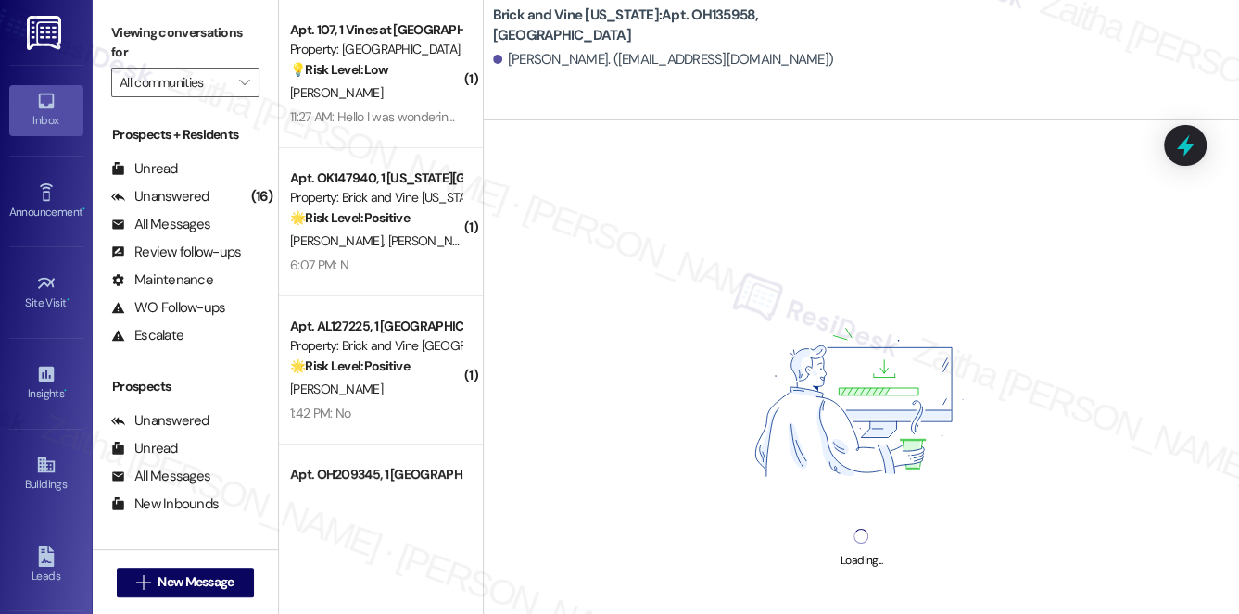
scroll to position [421, 0]
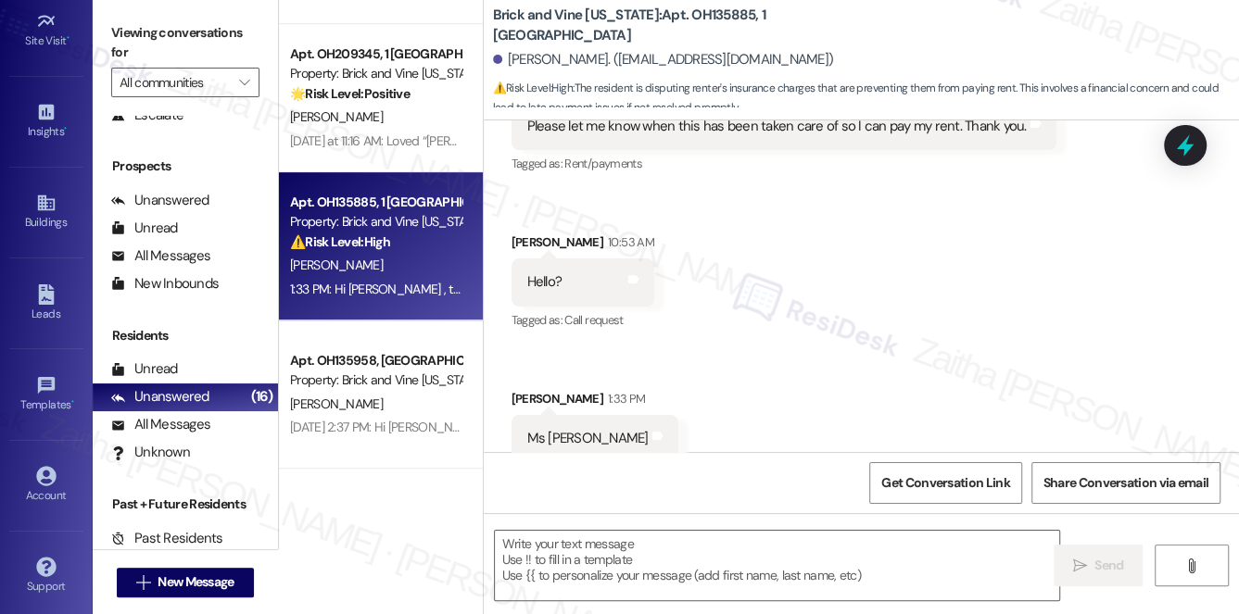
type textarea "Fetching suggested responses. Please feel free to read through the conversation…"
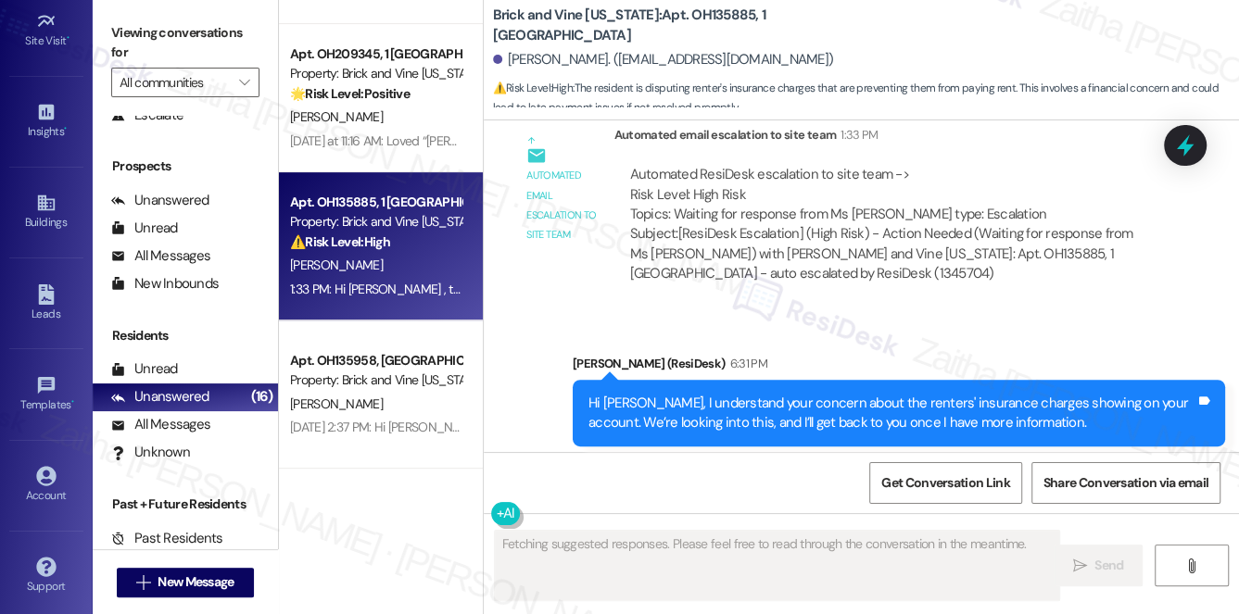
scroll to position [9728, 0]
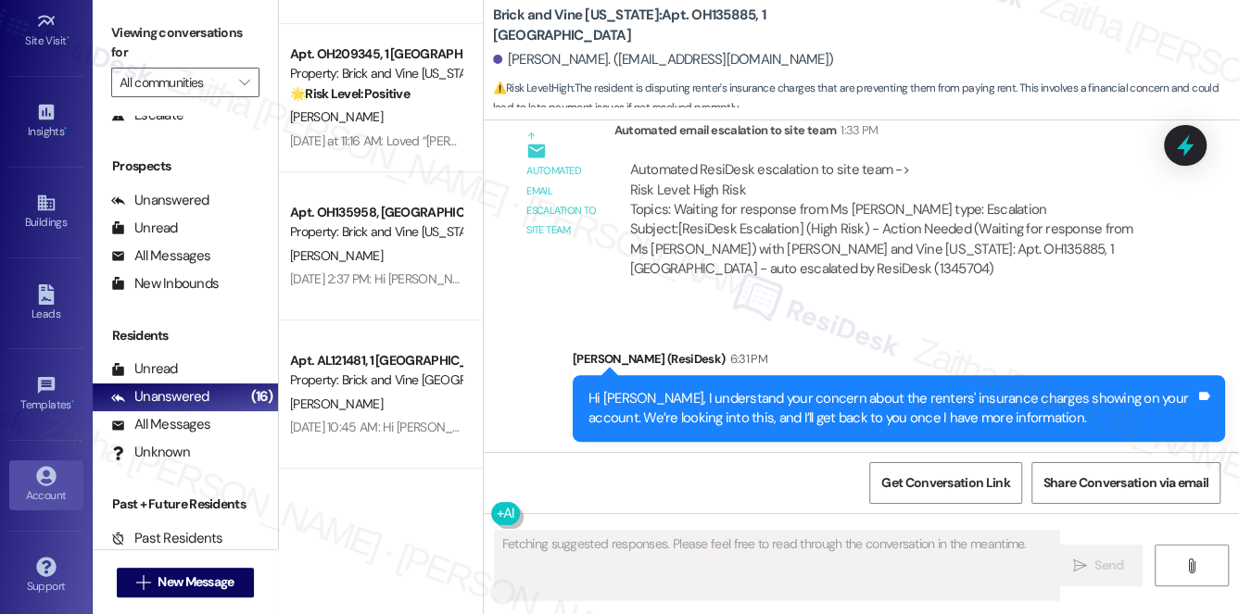
click at [43, 486] on div "Account" at bounding box center [46, 495] width 93 height 19
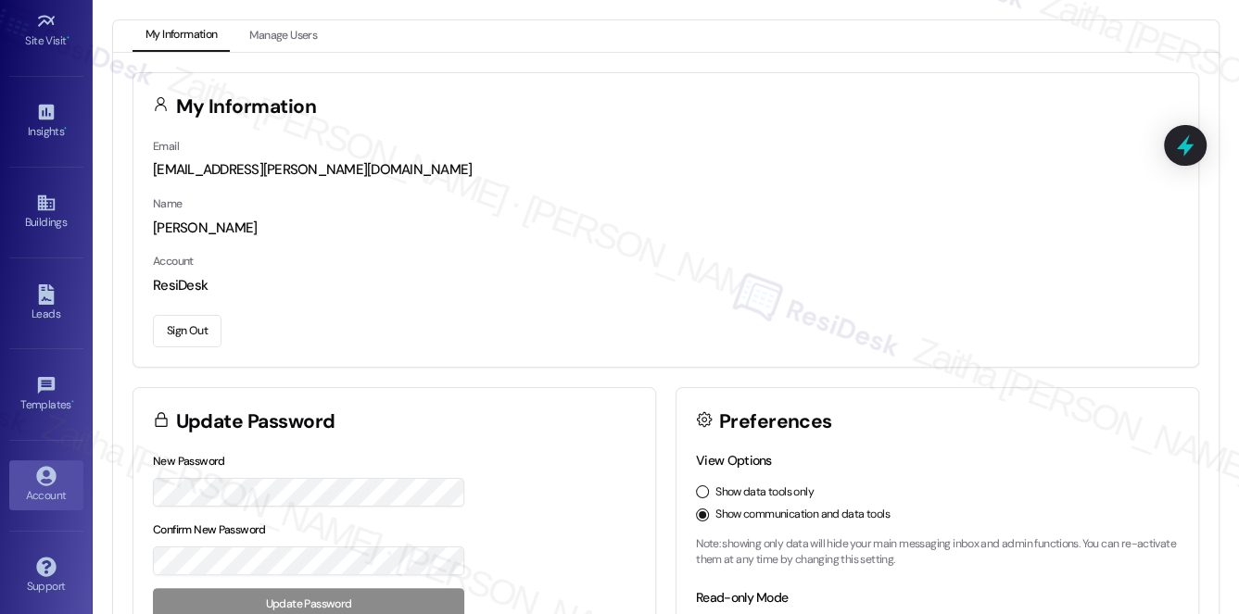
click at [174, 327] on button "Sign Out" at bounding box center [187, 331] width 69 height 32
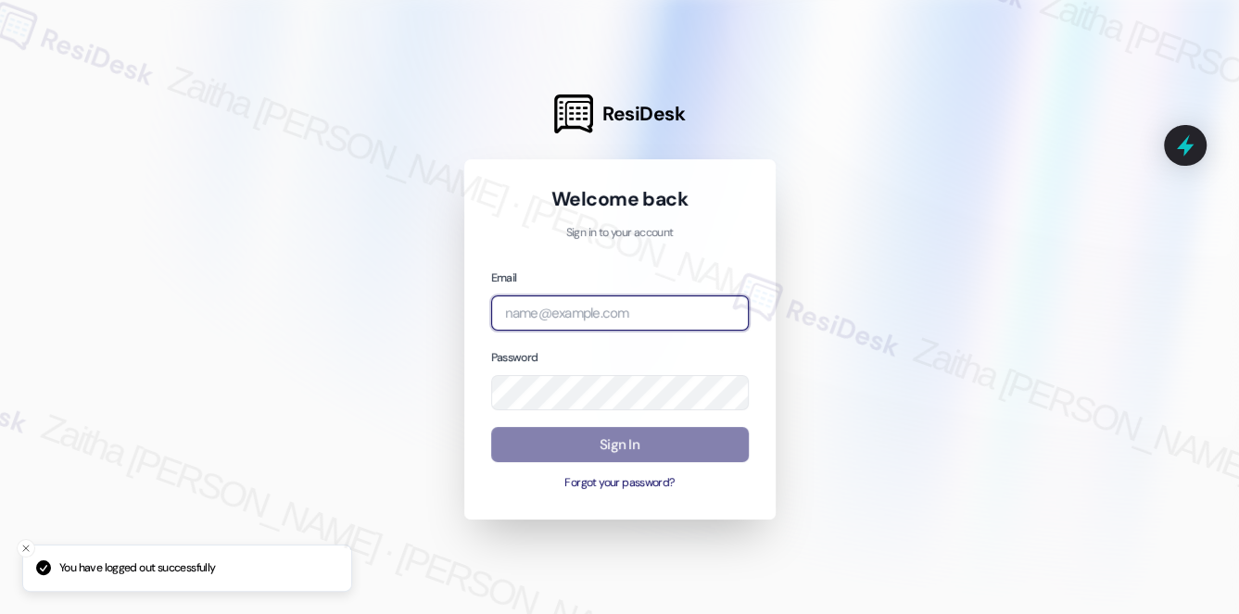
click at [639, 308] on input "email" at bounding box center [620, 314] width 258 height 36
type input "automated-surveys-avita_formerly_regency-zaitha.mae.garcia@avita_formerly_regen…"
